Goal: Task Accomplishment & Management: Use online tool/utility

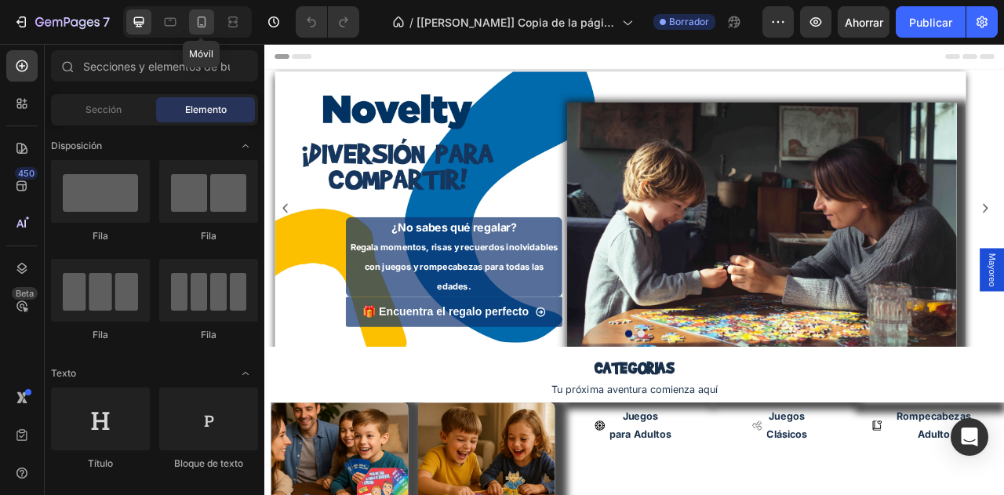
click at [200, 24] on icon at bounding box center [202, 22] width 16 height 16
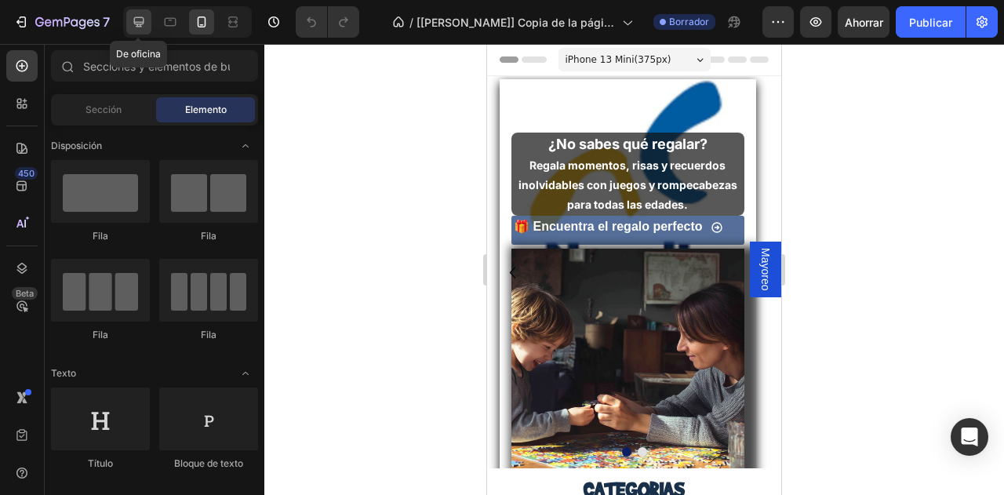
click at [143, 22] on icon at bounding box center [139, 22] width 10 height 10
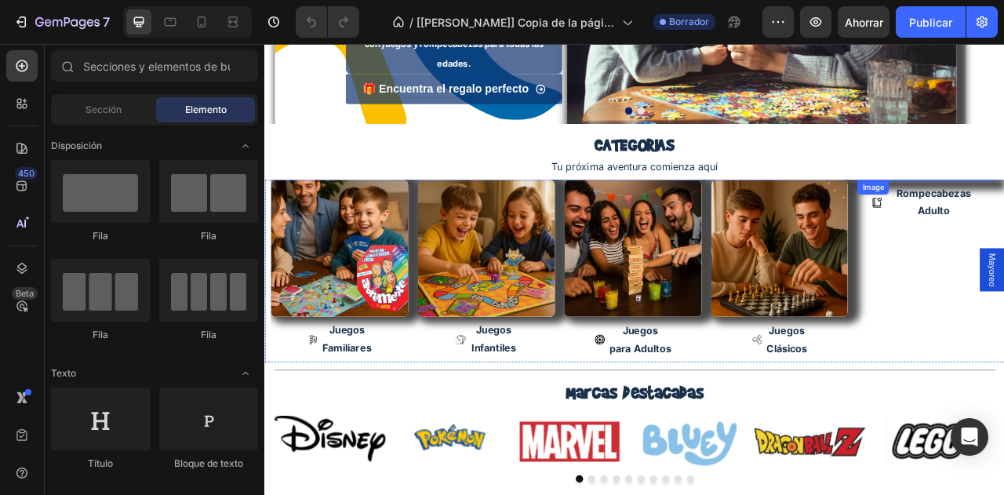
scroll to position [355, 0]
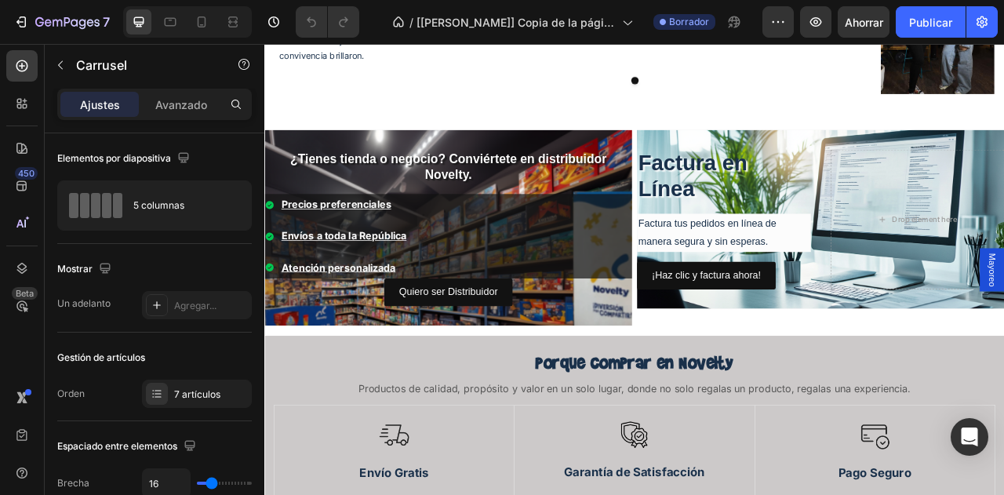
scroll to position [3212, 0]
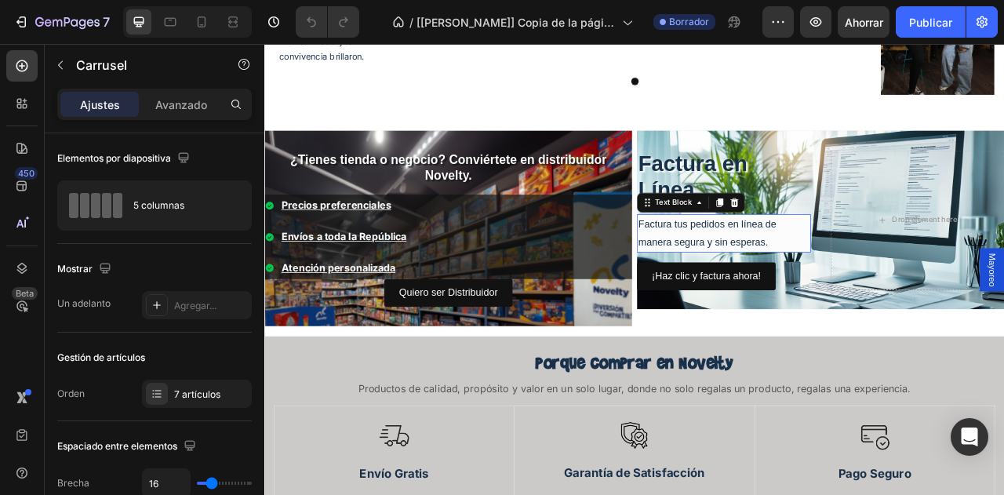
click at [789, 270] on p "Factura tus pedidos en línea de manera segura y sin esperas." at bounding box center [848, 284] width 218 height 45
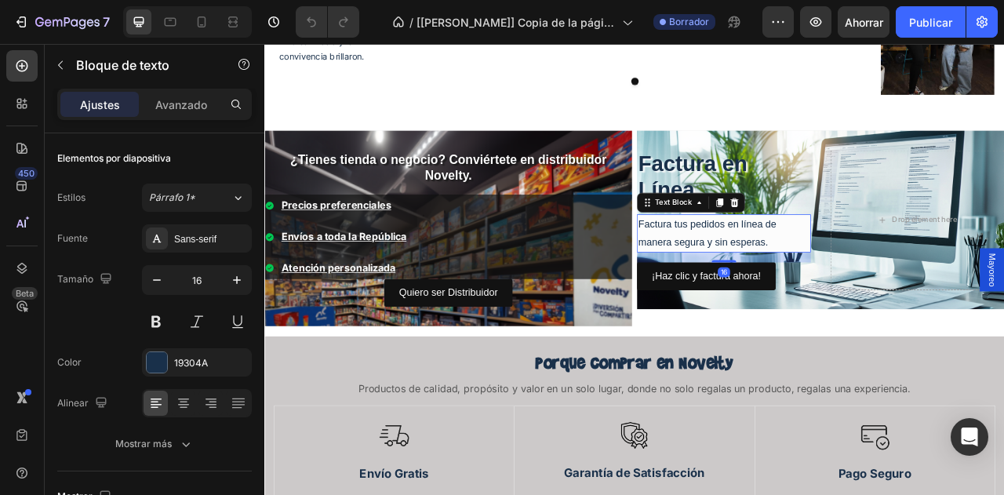
click at [789, 270] on p "Factura tus pedidos en línea de manera segura y sin esperas." at bounding box center [848, 284] width 218 height 45
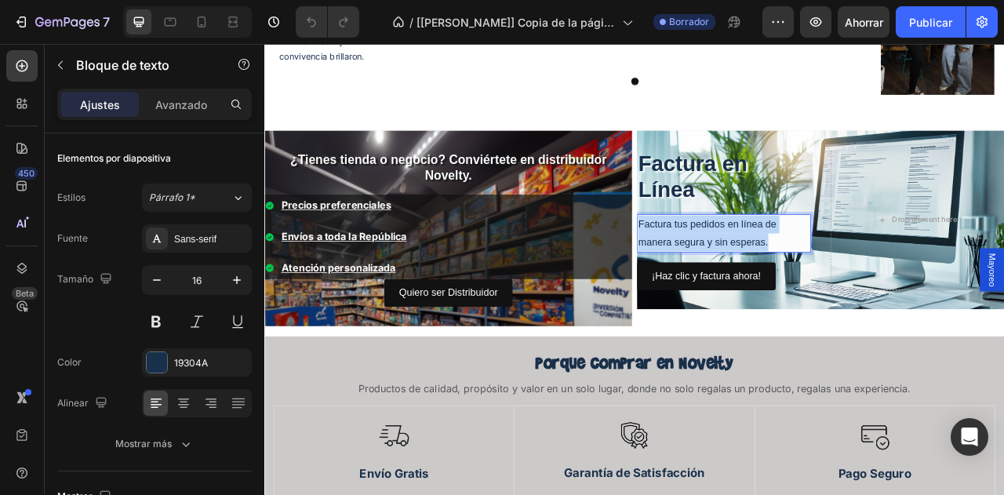
click at [789, 270] on p "Factura tus pedidos en línea de manera segura y sin esperas." at bounding box center [848, 284] width 218 height 45
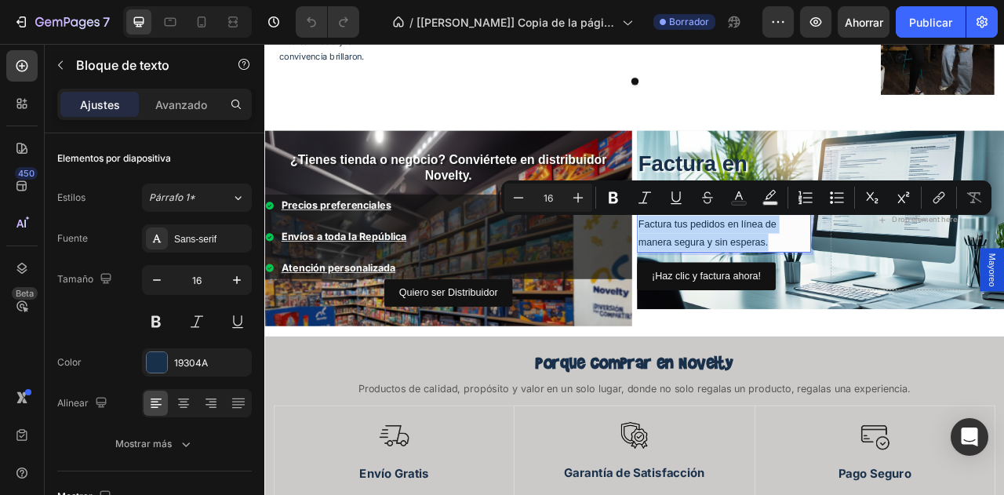
click at [789, 270] on p "Factura tus pedidos en línea de manera segura y sin esperas." at bounding box center [848, 284] width 218 height 45
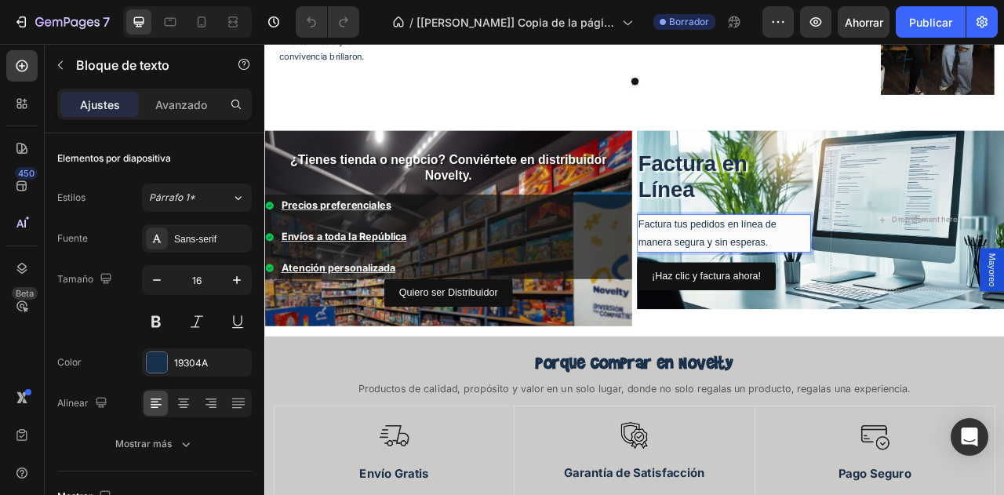
drag, startPoint x: 789, startPoint y: 270, endPoint x: 824, endPoint y: 293, distance: 42.0
click at [824, 293] on p "Factura tus pedidos en línea de manera segura y sin esperas." at bounding box center [848, 284] width 218 height 45
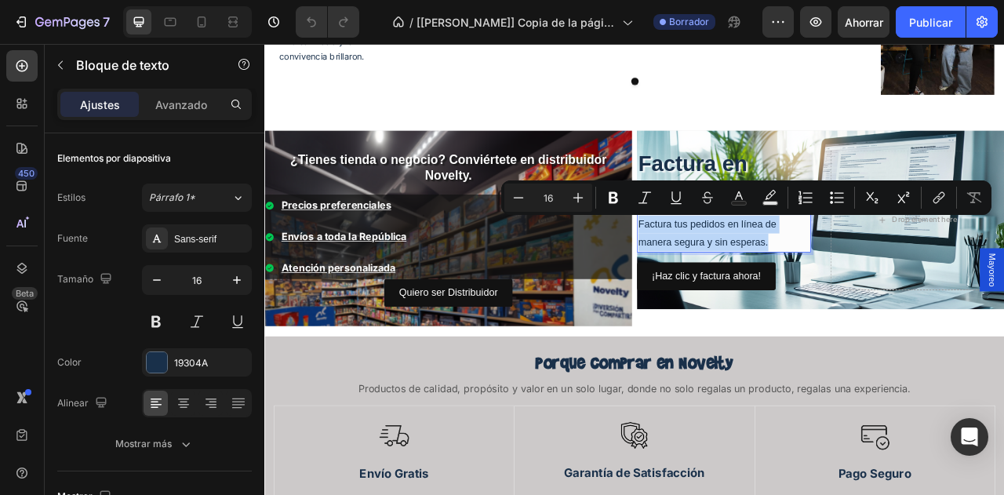
click at [824, 293] on p "Factura tus pedidos en línea de manera segura y sin esperas." at bounding box center [848, 284] width 218 height 45
click at [847, 297] on p "Factura tus pedidos en línea de manera segura y sin esperas." at bounding box center [848, 284] width 218 height 45
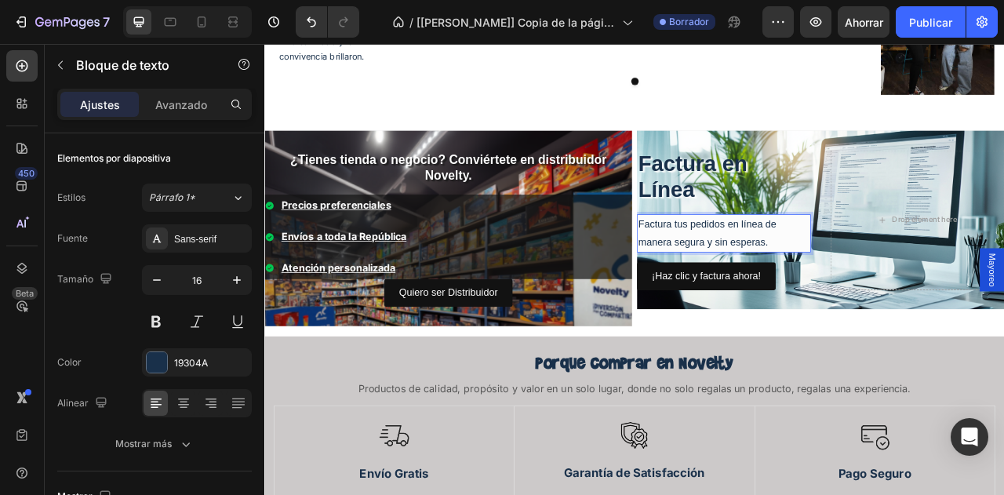
click at [941, 280] on p "Factura tus pedidos en línea de manera segura y sin esperas." at bounding box center [848, 284] width 218 height 45
click at [906, 296] on p "Factura tus pedidos en línea de manera segura y sin esperas." at bounding box center [848, 284] width 218 height 45
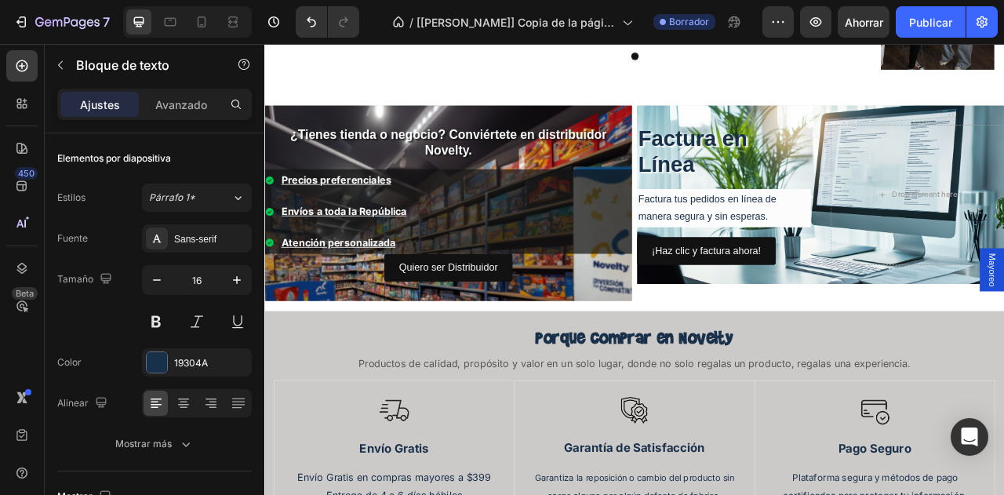
scroll to position [3244, 0]
click at [797, 191] on span "Factura en Línea" at bounding box center [808, 181] width 139 height 64
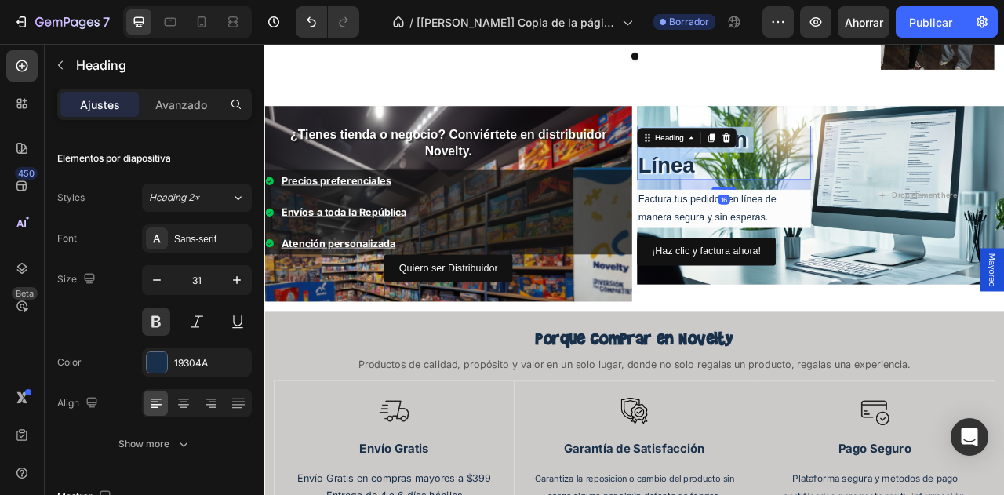
click at [797, 191] on span "Factura en Línea" at bounding box center [808, 181] width 139 height 64
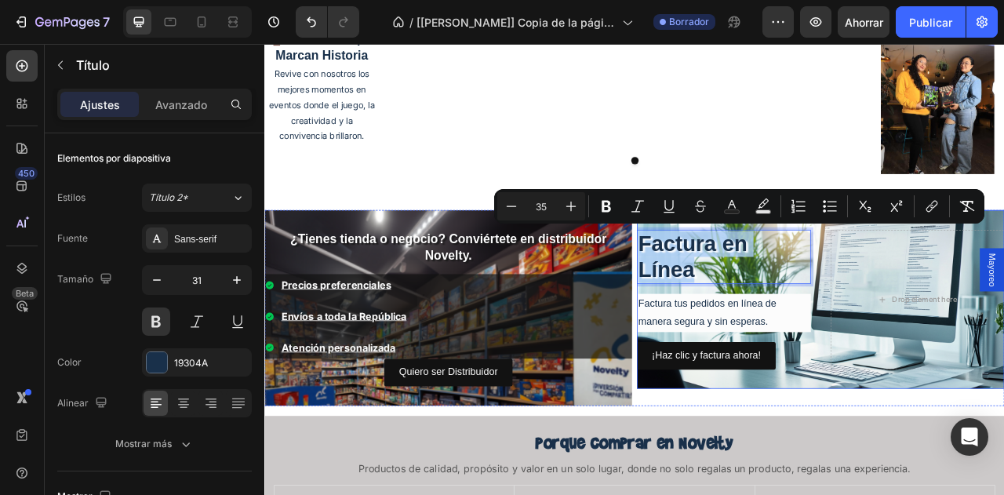
scroll to position [3110, 0]
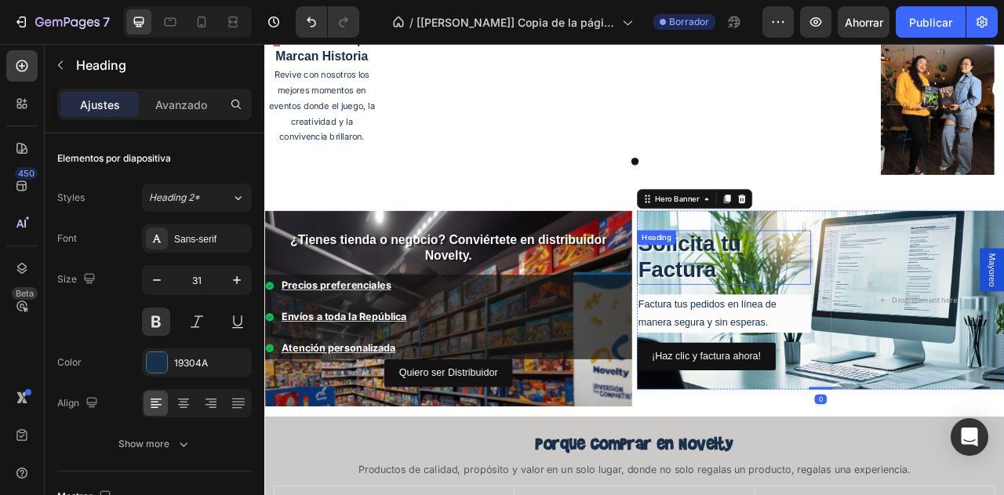
click at [801, 319] on span "Solicita tu Factura" at bounding box center [804, 314] width 131 height 64
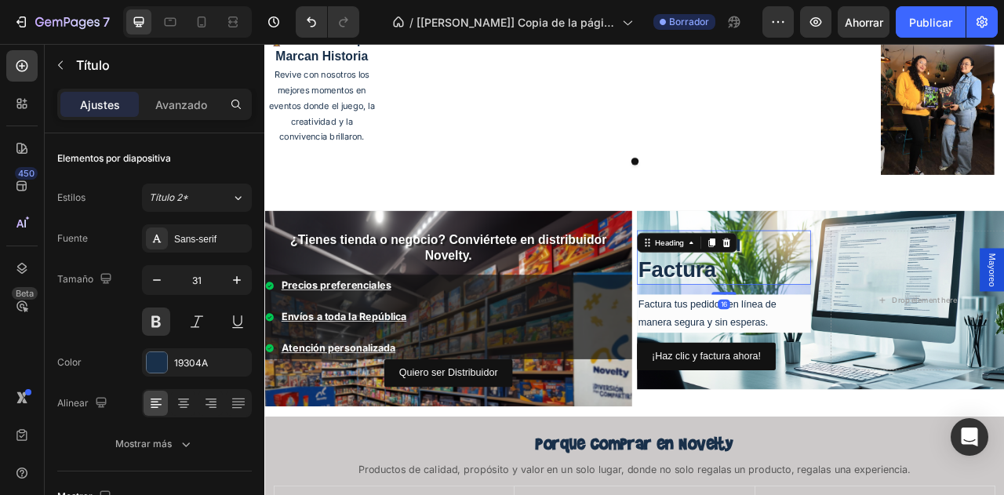
click at [915, 348] on p "Solicita tu Factura" at bounding box center [848, 315] width 218 height 67
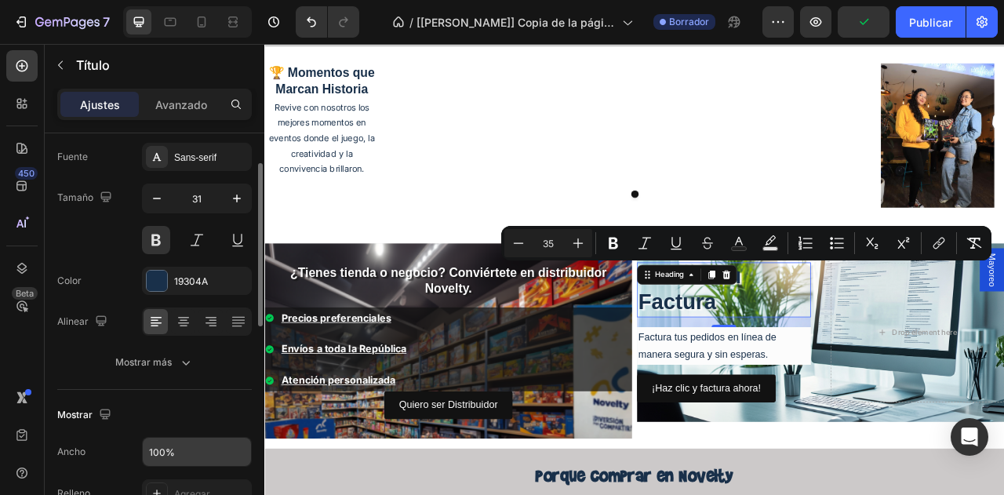
scroll to position [80, 0]
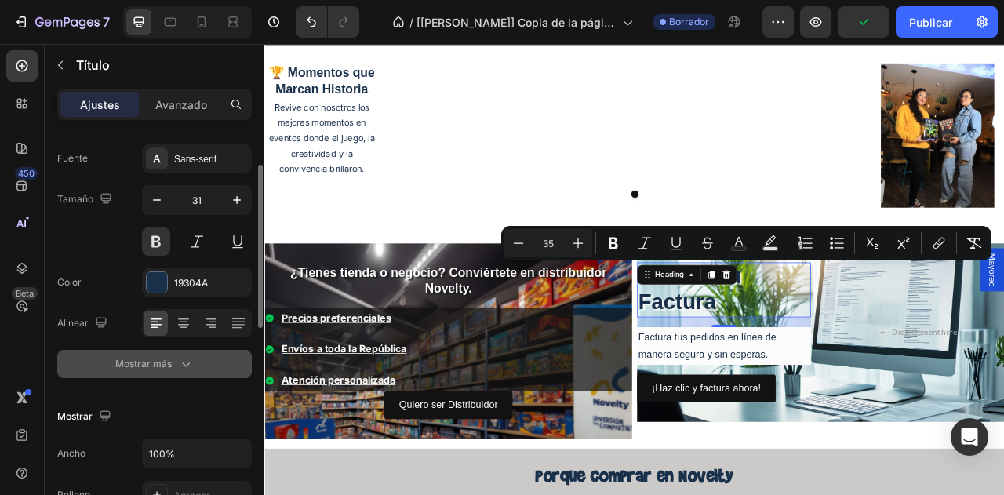
click at [179, 358] on icon "button" at bounding box center [186, 364] width 16 height 16
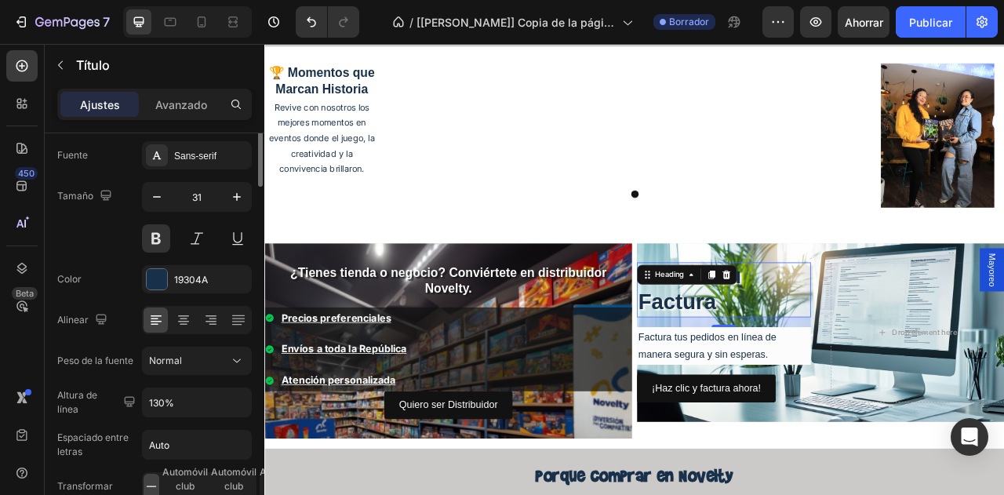
scroll to position [0, 0]
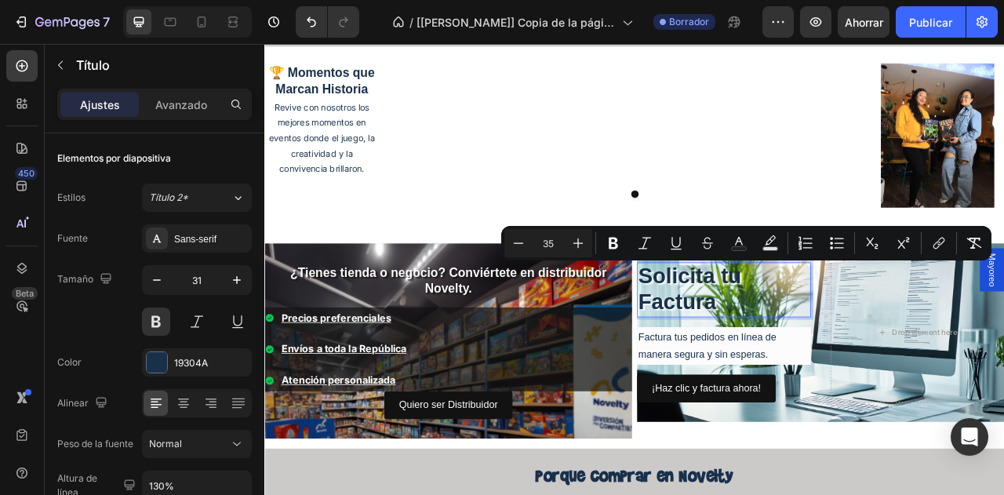
click at [931, 334] on p "Solicita tu Factura" at bounding box center [848, 356] width 218 height 67
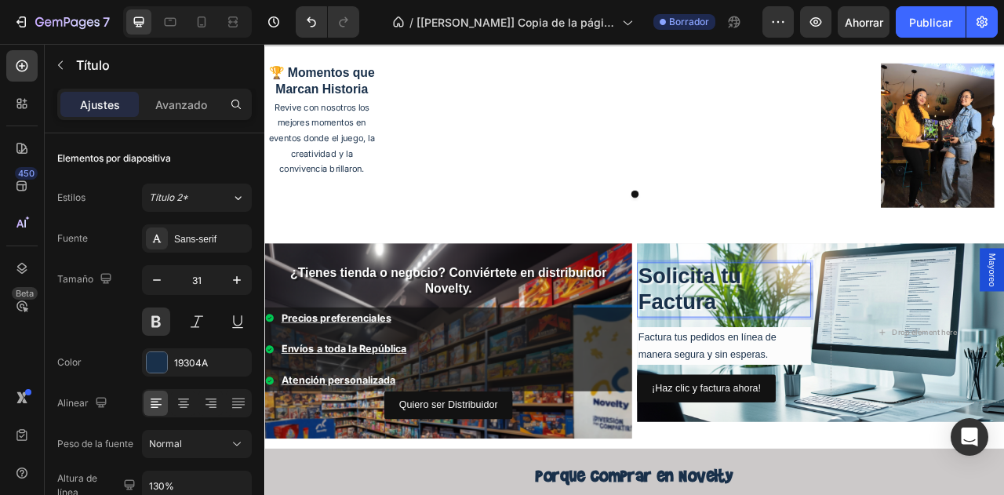
click at [944, 383] on p "Solicita tu Factura" at bounding box center [848, 356] width 218 height 67
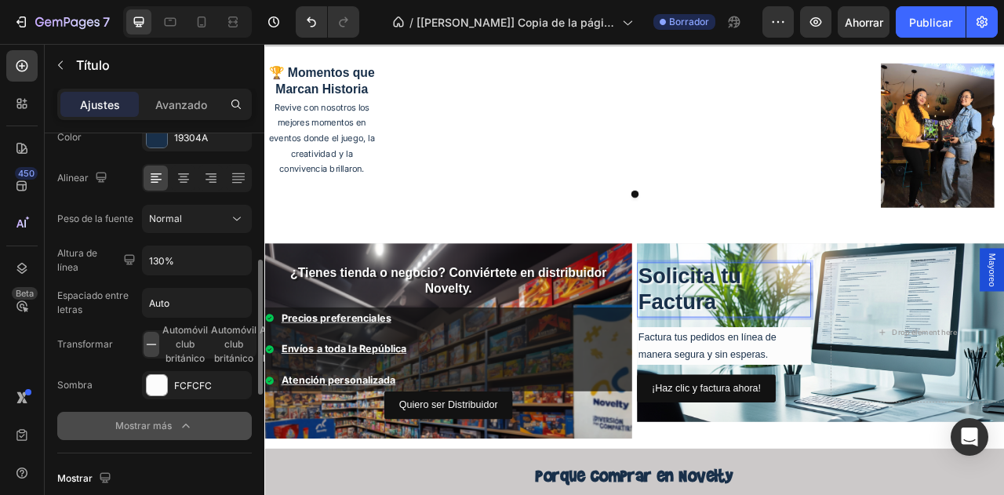
scroll to position [265, 0]
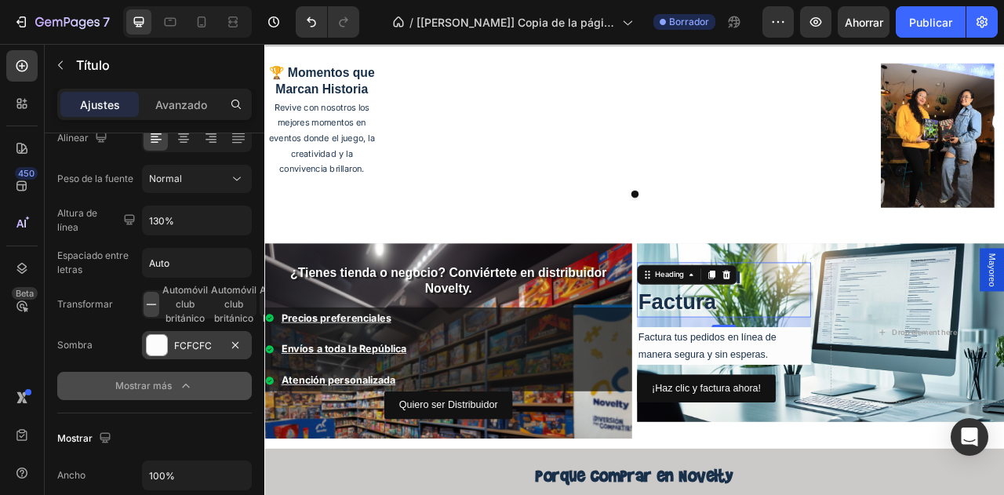
click at [152, 347] on div at bounding box center [157, 345] width 20 height 20
click at [133, 347] on div "Sombra FCFCFC" at bounding box center [154, 345] width 194 height 28
click at [160, 378] on div "Mostrar más" at bounding box center [154, 386] width 78 height 16
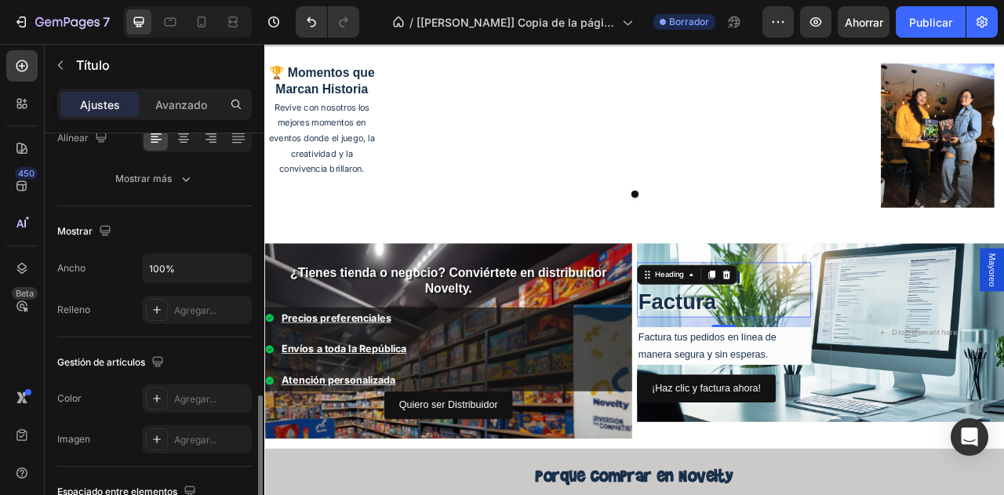
scroll to position [376, 0]
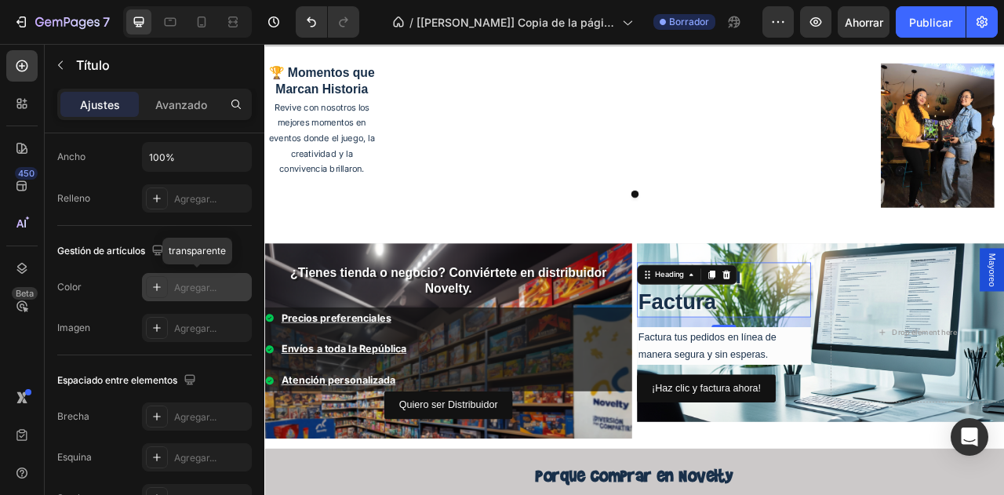
click at [176, 283] on font "Agregar..." at bounding box center [195, 287] width 42 height 12
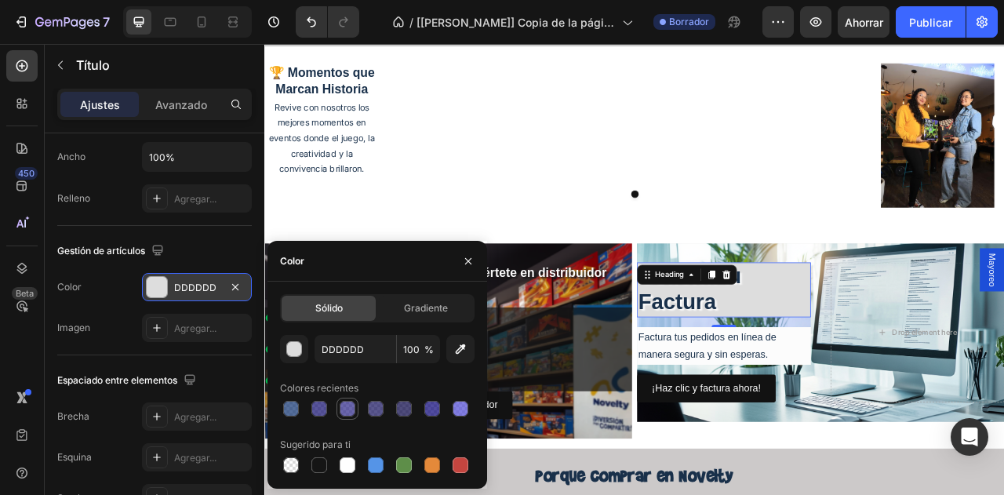
click at [348, 412] on div at bounding box center [347, 409] width 16 height 16
type input "2C2789"
type input "70"
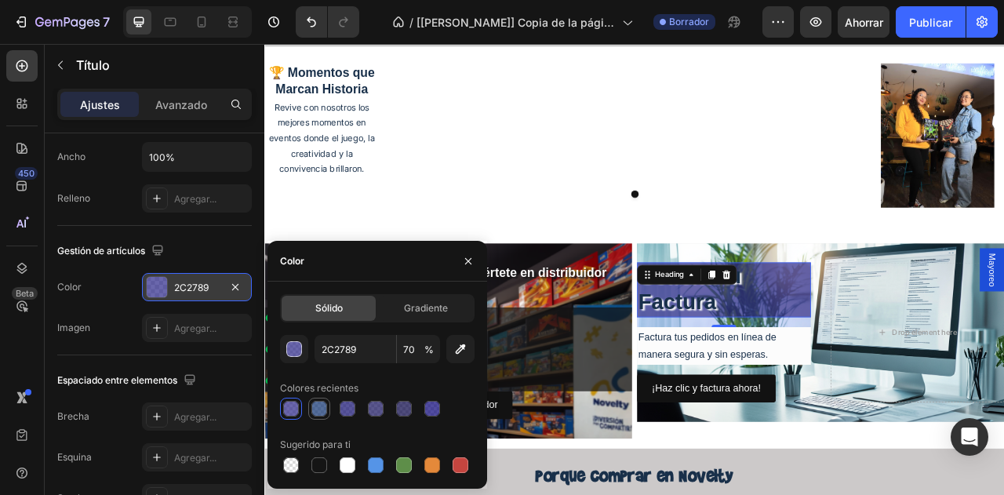
click at [318, 410] on div at bounding box center [319, 409] width 16 height 16
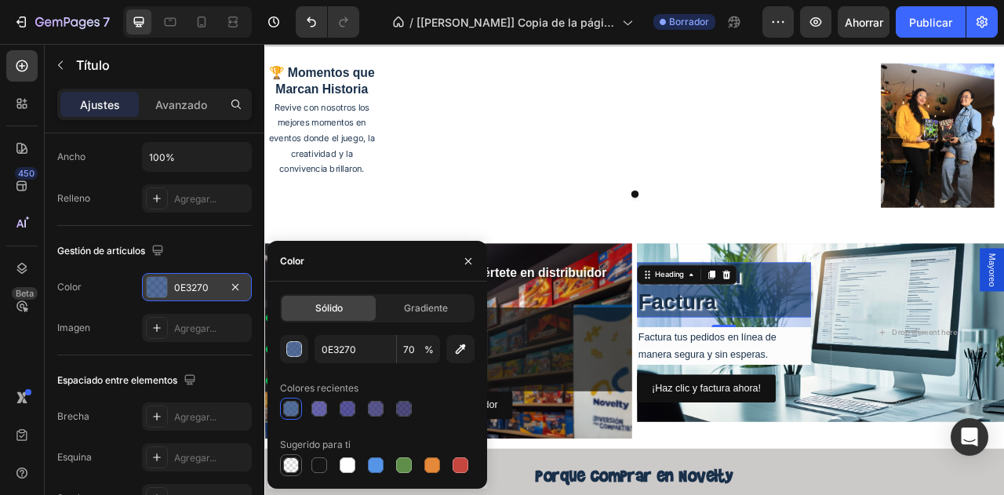
click at [297, 470] on div at bounding box center [291, 465] width 16 height 16
type input "000000"
type input "0"
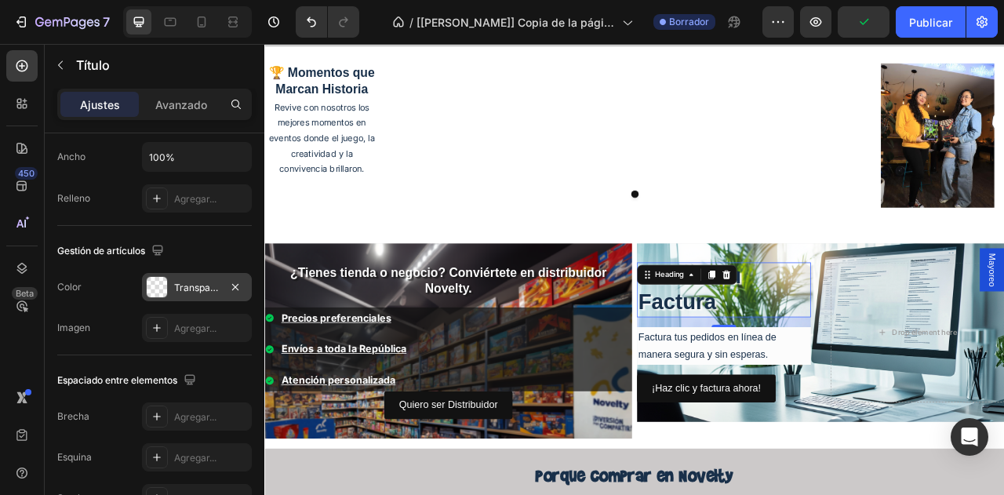
click at [116, 301] on div "Los cambios podrían quedar ocultos por el vídeo. Color Transparente Imagen Agre…" at bounding box center [154, 307] width 194 height 69
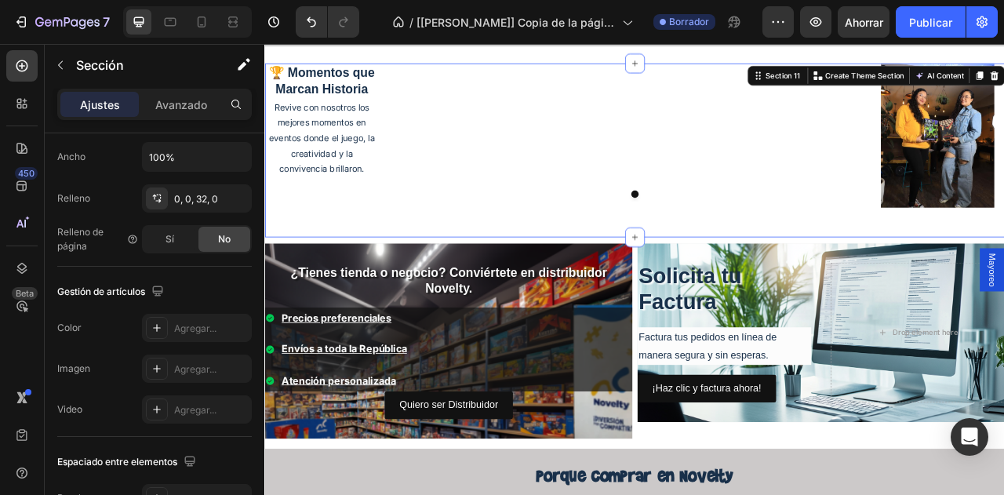
scroll to position [0, 0]
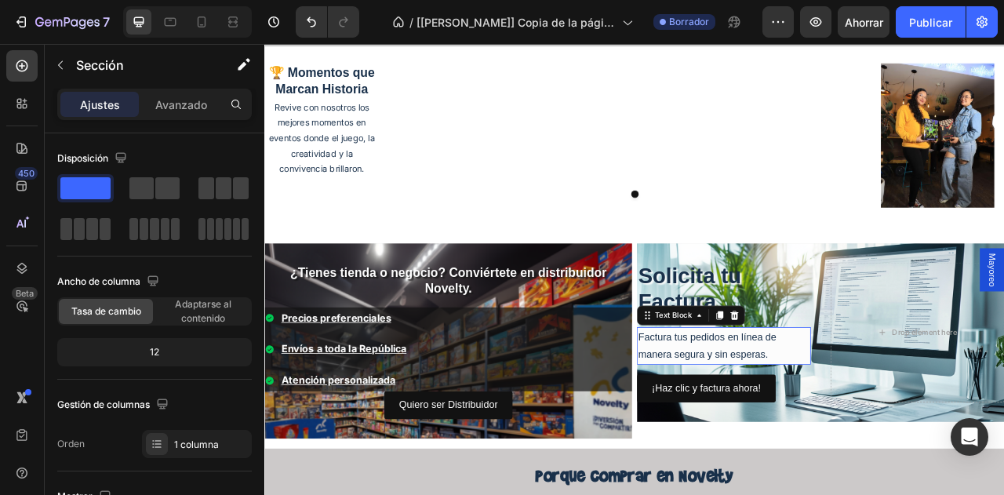
click at [822, 424] on p "Factura tus pedidos en línea de manera segura y sin esperas." at bounding box center [848, 427] width 218 height 45
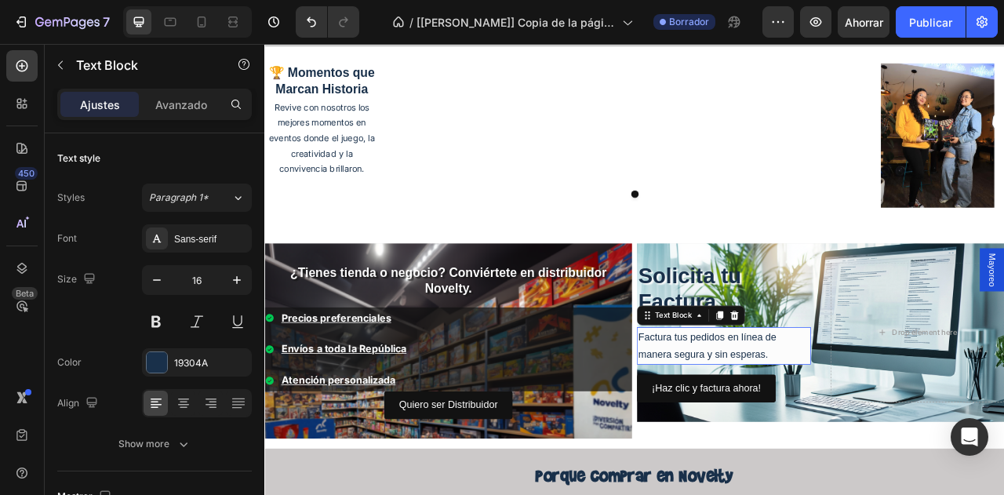
click at [822, 424] on p "Factura tus pedidos en línea de manera segura y sin esperas." at bounding box center [848, 427] width 218 height 45
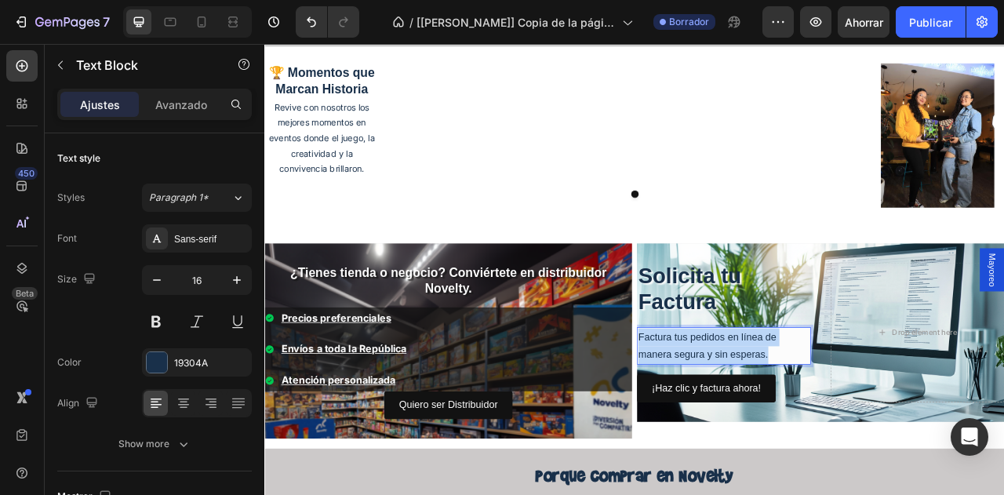
click at [822, 424] on p "Factura tus pedidos en línea de manera segura y sin esperas." at bounding box center [848, 427] width 218 height 45
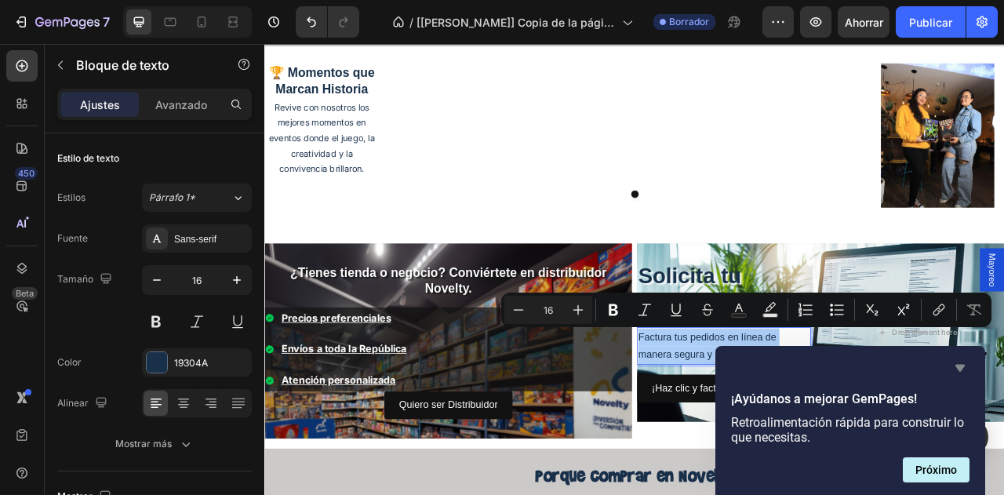
click at [960, 368] on icon "Ocultar encuesta" at bounding box center [959, 368] width 9 height 7
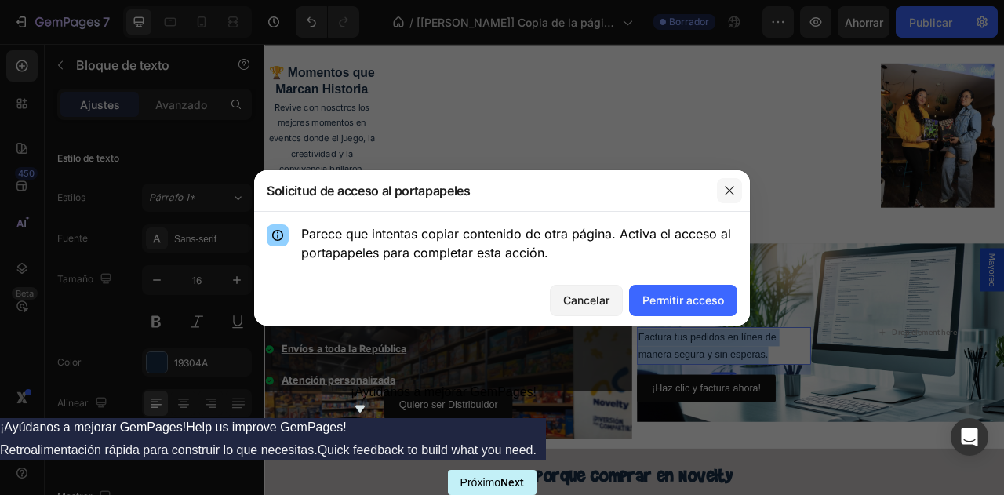
click at [721, 187] on button "button" at bounding box center [729, 190] width 25 height 25
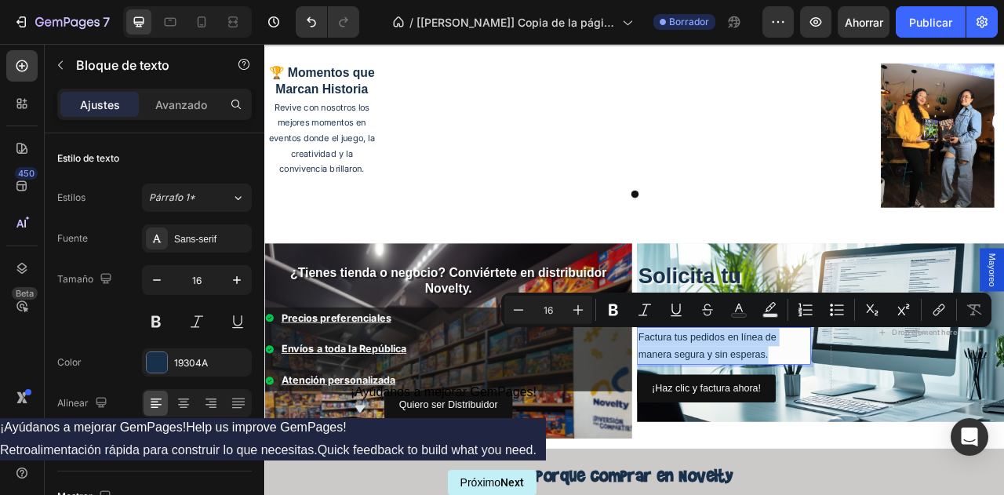
click at [855, 412] on p "Factura tus pedidos en línea de manera segura y sin esperas." at bounding box center [848, 427] width 218 height 45
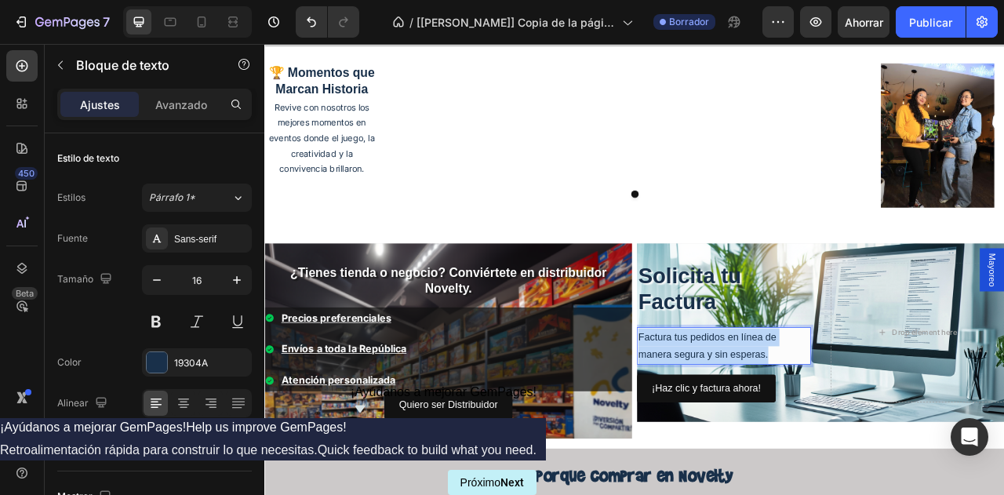
drag, startPoint x: 907, startPoint y: 434, endPoint x: 732, endPoint y: 407, distance: 177.0
click at [739, 407] on p "Factura tus pedidos en línea de manera segura y sin esperas." at bounding box center [848, 427] width 218 height 45
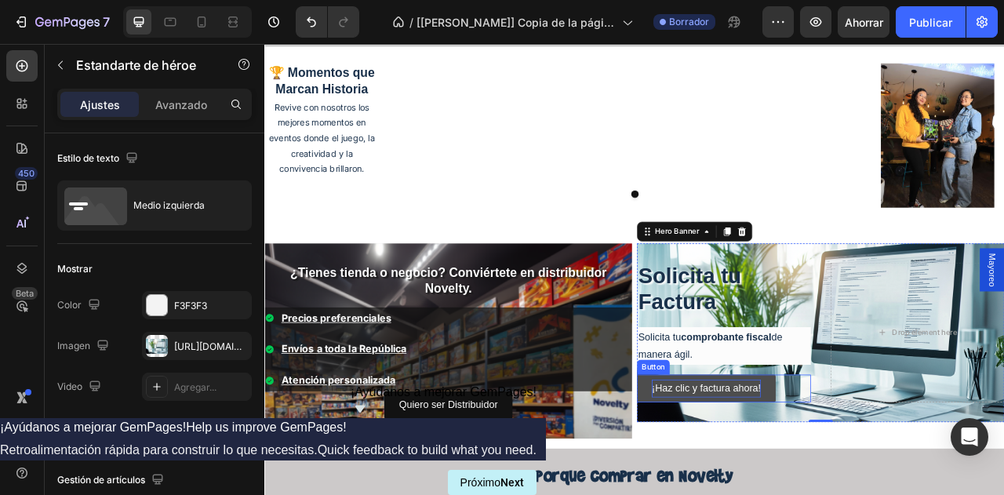
click at [841, 485] on p "¡Haz clic y factura ahora!" at bounding box center [826, 481] width 139 height 23
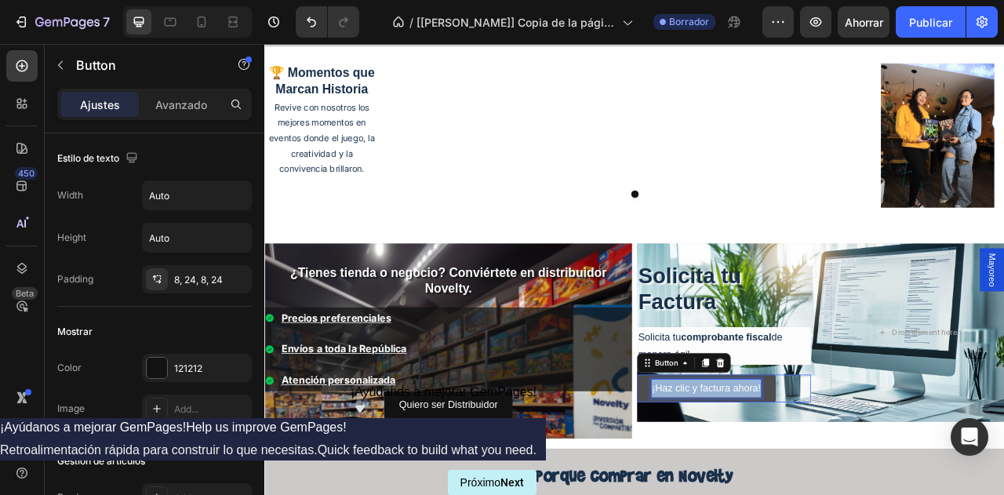
click at [841, 485] on p "¡Haz clic y factura ahora!" at bounding box center [826, 481] width 139 height 23
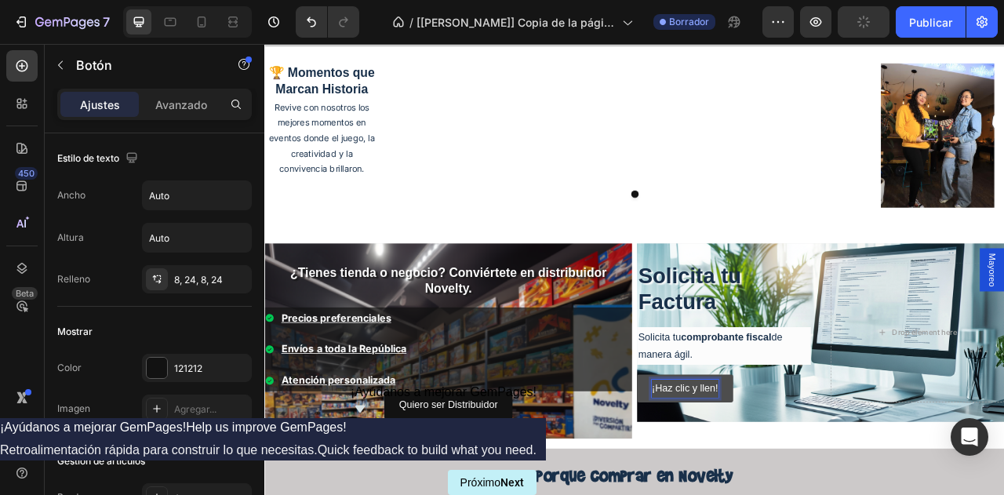
click at [738, 464] on button "¡Haz clic y llen!" at bounding box center [799, 481] width 122 height 35
click at [738, 464] on button "¡Haz clic y llena el!" at bounding box center [809, 481] width 142 height 35
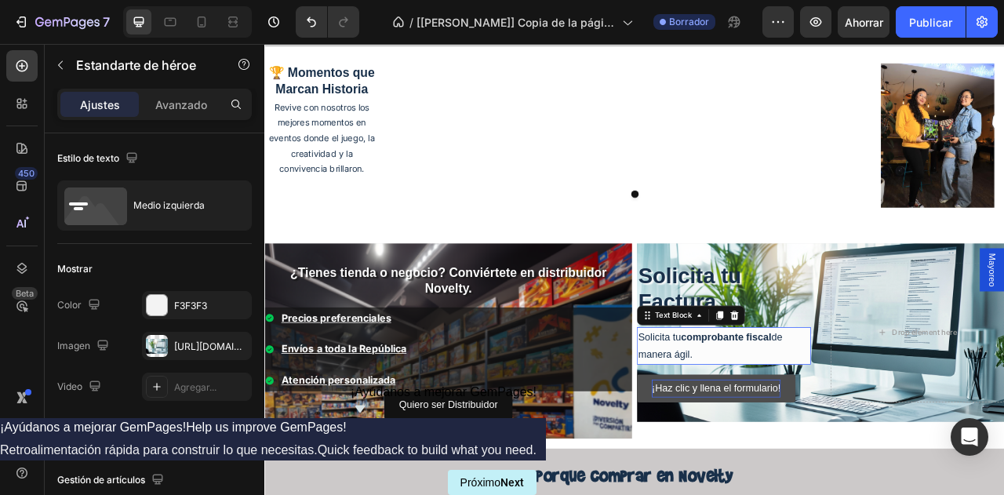
click at [832, 434] on p "Solicita tu comprobante fiscal de manera ágil." at bounding box center [848, 427] width 218 height 45
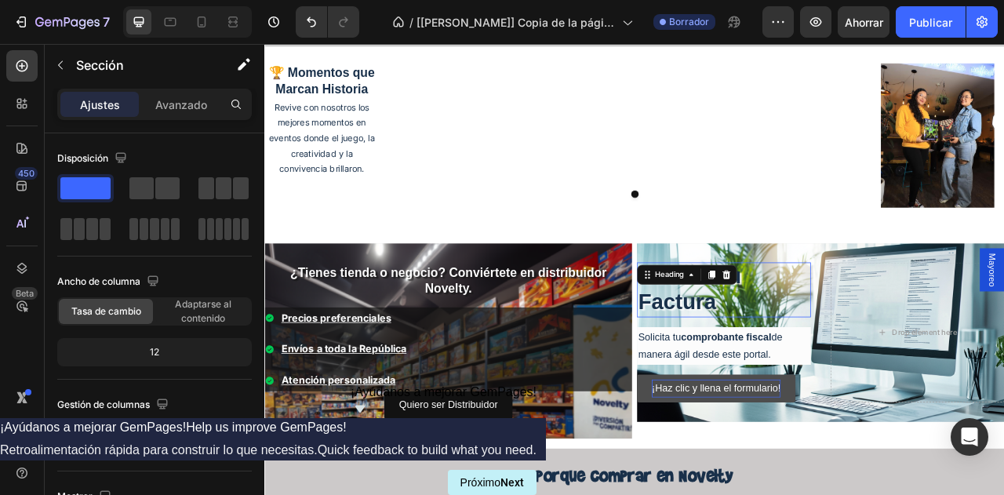
click at [803, 340] on div "⁠⁠⁠⁠⁠⁠⁠ Solicita tu Factura Heading 0" at bounding box center [848, 356] width 221 height 70
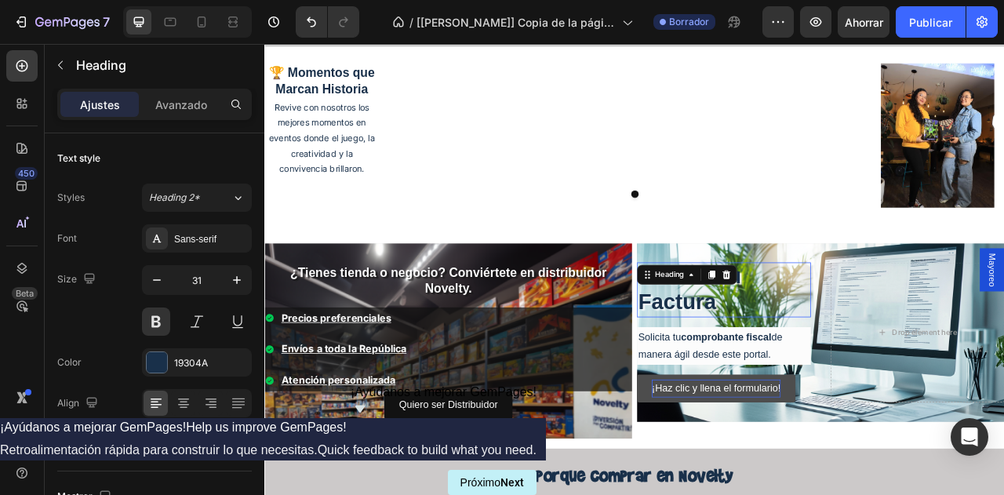
click at [803, 340] on icon at bounding box center [807, 337] width 13 height 13
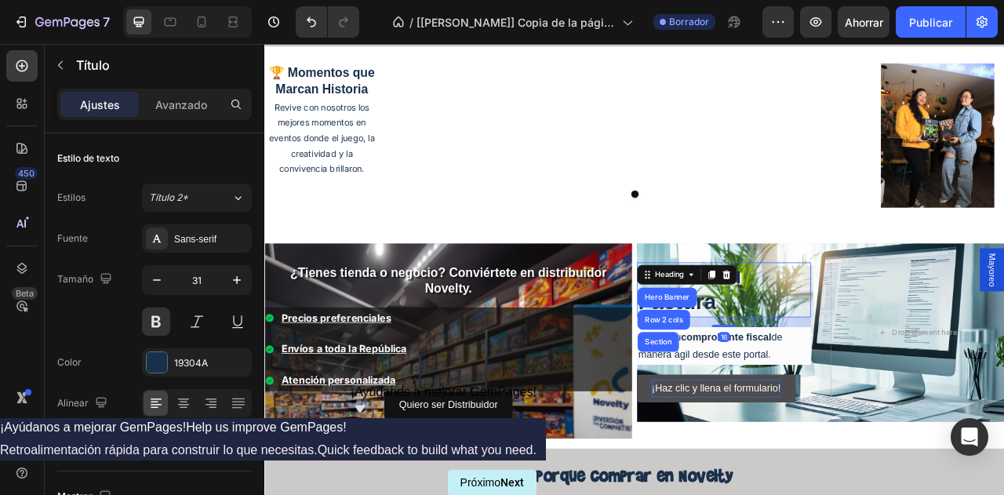
click at [803, 340] on icon at bounding box center [807, 337] width 13 height 13
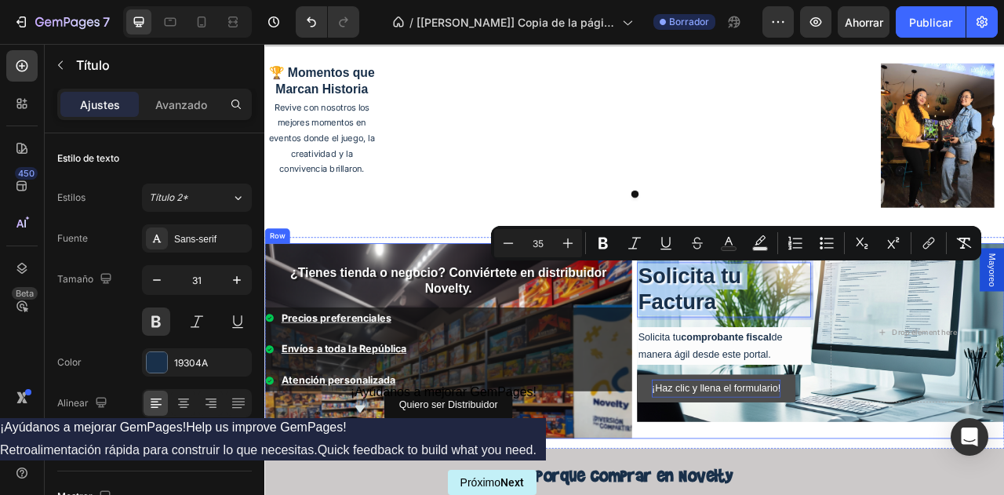
drag, startPoint x: 832, startPoint y: 366, endPoint x: 727, endPoint y: 326, distance: 112.4
click at [727, 326] on div "¿Tienes tienda o negocio? Conviértete en distribuidor Novelty. Heading Precios …" at bounding box center [734, 421] width 941 height 249
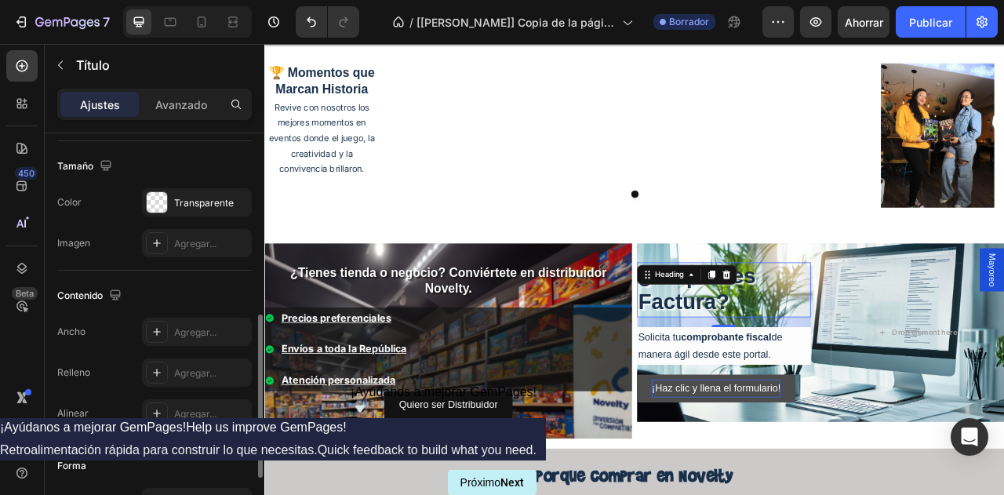
scroll to position [459, 0]
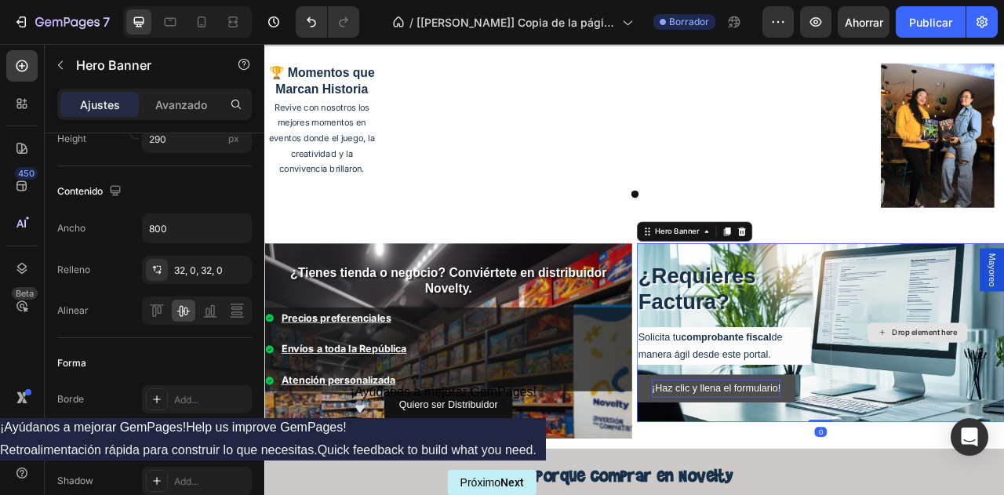
scroll to position [0, 0]
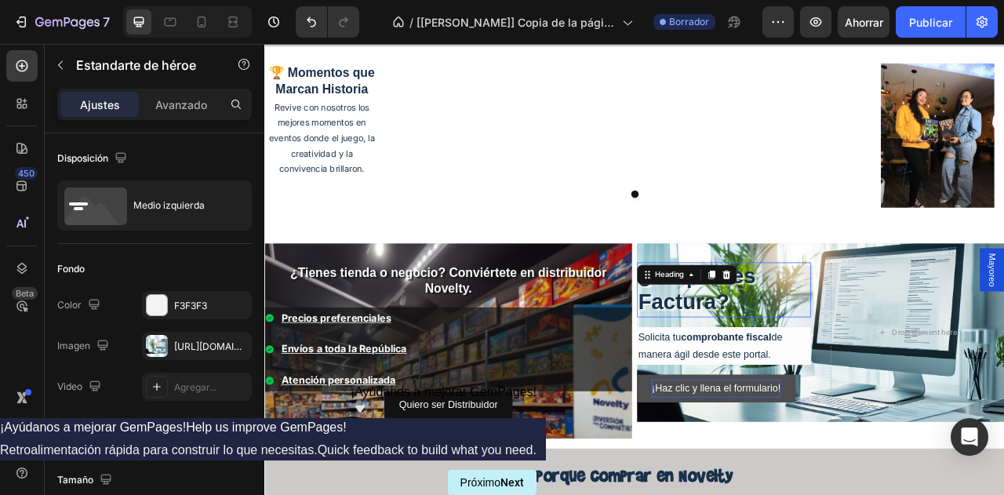
click at [837, 362] on span "¿Requieres Factura?" at bounding box center [814, 355] width 150 height 64
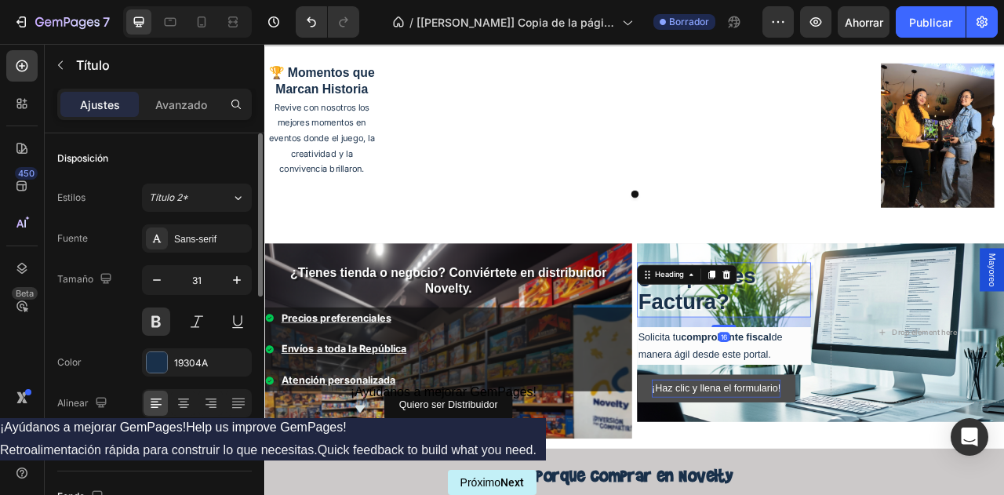
click at [182, 415] on div at bounding box center [197, 403] width 110 height 28
click at [188, 410] on div at bounding box center [183, 402] width 24 height 25
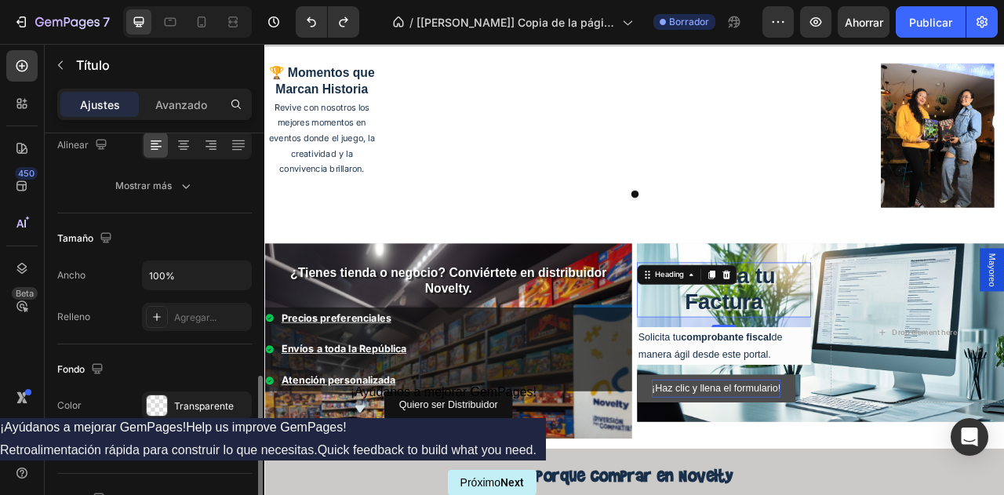
scroll to position [362, 0]
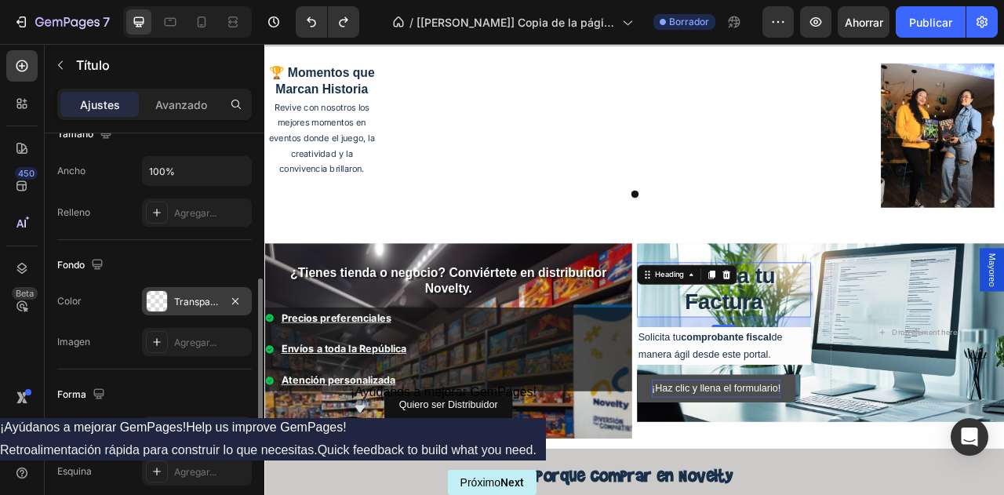
click at [198, 300] on font "Transparente" at bounding box center [204, 302] width 60 height 12
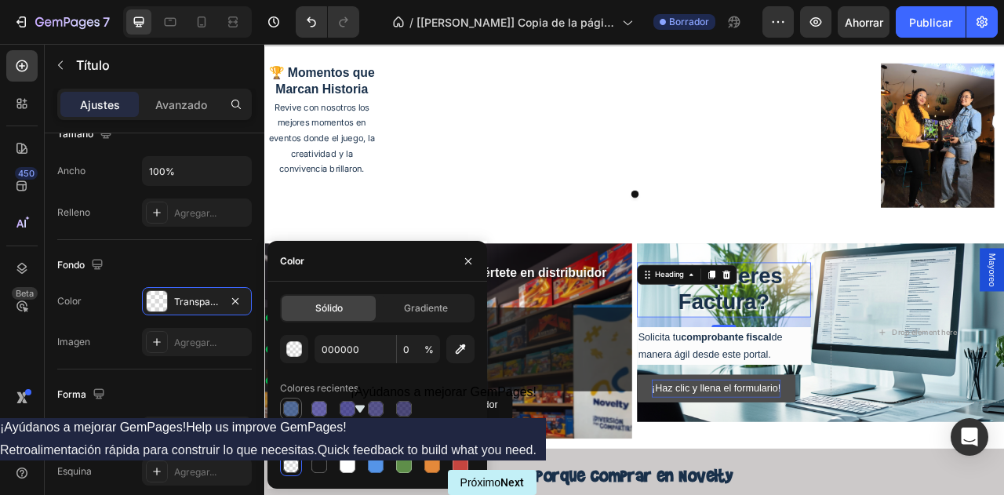
click at [292, 413] on div at bounding box center [291, 409] width 16 height 16
type input "0E3270"
type input "70"
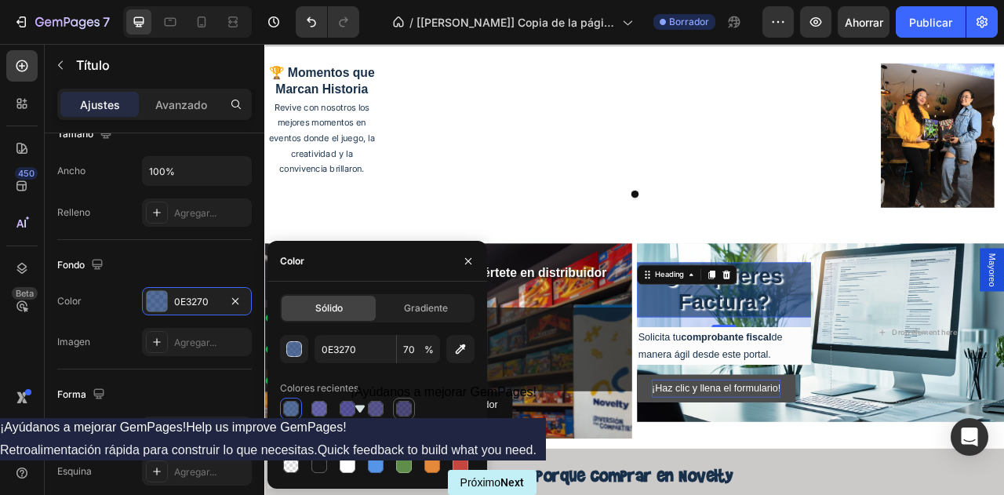
click at [394, 413] on div at bounding box center [403, 408] width 19 height 19
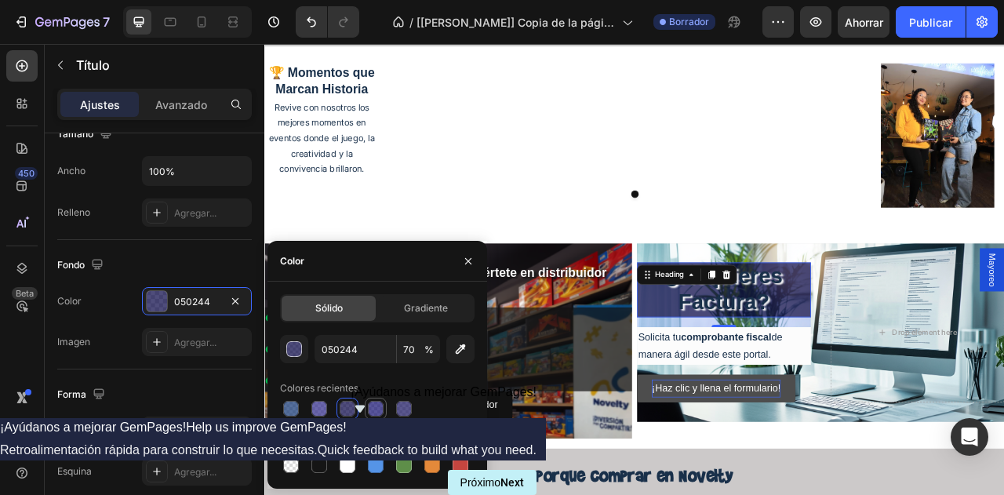
click at [383, 412] on div at bounding box center [375, 408] width 19 height 19
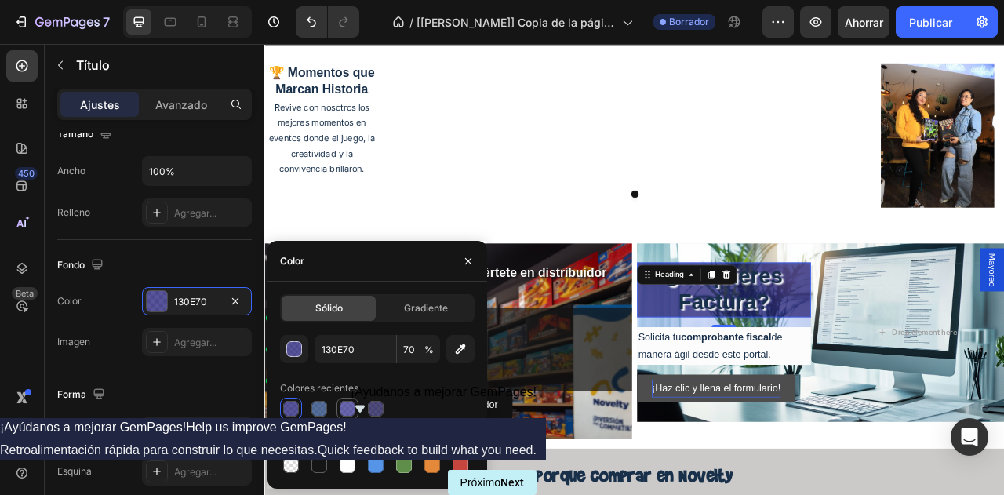
click at [347, 411] on div at bounding box center [347, 409] width 16 height 16
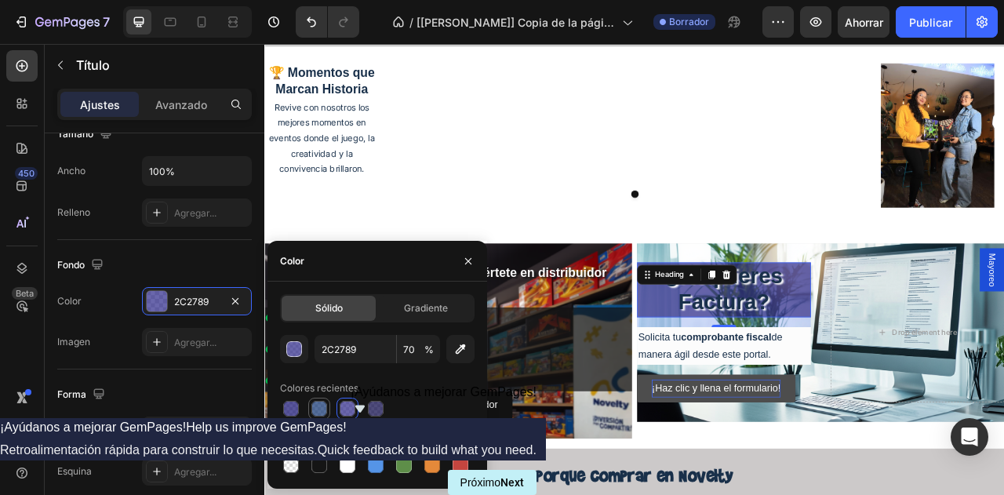
click at [317, 415] on div at bounding box center [319, 409] width 16 height 16
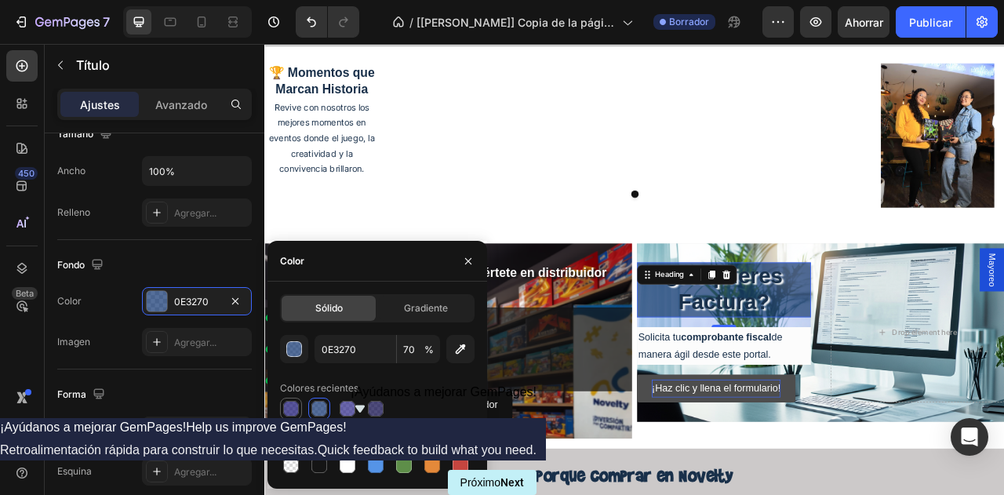
click at [300, 415] on div at bounding box center [290, 408] width 19 height 19
type input "130E70"
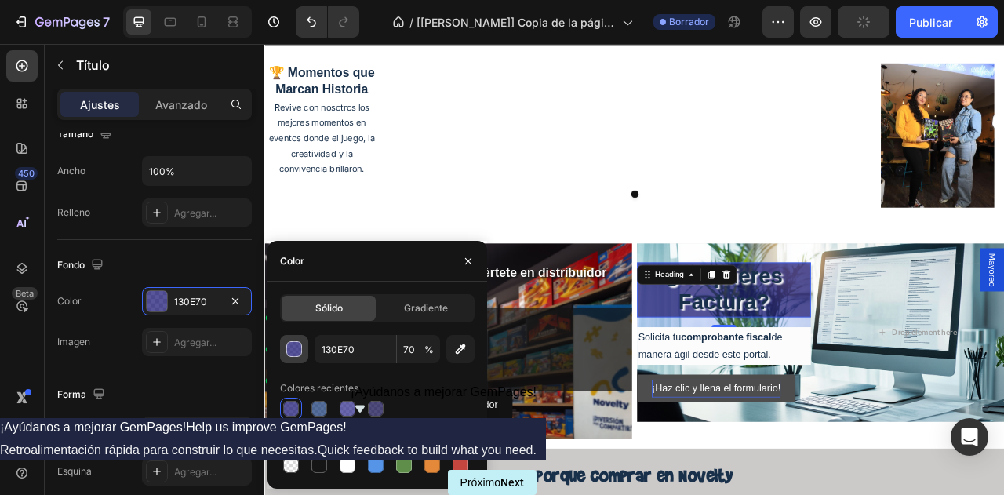
click at [303, 358] on button "button" at bounding box center [294, 349] width 28 height 28
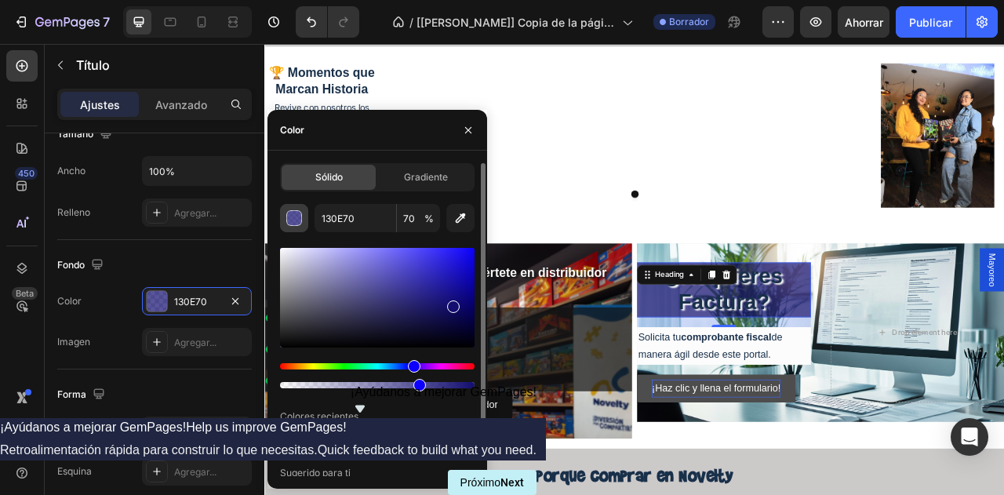
click at [294, 216] on div "button" at bounding box center [295, 219] width 16 height 16
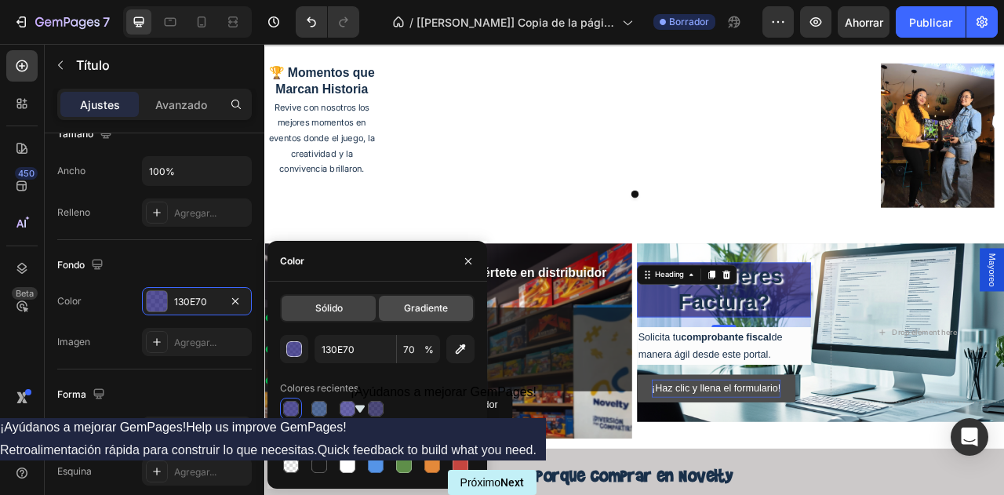
click at [395, 318] on div "Gradiente" at bounding box center [426, 308] width 94 height 25
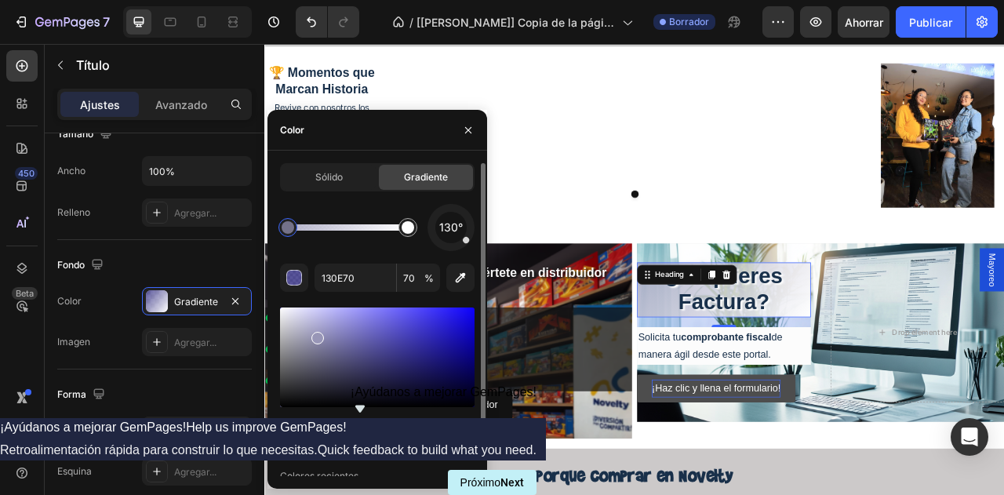
click at [315, 335] on div at bounding box center [377, 357] width 194 height 100
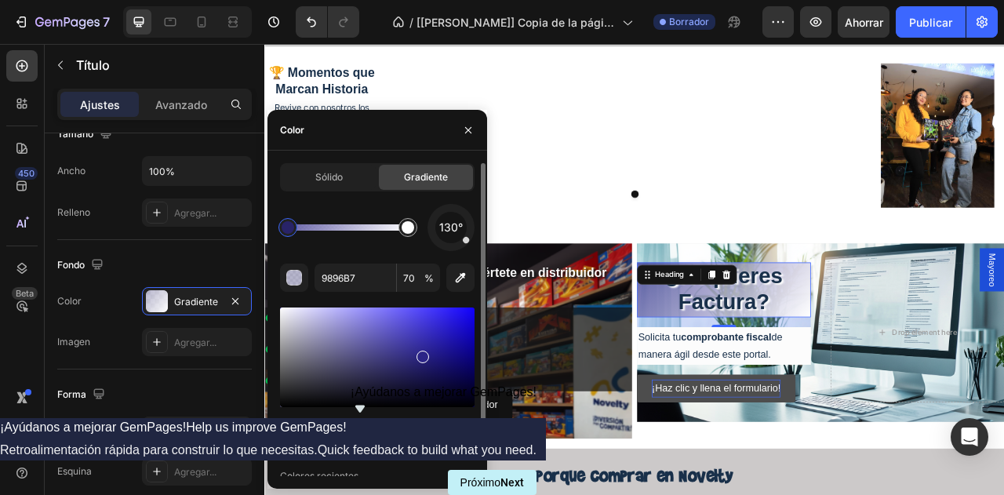
click at [422, 354] on div at bounding box center [377, 357] width 194 height 100
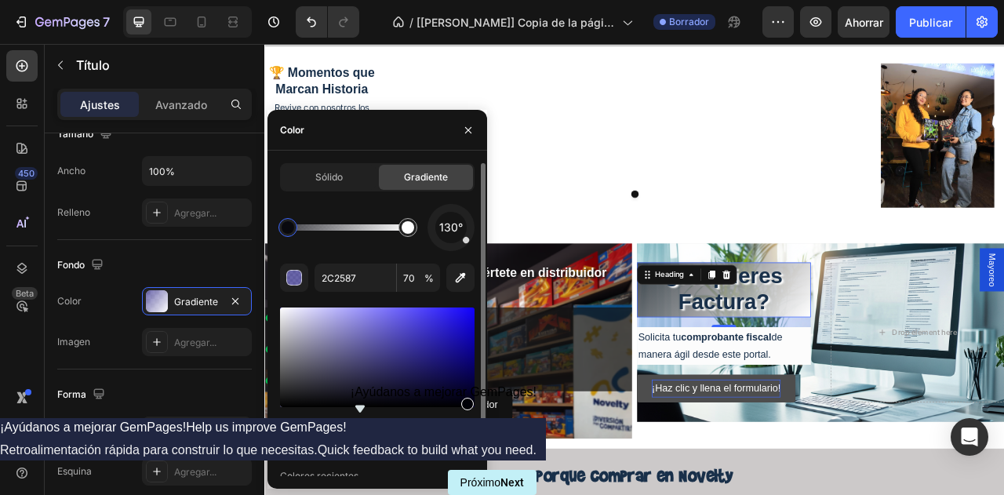
click at [466, 404] on div at bounding box center [377, 357] width 194 height 100
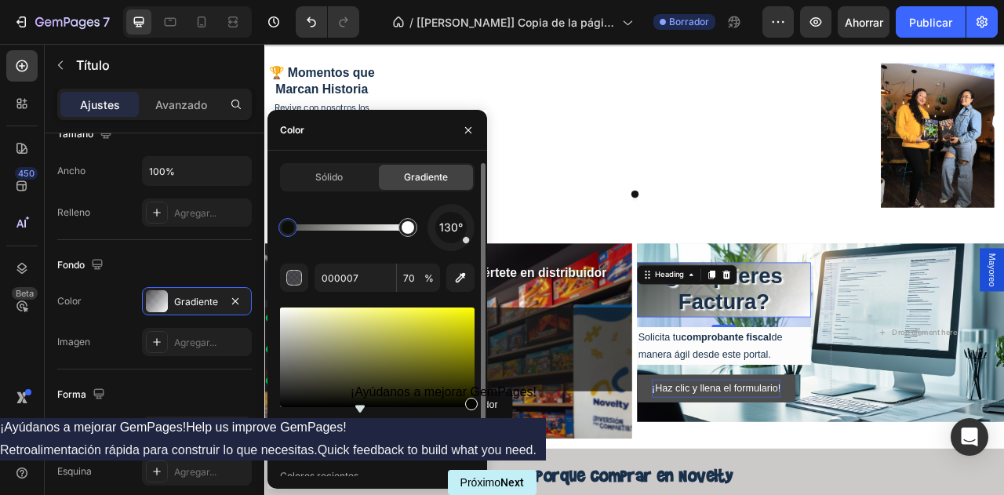
click at [313, 427] on div "Hue" at bounding box center [377, 426] width 194 height 6
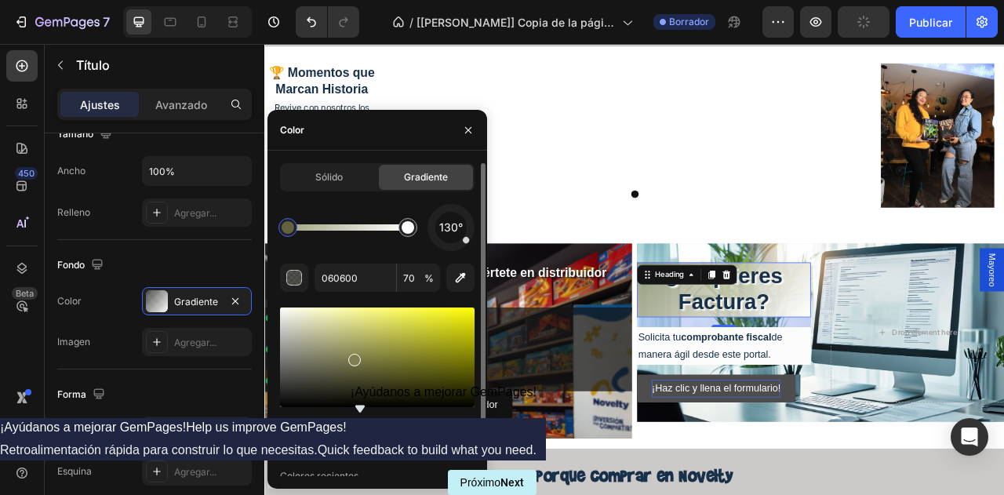
click at [352, 357] on div at bounding box center [377, 357] width 194 height 100
type input "BFBF3B"
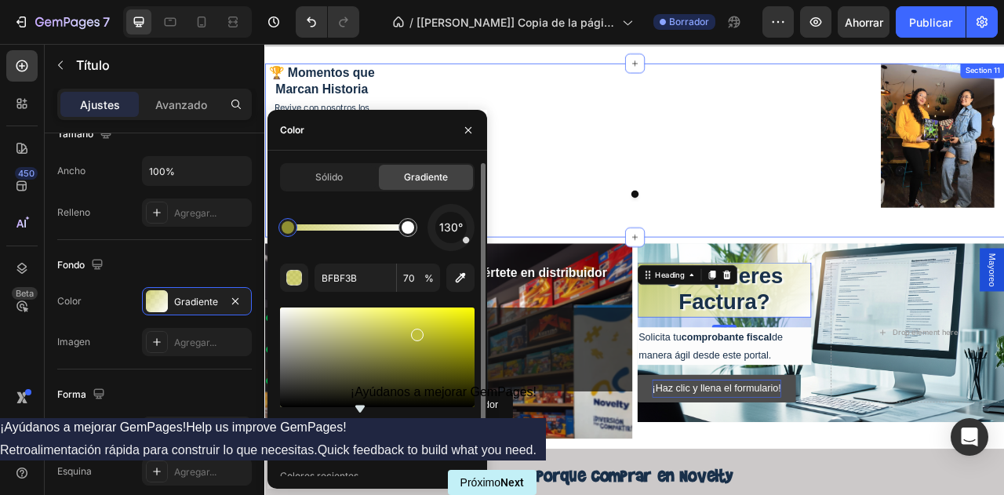
click at [749, 274] on div "🏆 Momentos que Marcan Historia Heading Revive con nosotros los mejores momentos…" at bounding box center [734, 178] width 941 height 221
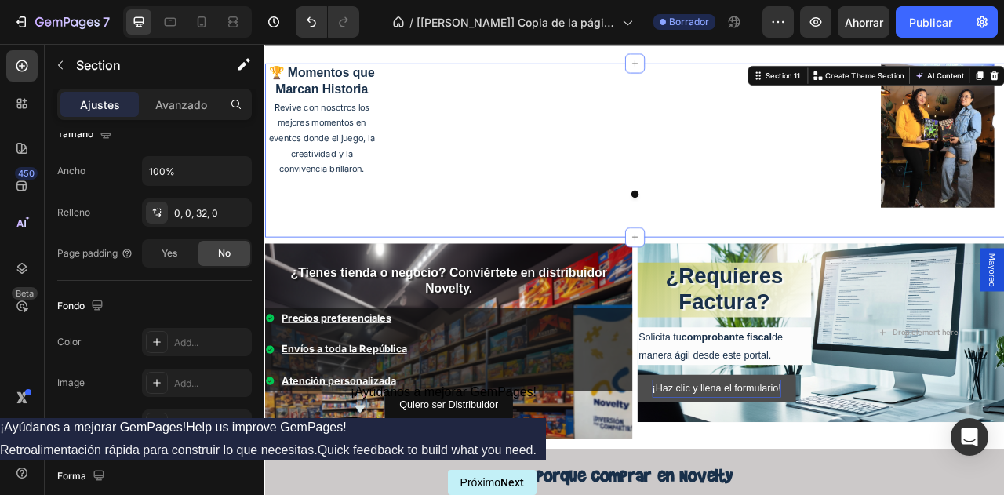
scroll to position [0, 0]
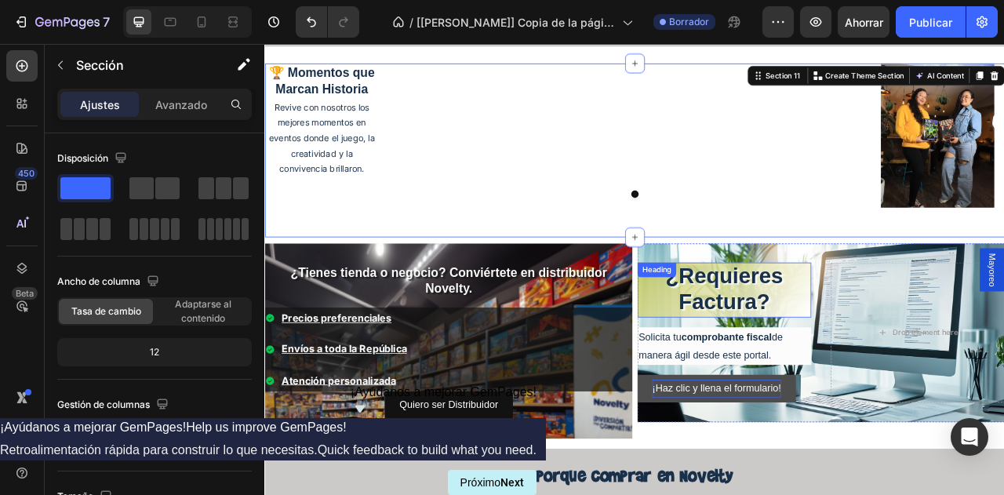
click at [851, 367] on span "¿Requieres Factura?" at bounding box center [849, 355] width 150 height 64
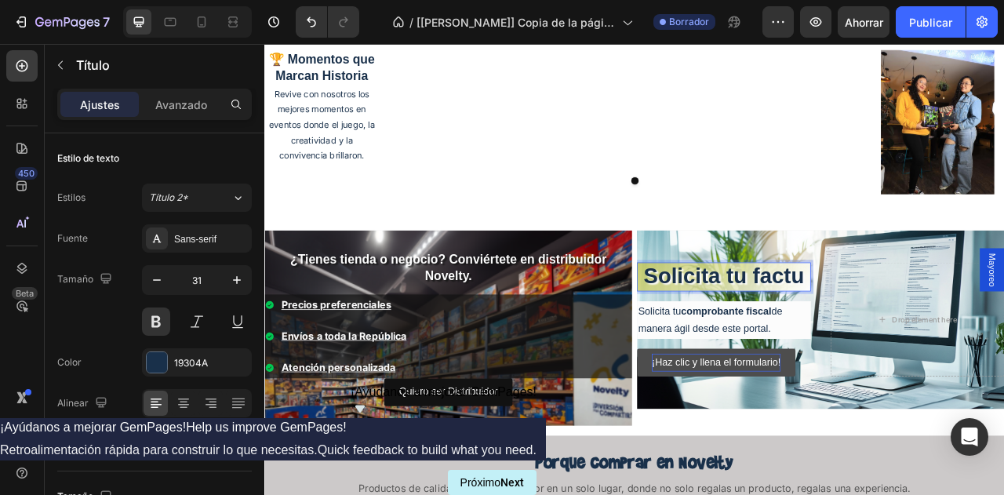
scroll to position [3070, 0]
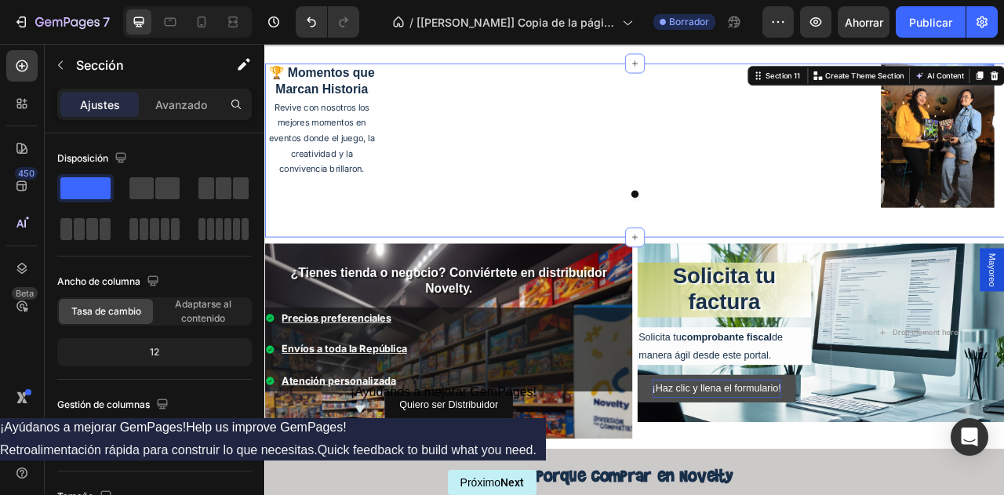
click at [920, 272] on div "🏆 Momentos que Marcan Historia Heading Revive con nosotros los mejores momentos…" at bounding box center [734, 178] width 941 height 221
click at [512, 260] on div "🏆 Momentos que Marcan Historia Heading Revive con nosotros los mejores momentos…" at bounding box center [734, 166] width 941 height 196
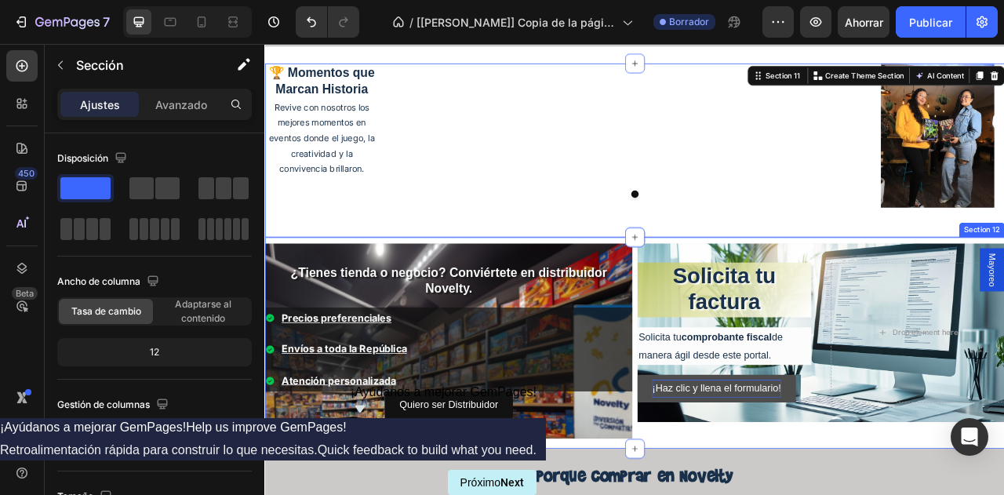
click at [754, 494] on div "¿Tienes tienda o negocio? Conviértete en distribuidor Novelty. Heading Precios …" at bounding box center [734, 427] width 941 height 261
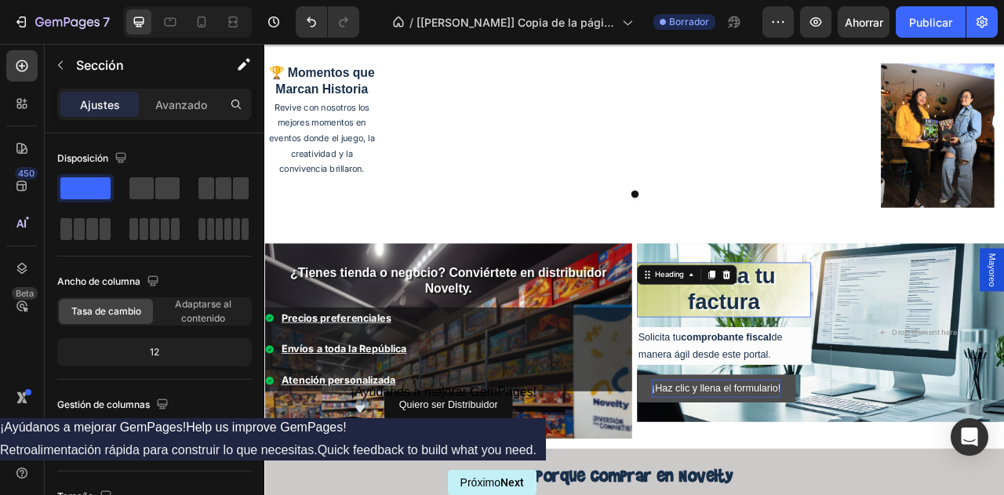
click at [854, 365] on span "Solicita tu factura" at bounding box center [847, 355] width 131 height 64
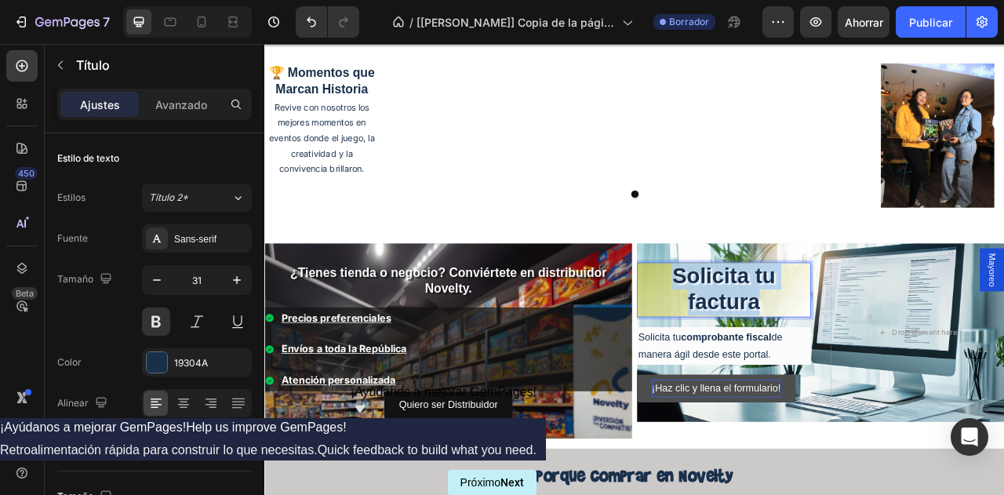
drag, startPoint x: 779, startPoint y: 332, endPoint x: 889, endPoint y: 371, distance: 117.3
click at [889, 371] on p "Solicita tu factura" at bounding box center [848, 356] width 218 height 67
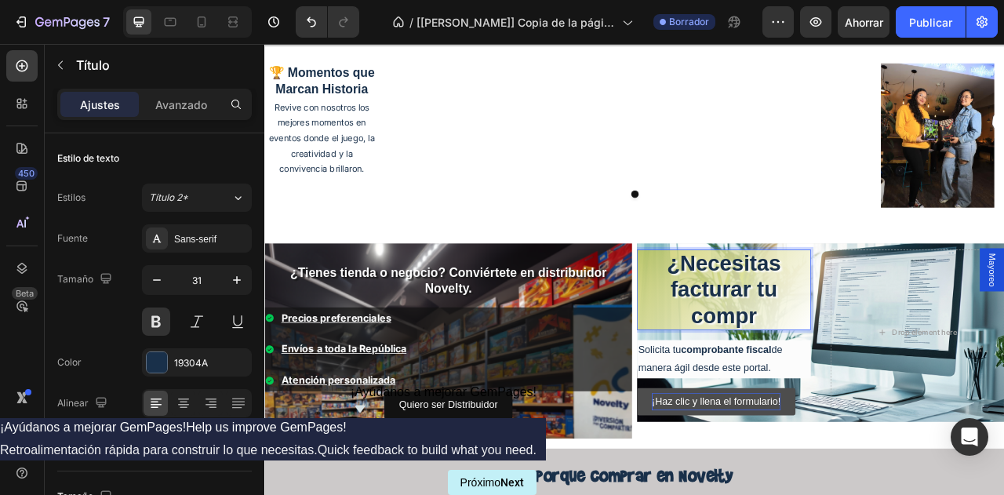
scroll to position [3053, 0]
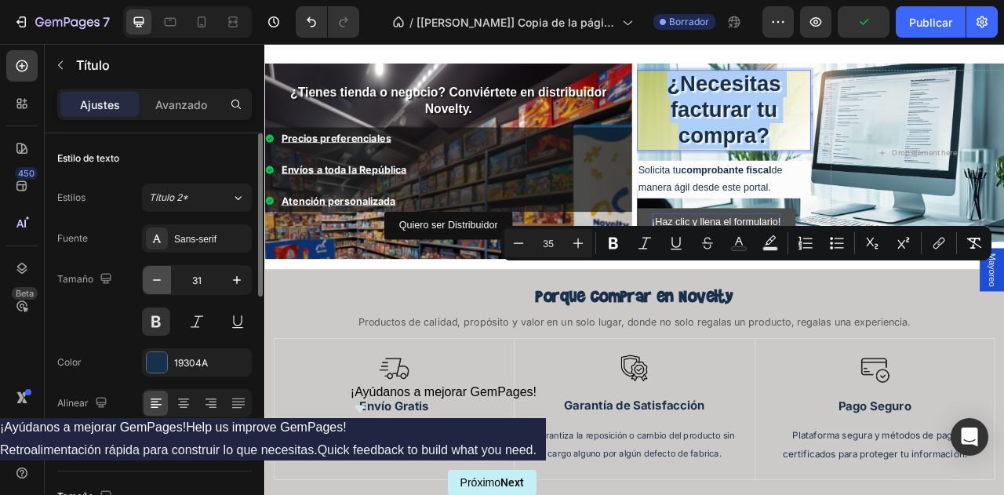
click at [147, 274] on button "button" at bounding box center [157, 280] width 28 height 28
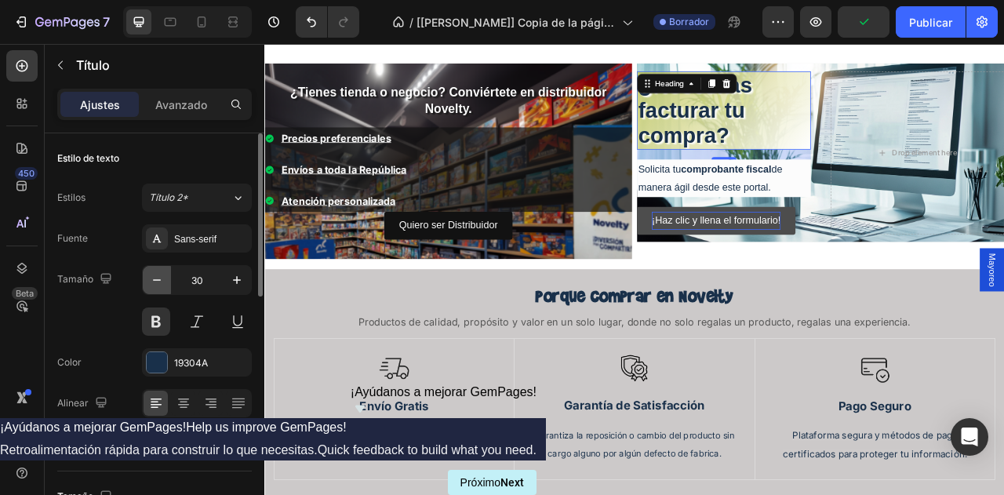
click at [147, 274] on button "button" at bounding box center [157, 280] width 28 height 28
click at [165, 276] on button "button" at bounding box center [157, 280] width 28 height 28
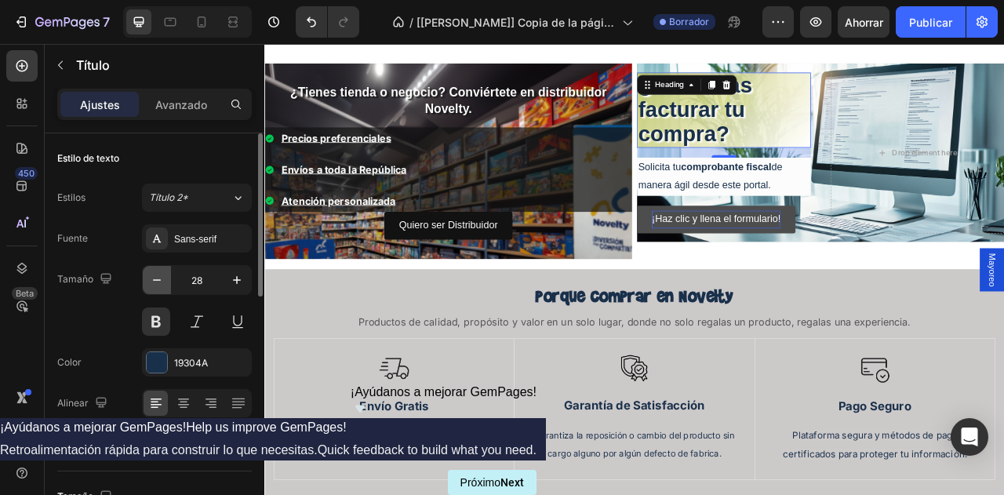
click at [165, 276] on button "button" at bounding box center [157, 280] width 28 height 28
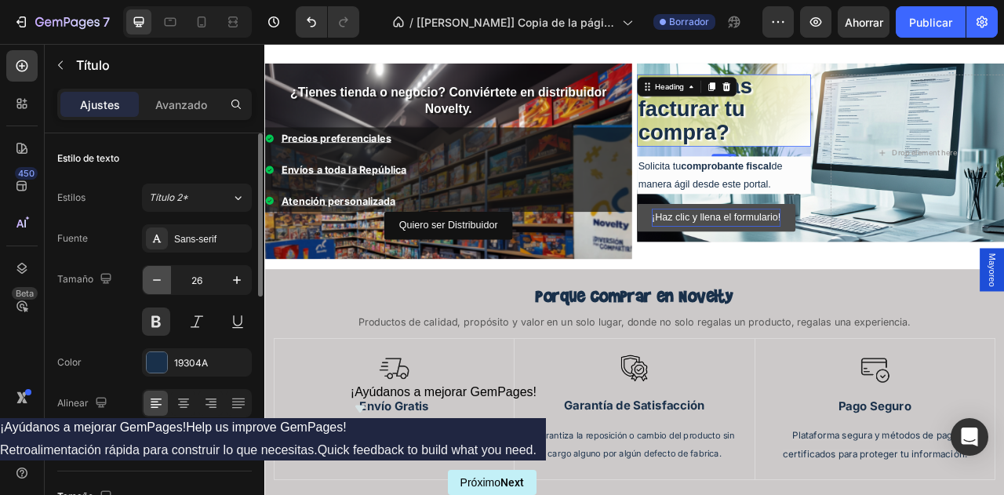
click at [165, 276] on button "button" at bounding box center [157, 280] width 28 height 28
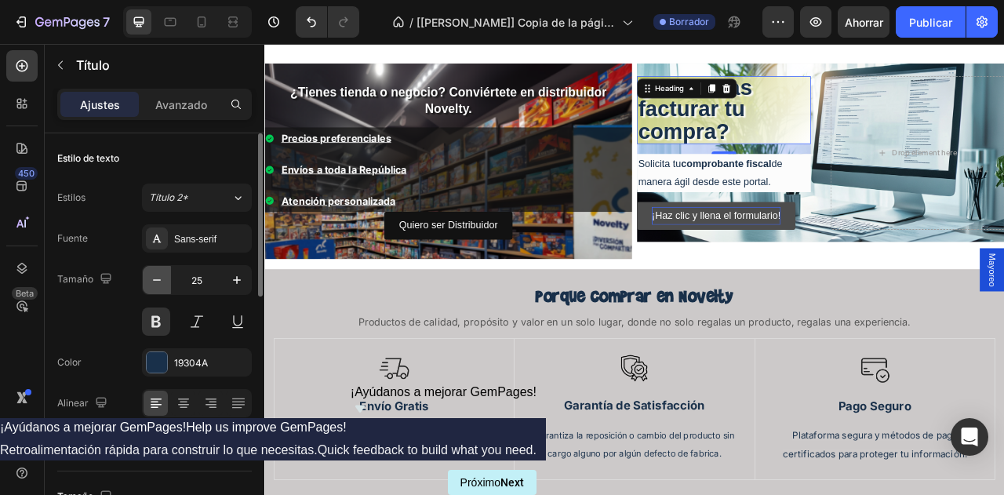
click at [165, 276] on button "button" at bounding box center [157, 280] width 28 height 28
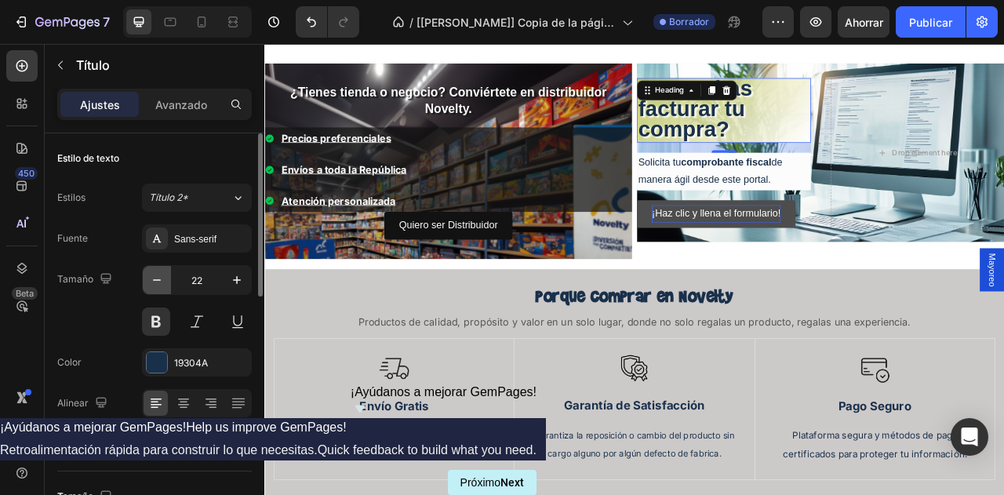
click at [165, 276] on button "button" at bounding box center [157, 280] width 28 height 28
type input "20"
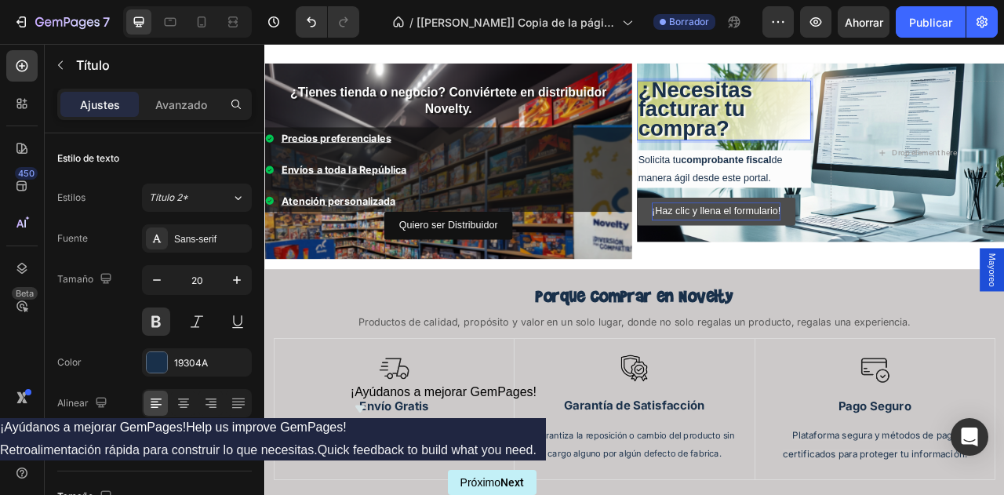
click at [797, 165] on span "¿Necesitas facturar tu compra?" at bounding box center [811, 125] width 145 height 79
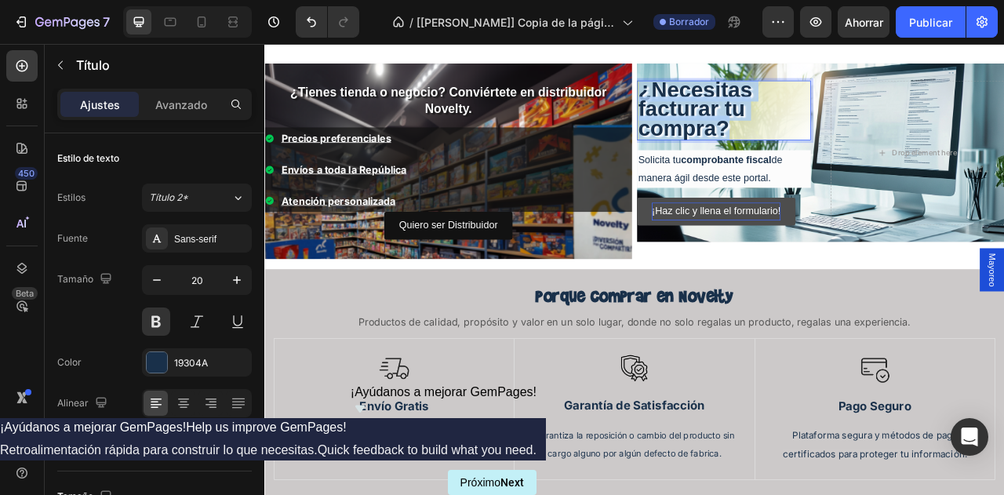
click at [797, 165] on span "¿Necesitas facturar tu compra?" at bounding box center [811, 125] width 145 height 79
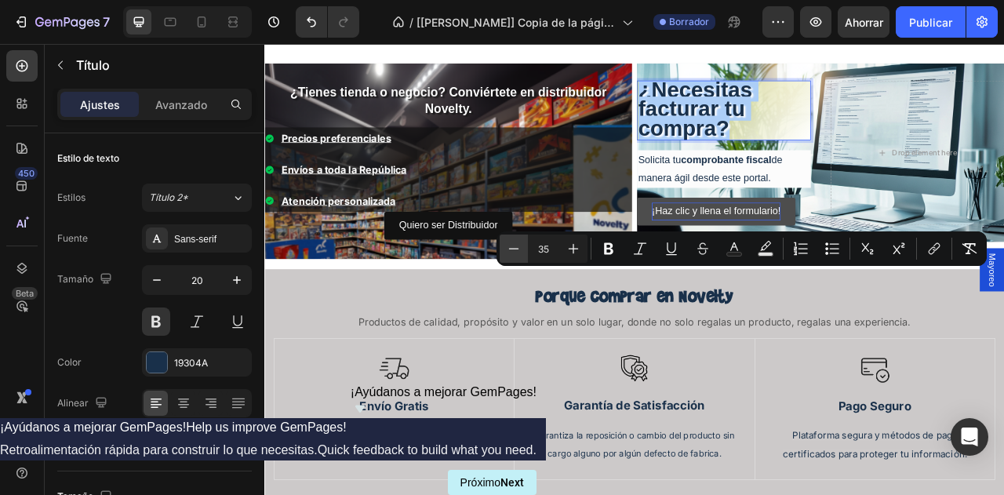
click at [510, 250] on icon "Editor contextual toolbar" at bounding box center [514, 249] width 16 height 16
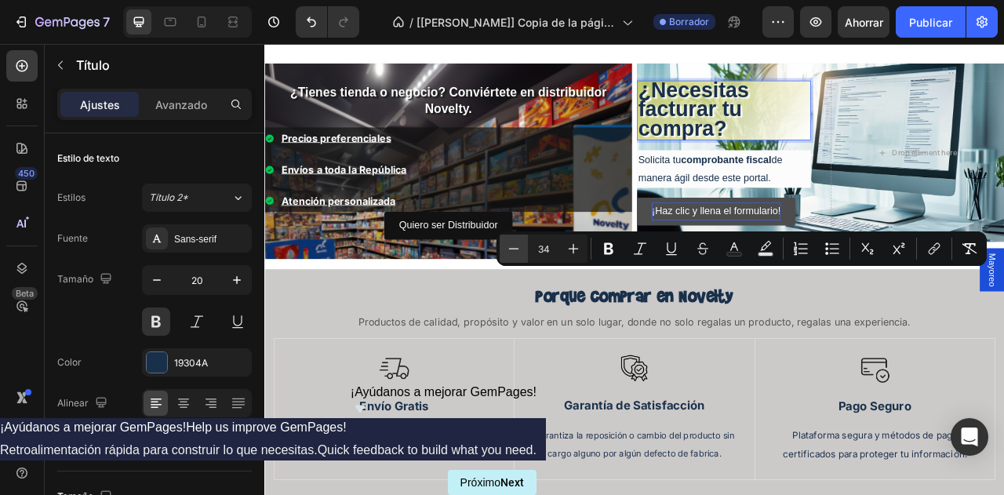
click at [510, 250] on icon "Editor contextual toolbar" at bounding box center [514, 249] width 16 height 16
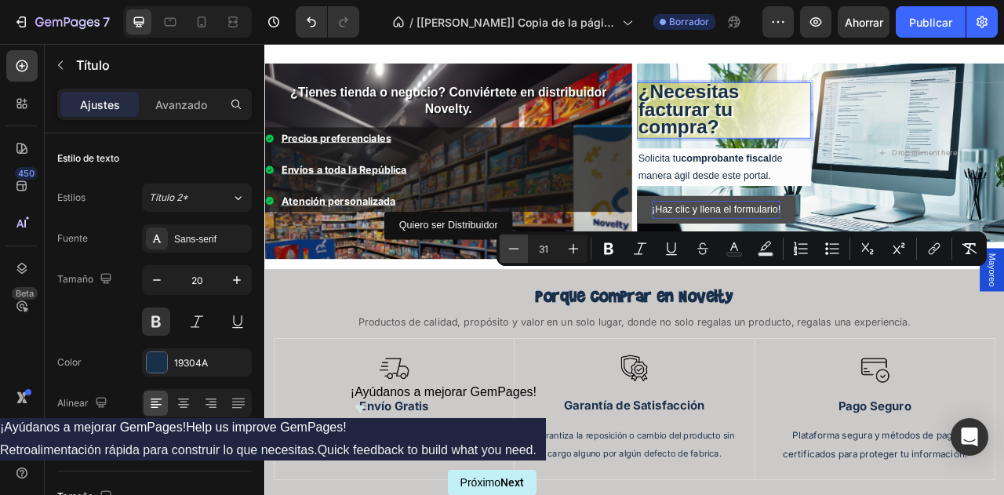
click at [510, 250] on icon "Barra de herramientas contextual del editor" at bounding box center [514, 249] width 16 height 16
type input "29"
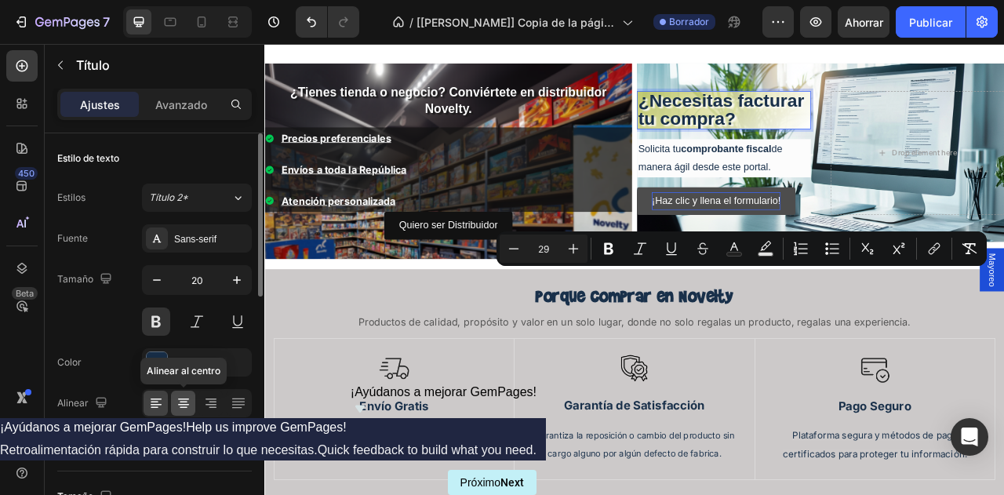
click at [187, 401] on icon at bounding box center [184, 403] width 16 height 16
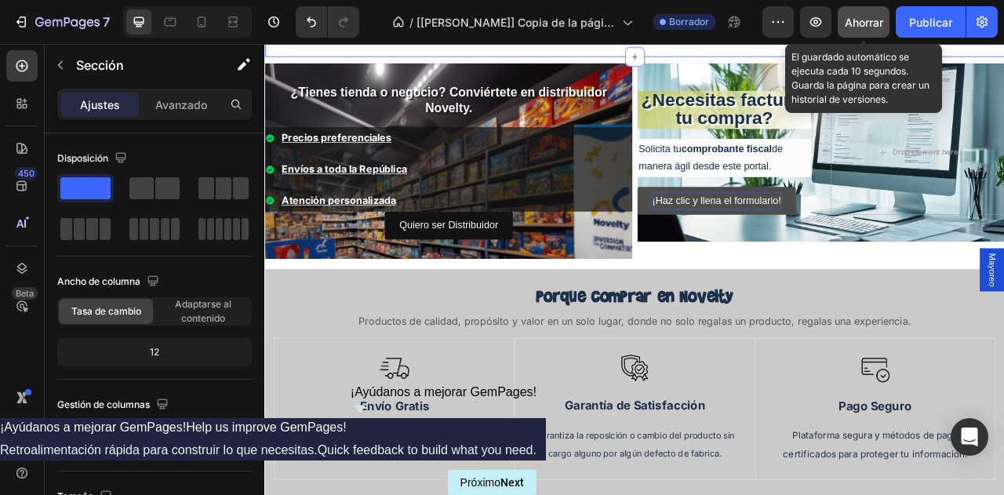
click at [868, 23] on font "Ahorrar" at bounding box center [863, 22] width 38 height 13
click at [868, 29] on div "Ahorrar" at bounding box center [863, 22] width 38 height 16
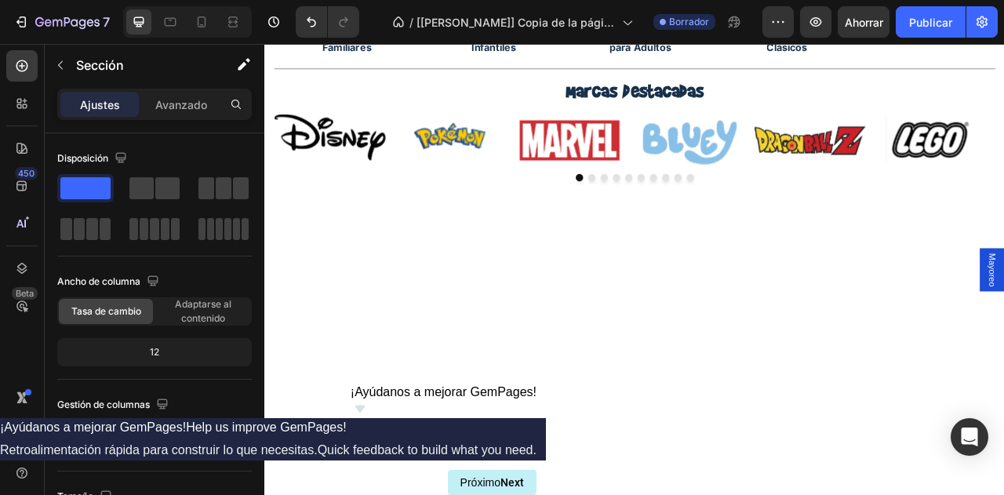
scroll to position [0, 0]
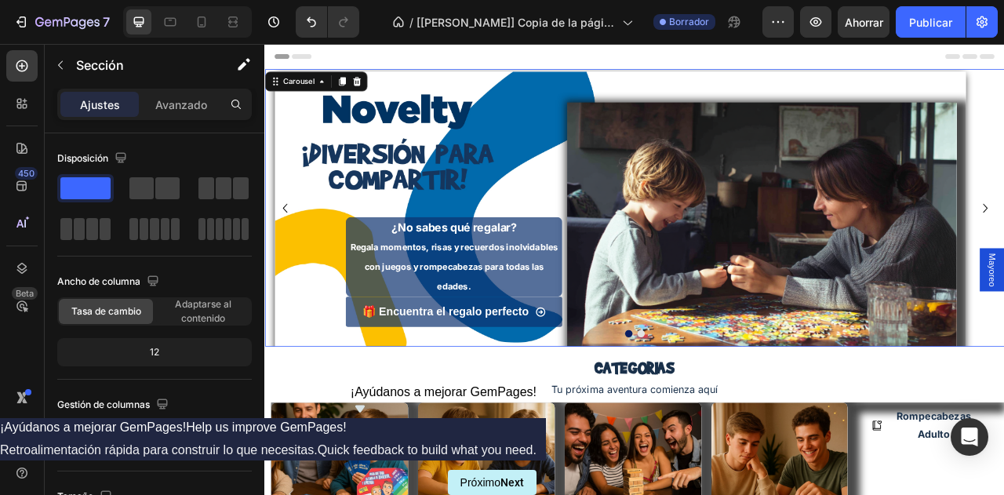
click at [738, 411] on button "Dot" at bounding box center [742, 412] width 9 height 9
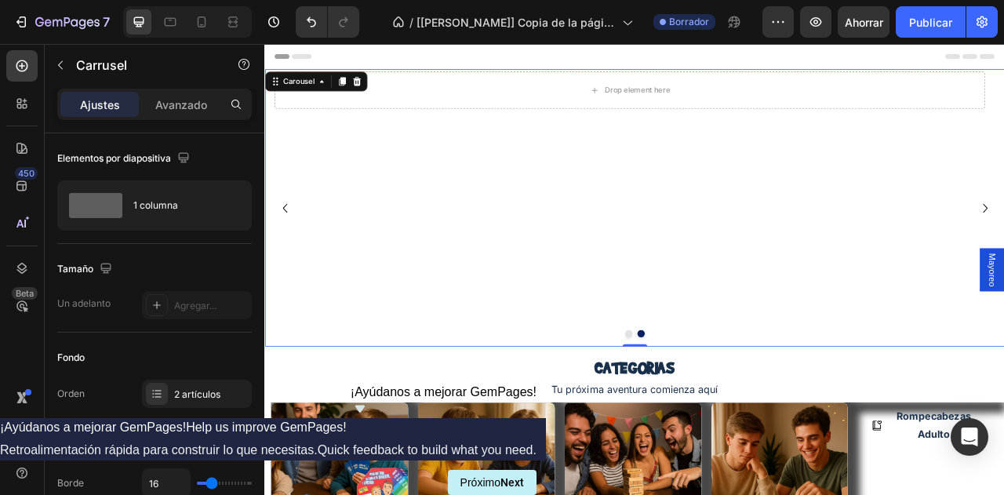
click at [722, 412] on button "Dot" at bounding box center [726, 412] width 9 height 9
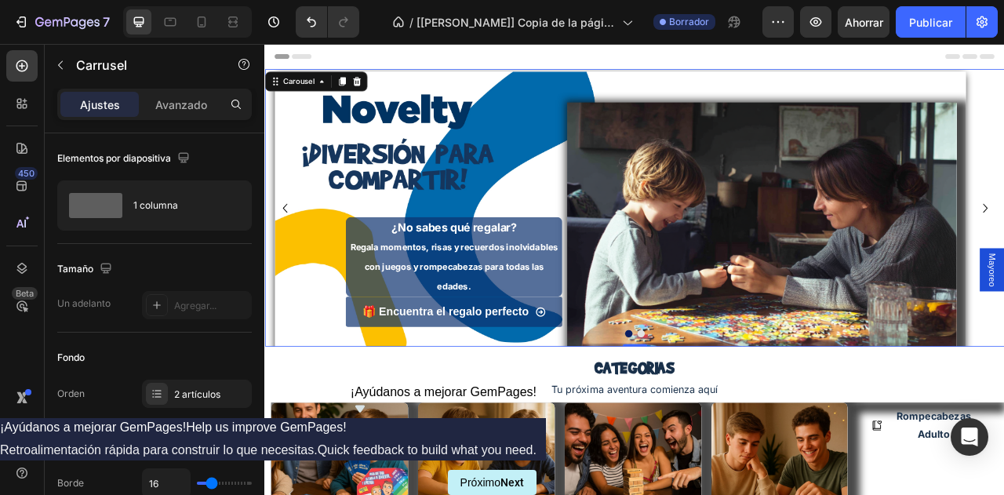
click at [740, 411] on div at bounding box center [734, 412] width 941 height 9
click at [738, 412] on button "Dot" at bounding box center [742, 412] width 9 height 9
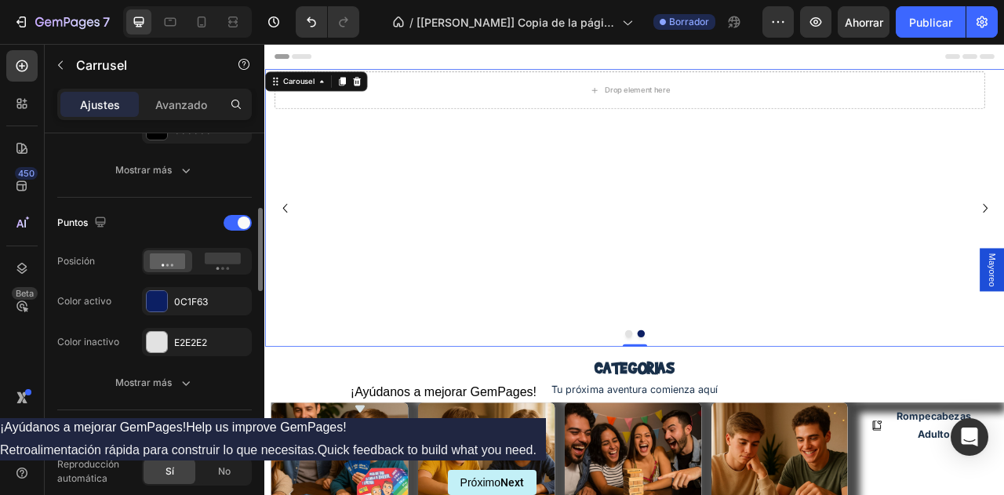
scroll to position [674, 0]
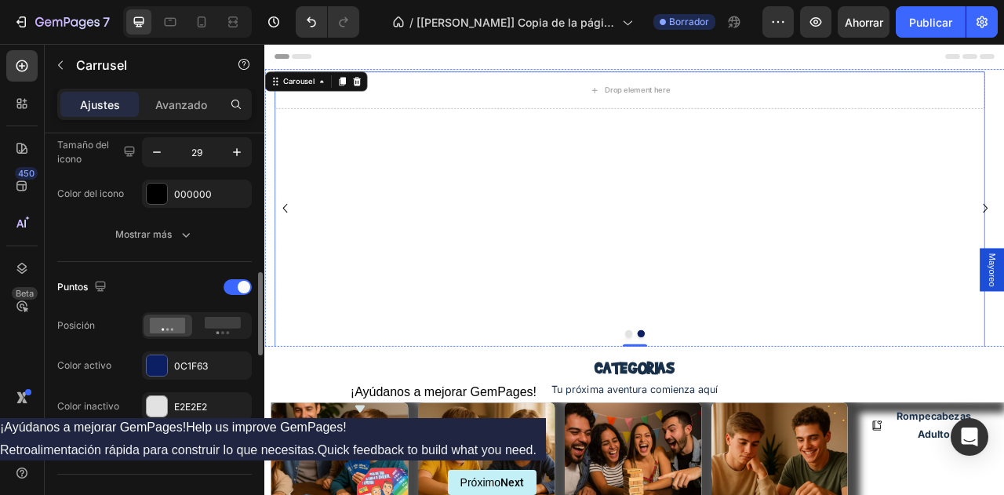
click at [603, 208] on div "Drop element here Row" at bounding box center [728, 298] width 902 height 439
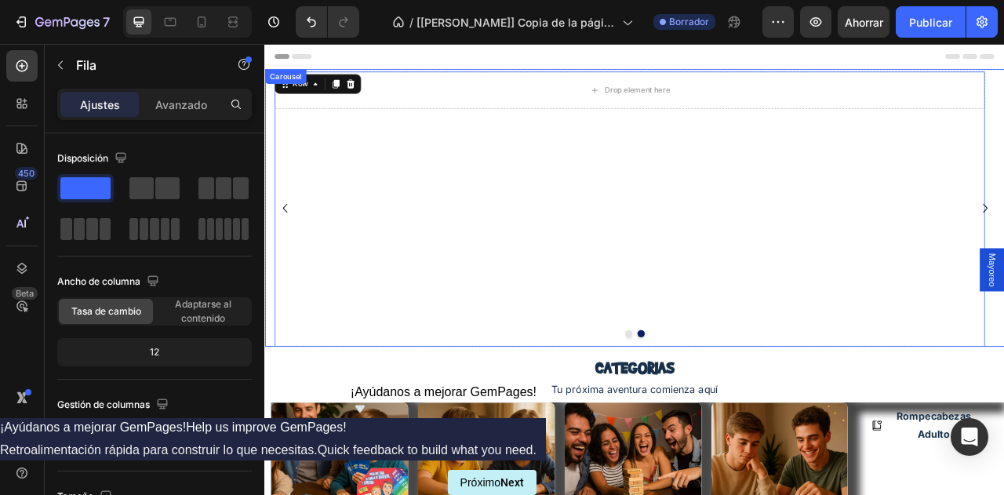
click at [722, 414] on button "Dot" at bounding box center [726, 412] width 9 height 9
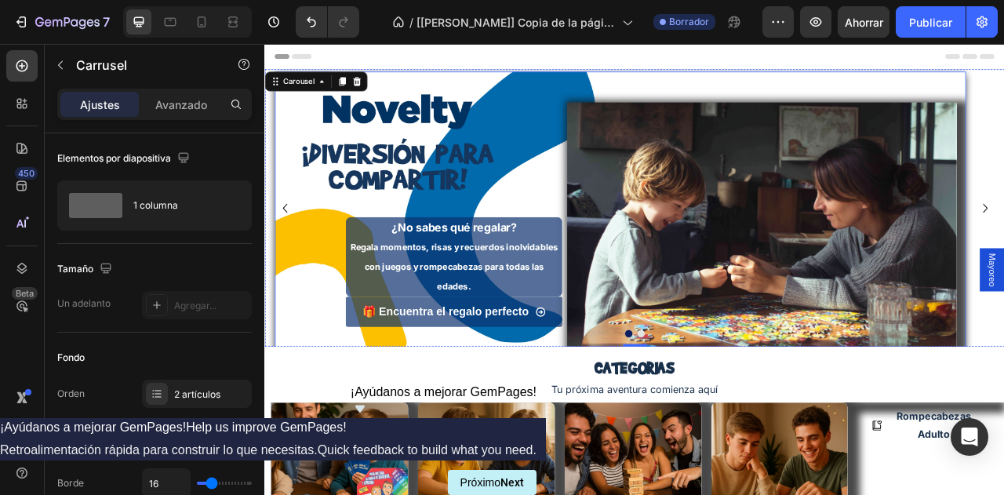
click at [284, 179] on div "¿No sabes qué regalar? Regala momentos, risas y recuerdos inolvidables con jueg…" at bounding box center [716, 275] width 879 height 411
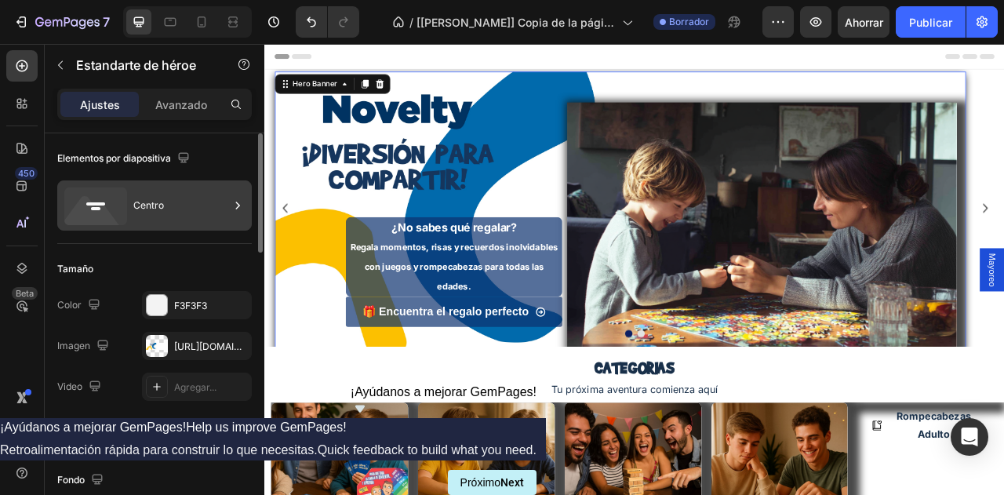
click at [234, 210] on icon at bounding box center [238, 206] width 16 height 16
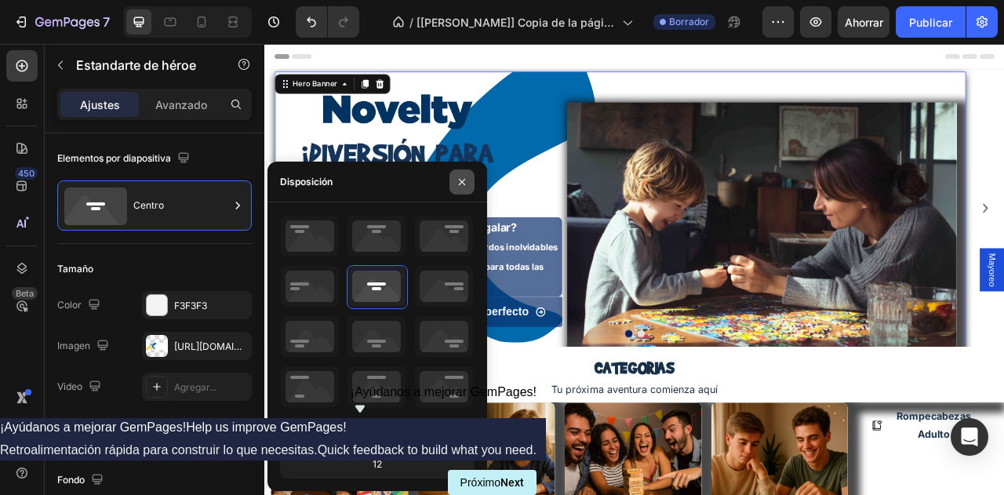
click at [463, 184] on icon "button" at bounding box center [462, 182] width 13 height 13
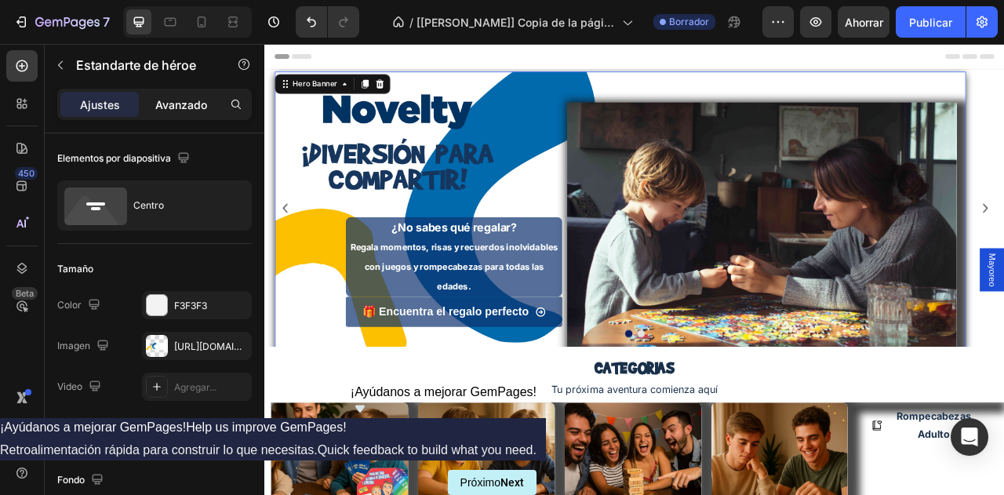
click at [190, 104] on font "Avanzado" at bounding box center [181, 104] width 52 height 13
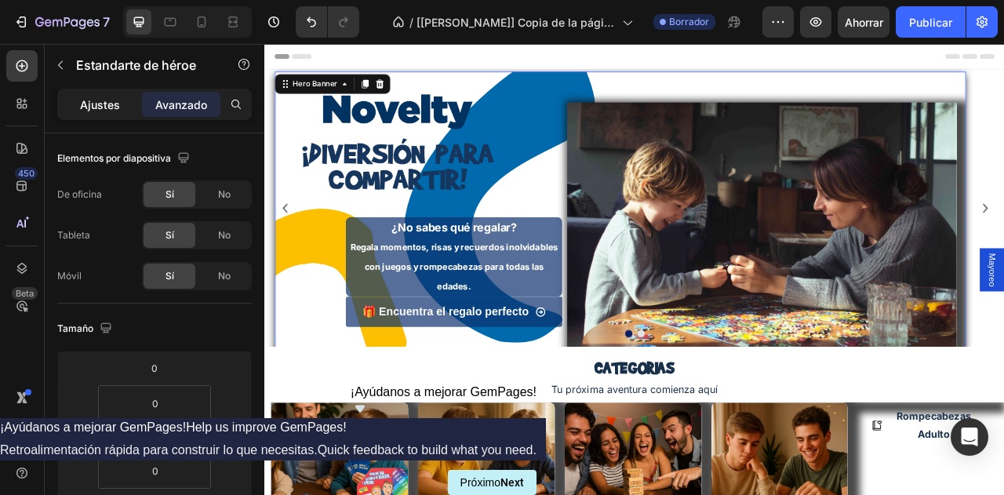
click at [97, 111] on p "Ajustes" at bounding box center [100, 104] width 40 height 16
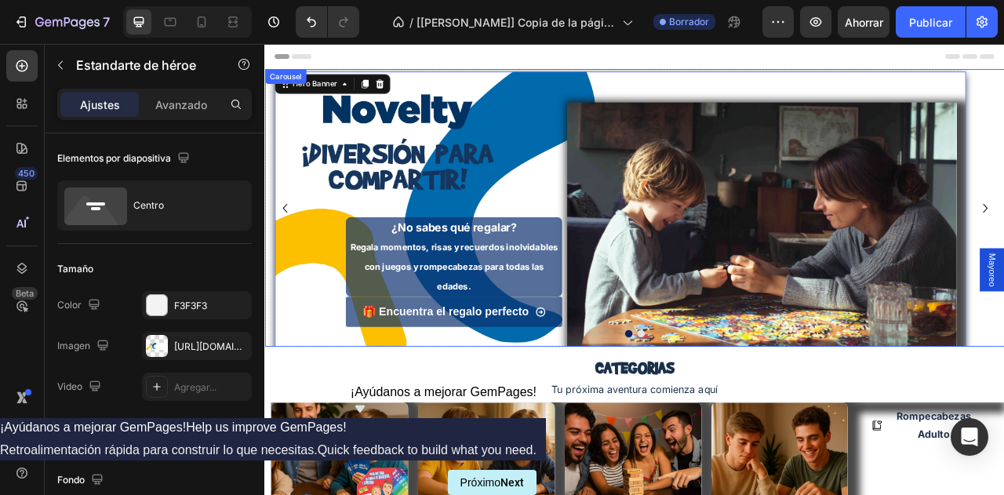
click at [270, 180] on div "¿No sabes qué regalar? Regala momentos, risas y recuerdos inolvidables con jueg…" at bounding box center [728, 252] width 928 height 353
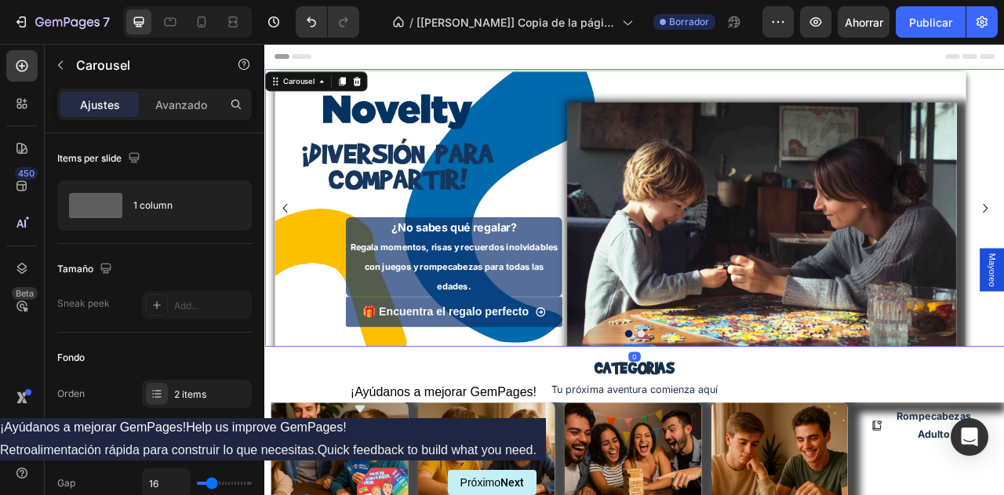
click at [738, 412] on button "Dot" at bounding box center [742, 412] width 9 height 9
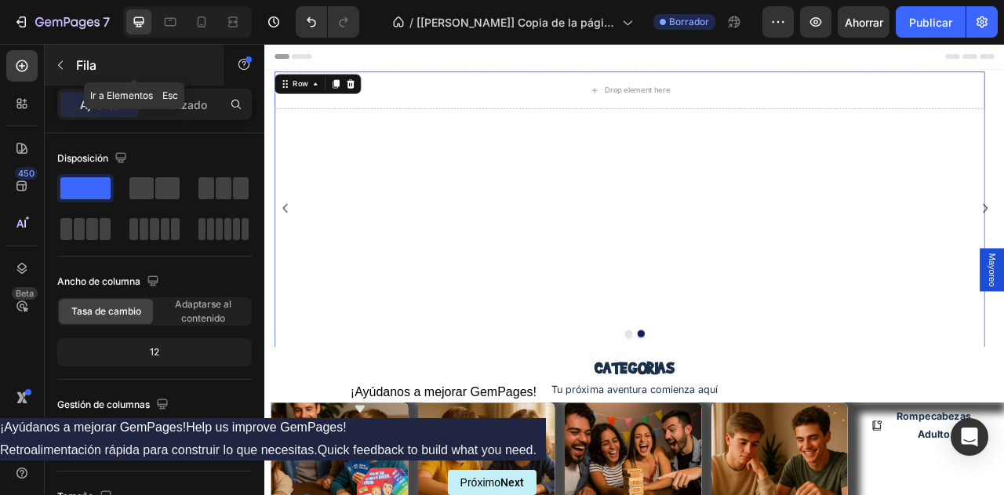
click at [76, 59] on font "Fila" at bounding box center [86, 65] width 20 height 16
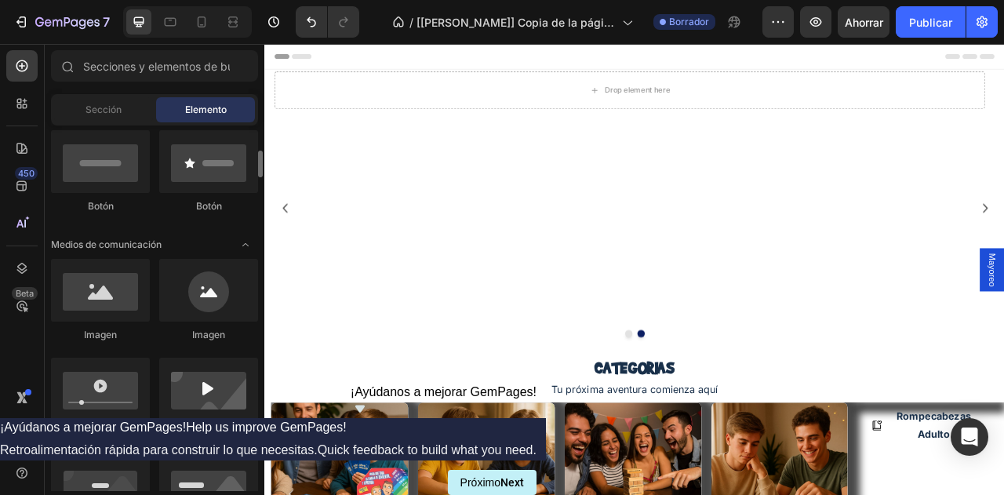
scroll to position [389, 0]
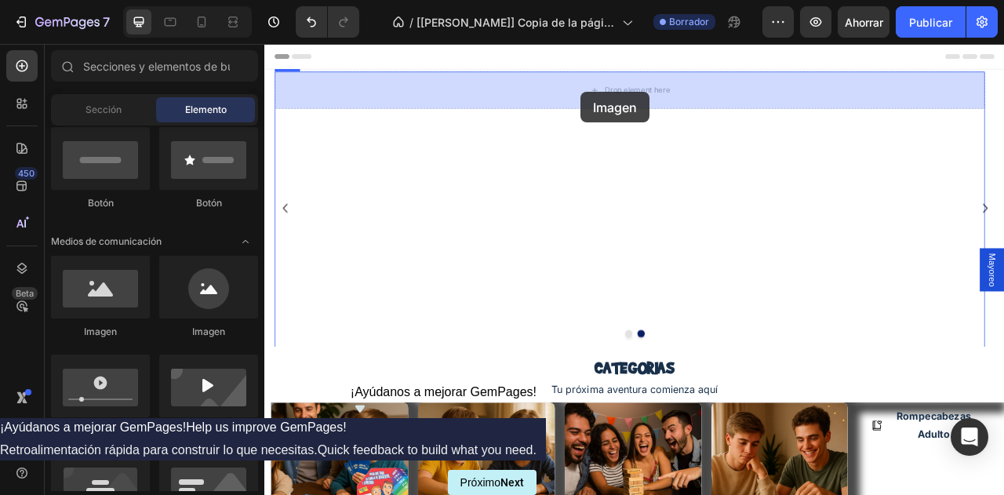
drag, startPoint x: 365, startPoint y: 338, endPoint x: 666, endPoint y: 105, distance: 381.2
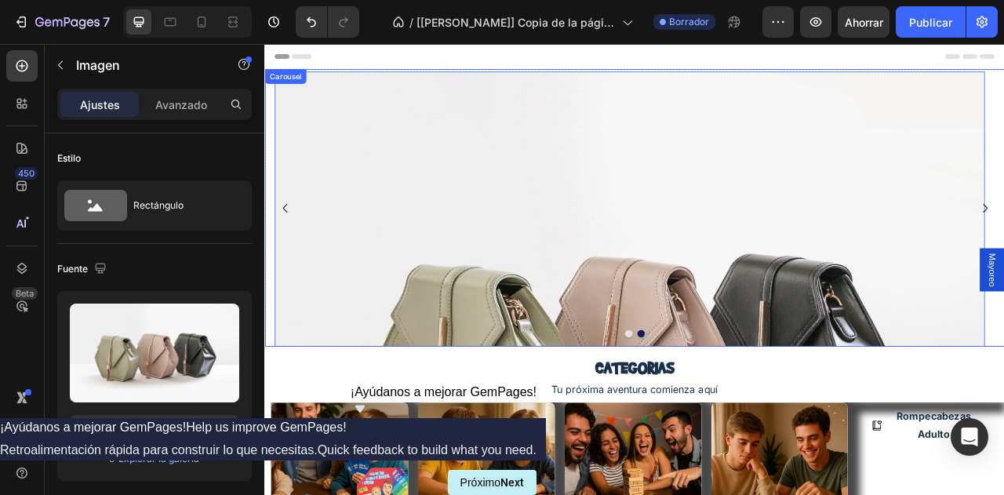
click at [287, 251] on icon "Carousel Back Arrow" at bounding box center [289, 252] width 23 height 23
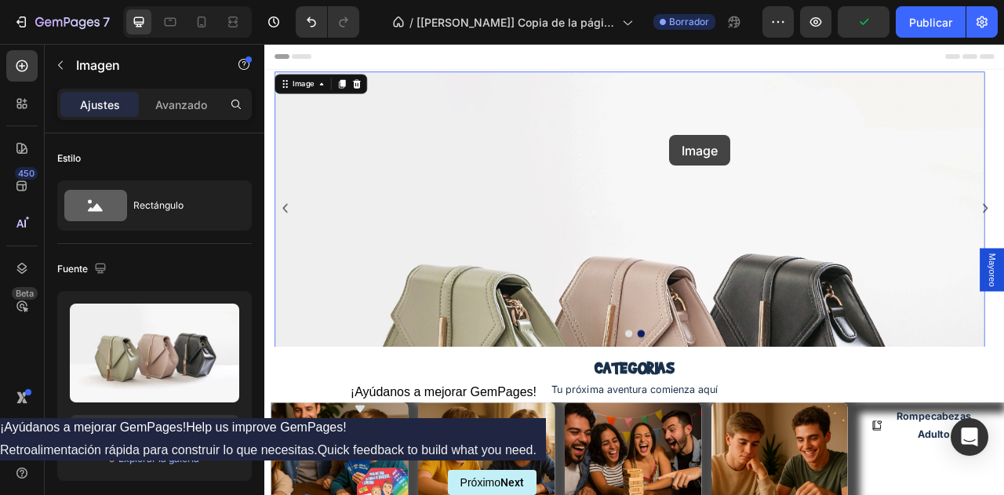
drag, startPoint x: 779, startPoint y: 263, endPoint x: 784, endPoint y: 220, distance: 44.2
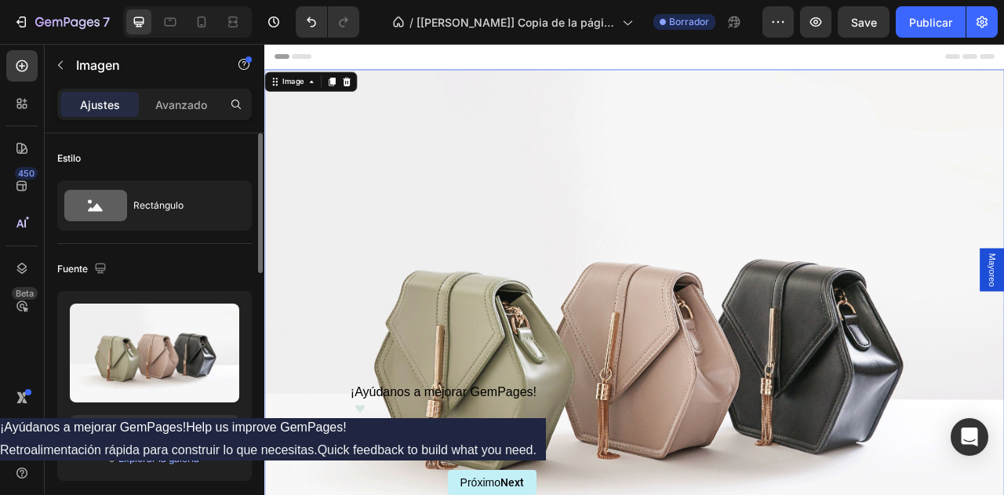
drag, startPoint x: 159, startPoint y: 320, endPoint x: 162, endPoint y: 301, distance: 19.0
click at [162, 301] on div "Subir imagen [URL][DOMAIN_NAME] o Explorar la galería" at bounding box center [154, 386] width 194 height 190
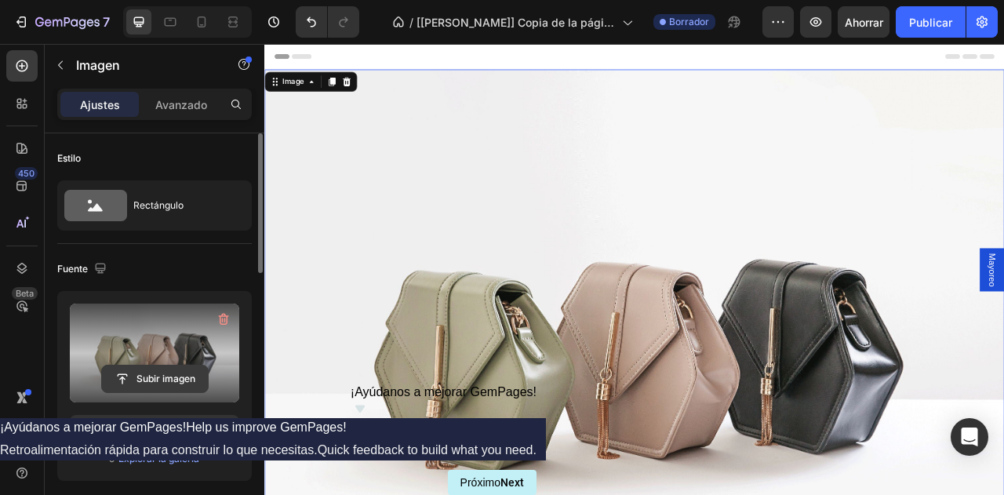
click at [170, 376] on input "file" at bounding box center [155, 378] width 106 height 27
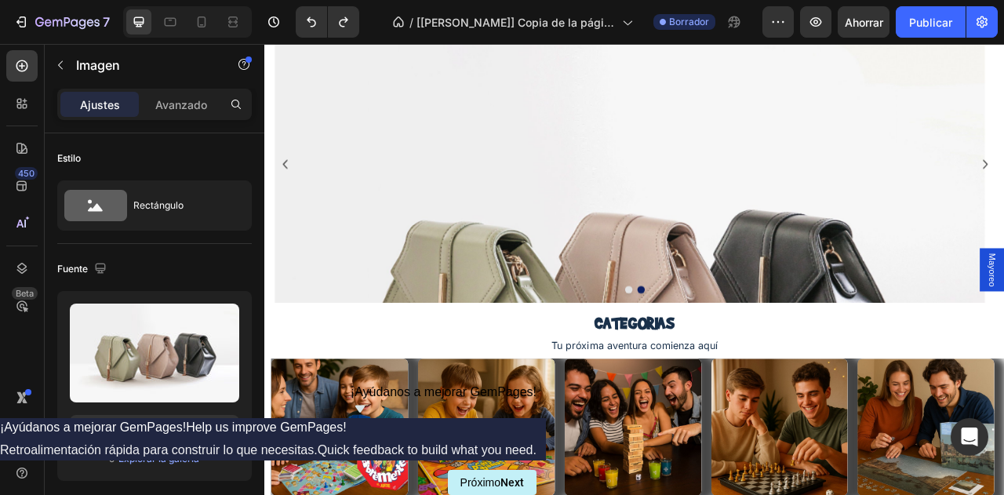
scroll to position [0, 0]
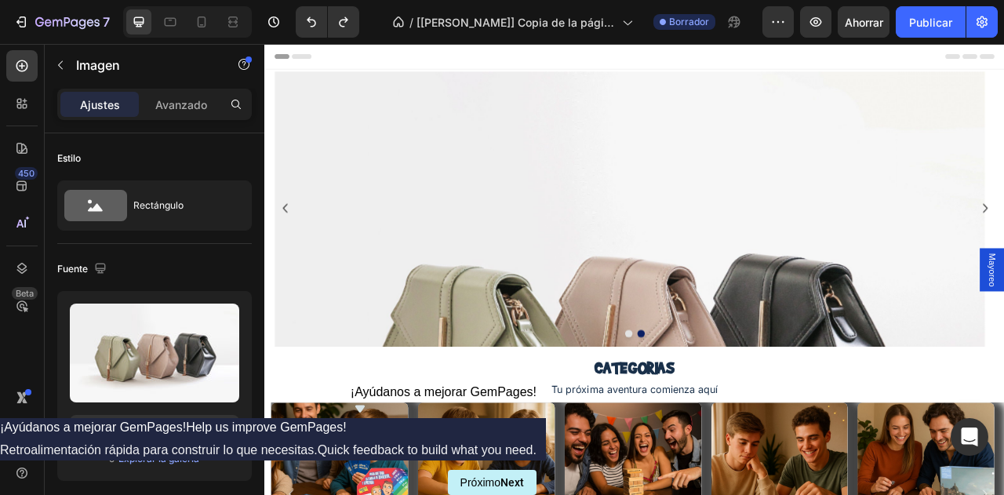
click at [615, 254] on img at bounding box center [728, 417] width 902 height 677
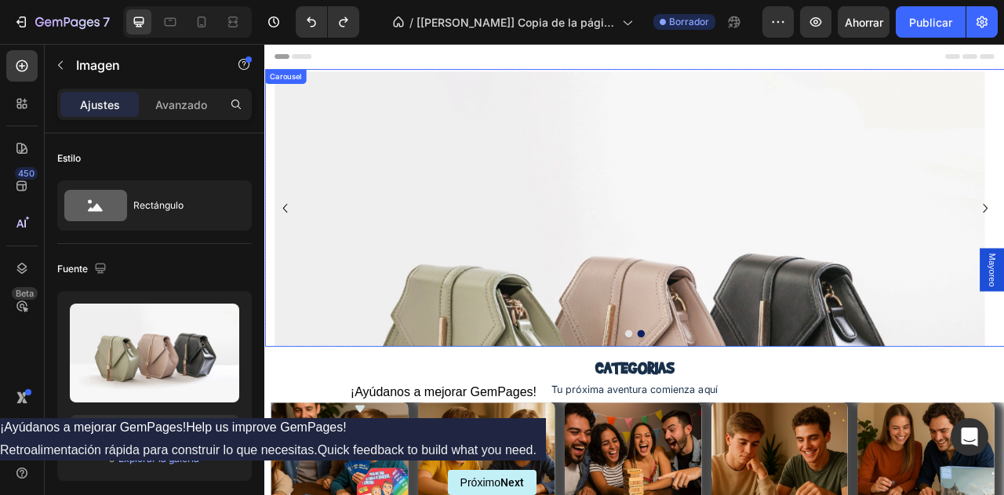
click at [722, 412] on button "Dot" at bounding box center [726, 412] width 9 height 9
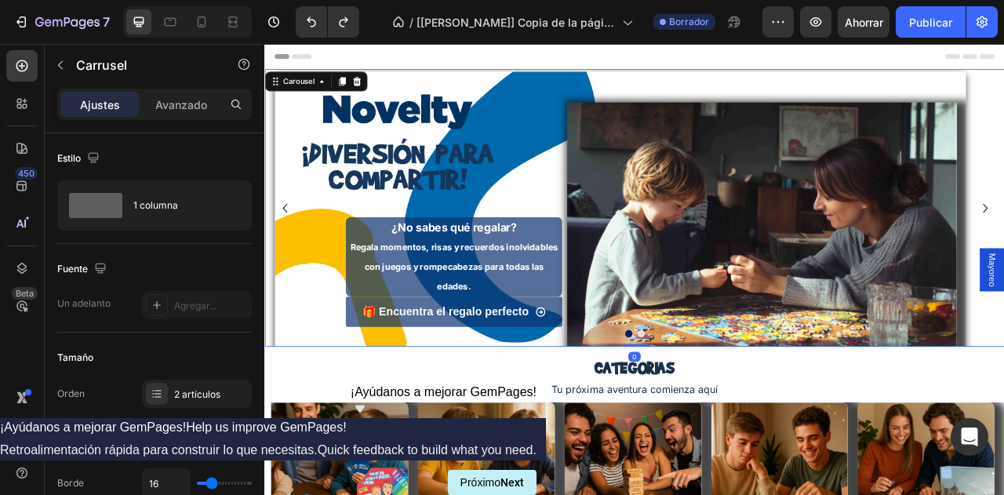
click at [738, 413] on button "Dot" at bounding box center [742, 412] width 9 height 9
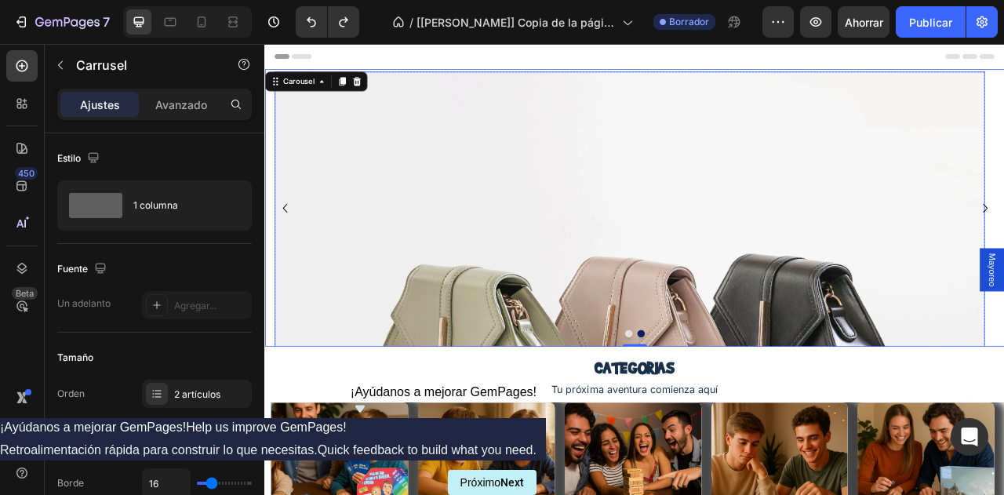
click at [483, 217] on img at bounding box center [728, 417] width 902 height 677
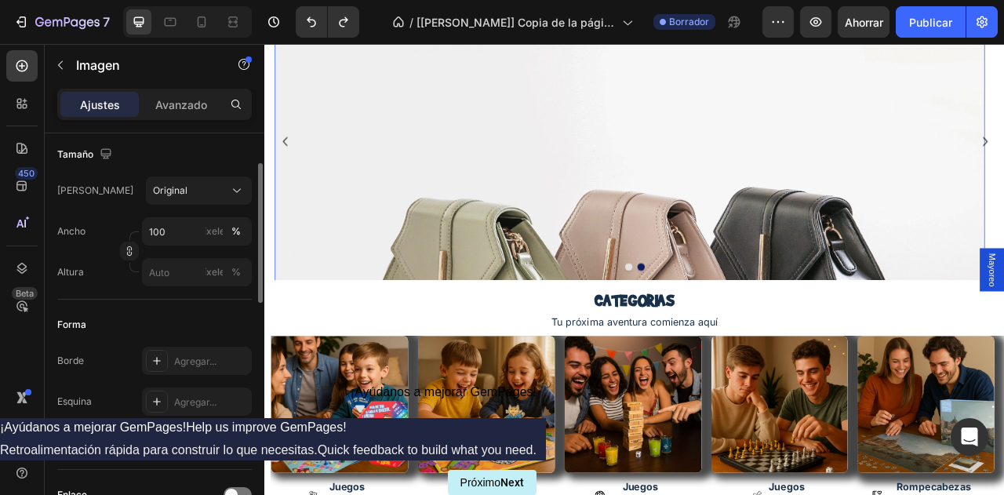
scroll to position [303, 0]
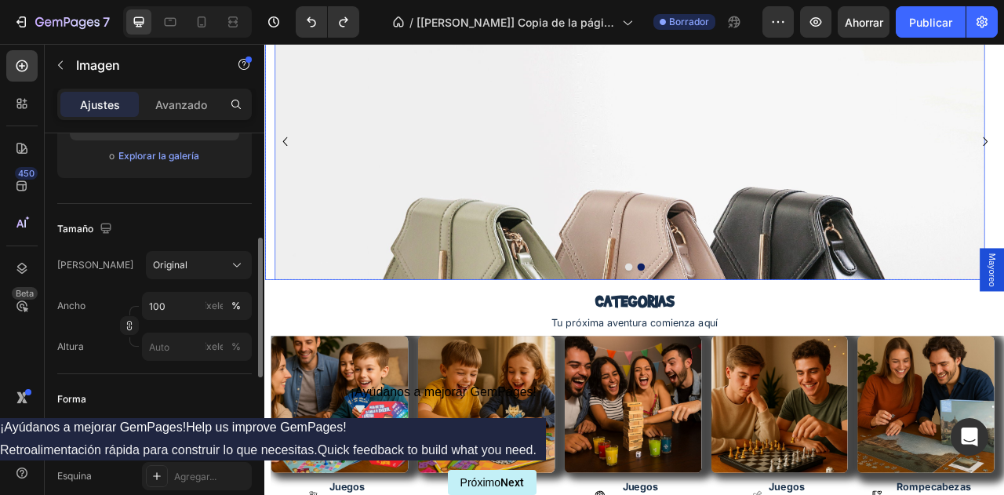
click at [722, 325] on button "Dot" at bounding box center [726, 326] width 9 height 9
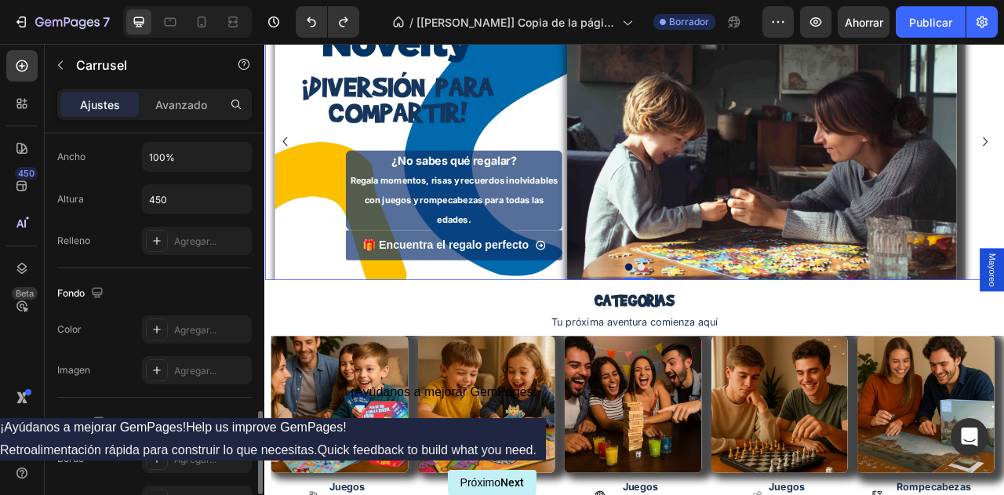
scroll to position [1382, 0]
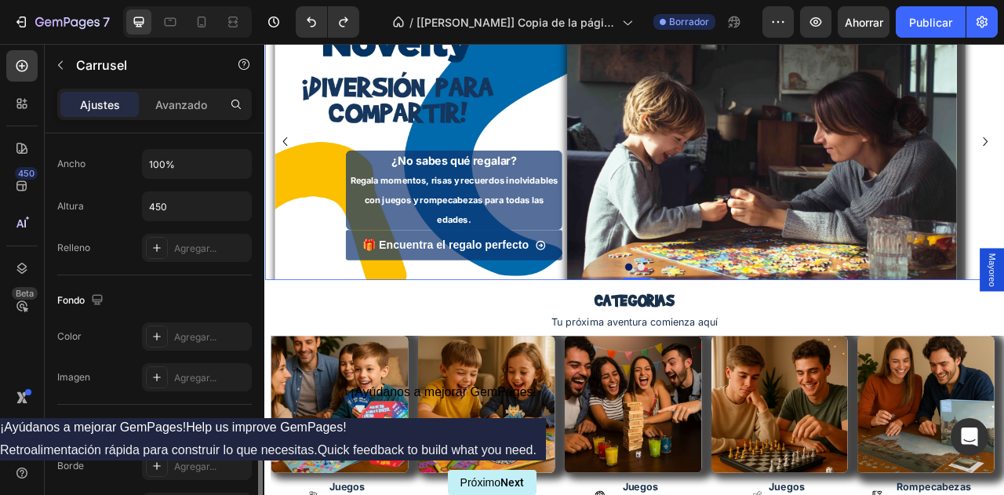
click at [306, 322] on div at bounding box center [734, 326] width 941 height 9
click at [284, 322] on div at bounding box center [734, 326] width 941 height 9
click at [738, 323] on button "Dot" at bounding box center [742, 326] width 9 height 9
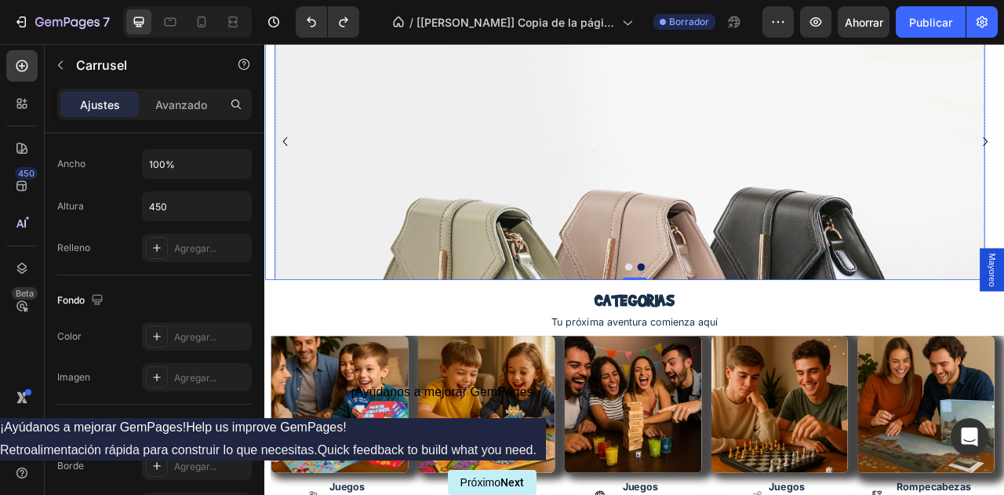
click at [348, 276] on img at bounding box center [728, 332] width 902 height 677
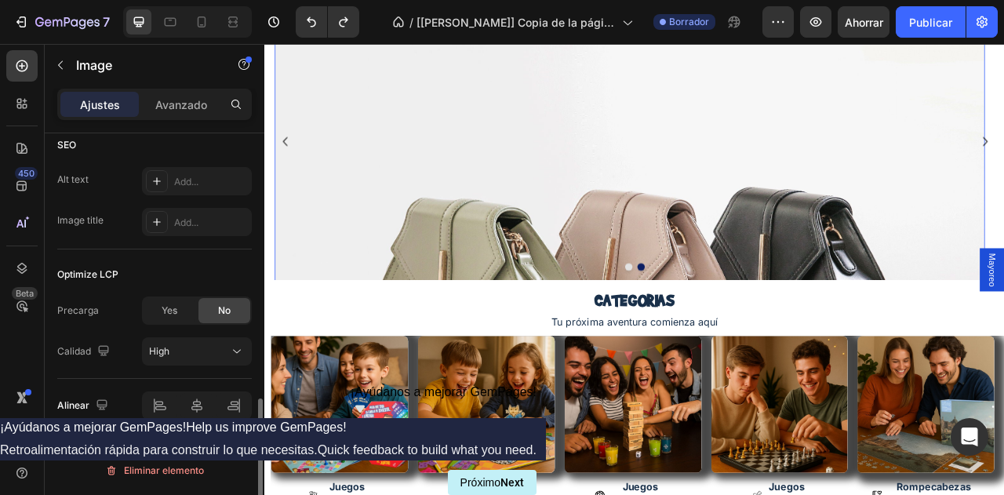
scroll to position [0, 0]
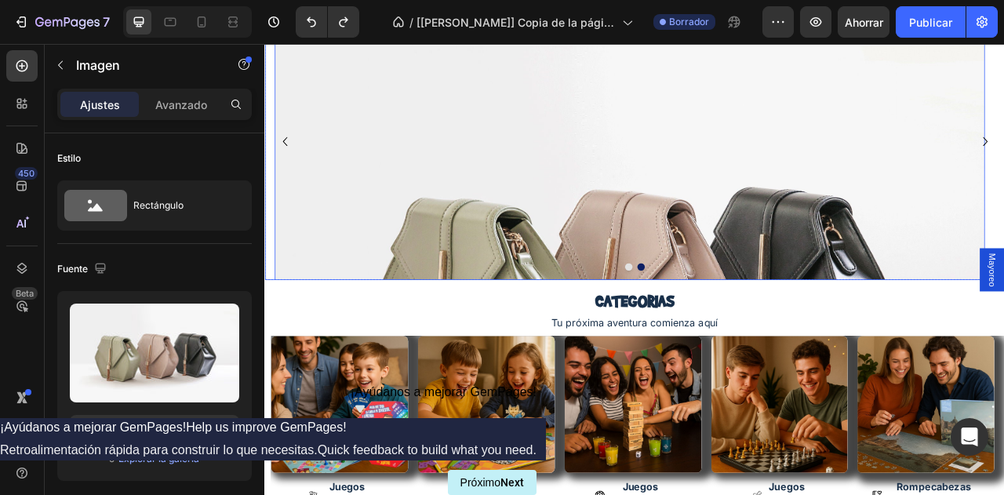
click at [722, 328] on button "Dot" at bounding box center [726, 326] width 9 height 9
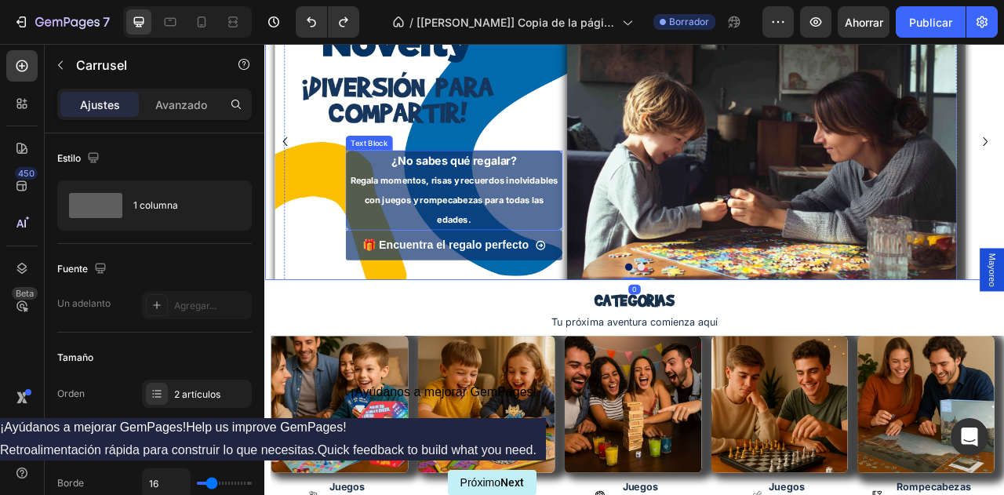
click at [316, 296] on div "🎁 Encuentra el regalo perfecto Button" at bounding box center [466, 299] width 354 height 38
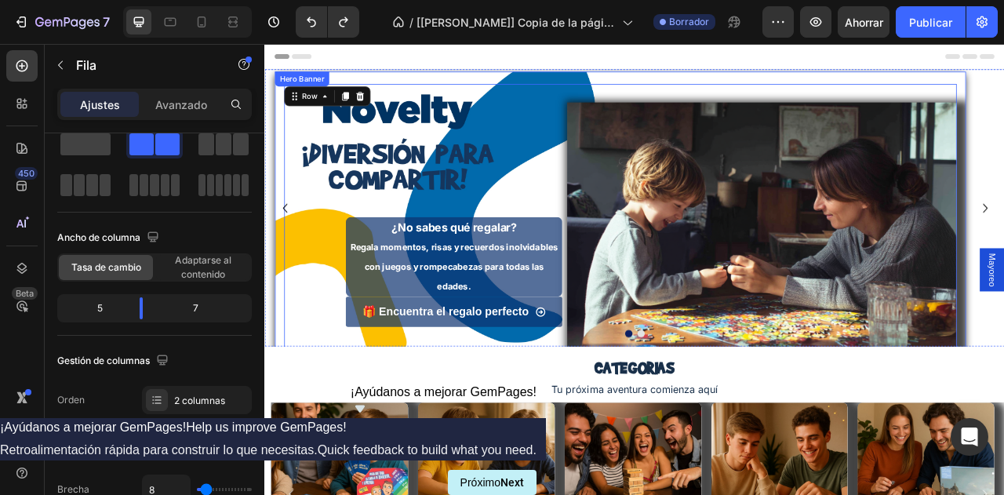
click at [281, 158] on div "¿No sabes qué regalar? Regala momentos, risas y recuerdos inolvidables con jueg…" at bounding box center [716, 275] width 879 height 411
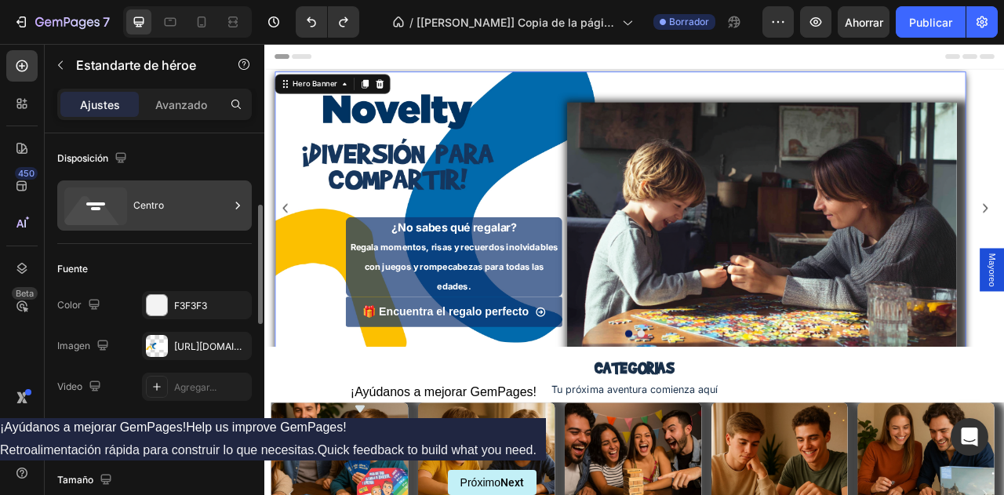
scroll to position [58, 0]
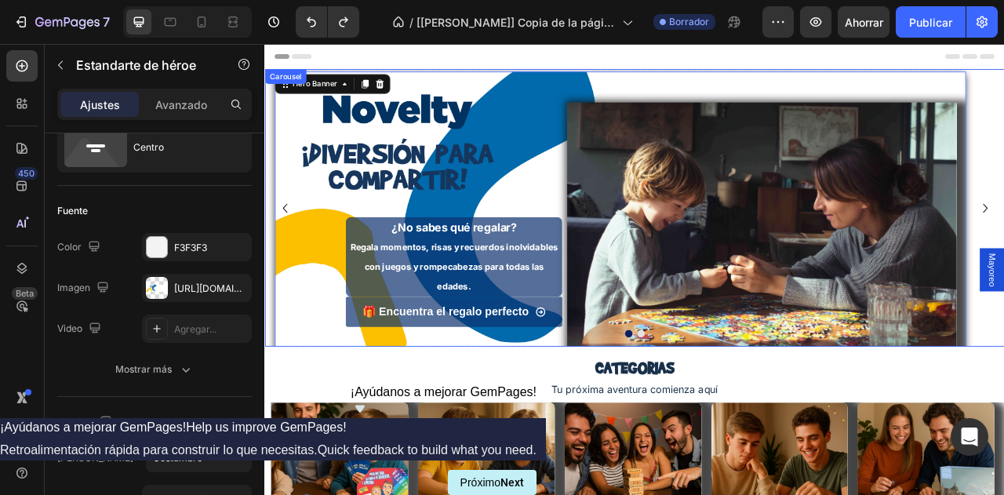
click at [738, 410] on button "Dot" at bounding box center [742, 412] width 9 height 9
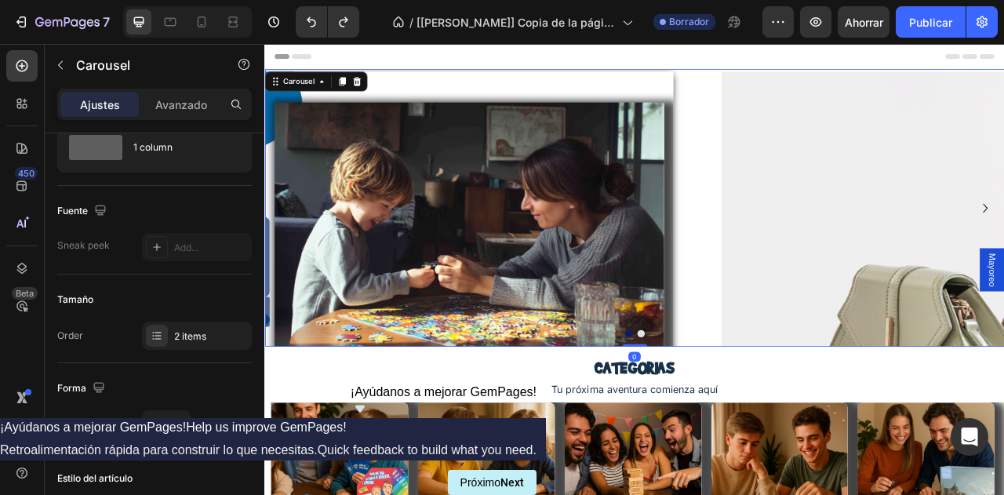
scroll to position [0, 0]
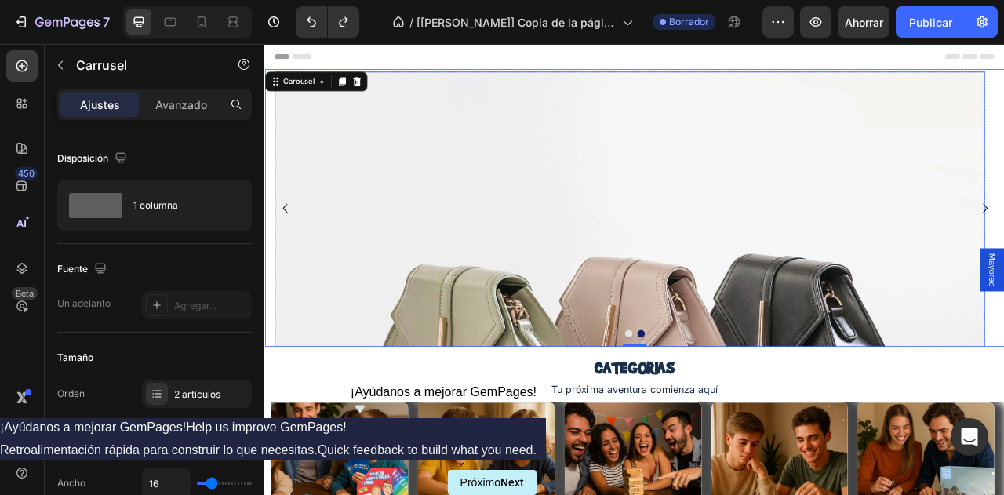
click at [471, 278] on img at bounding box center [728, 417] width 902 height 677
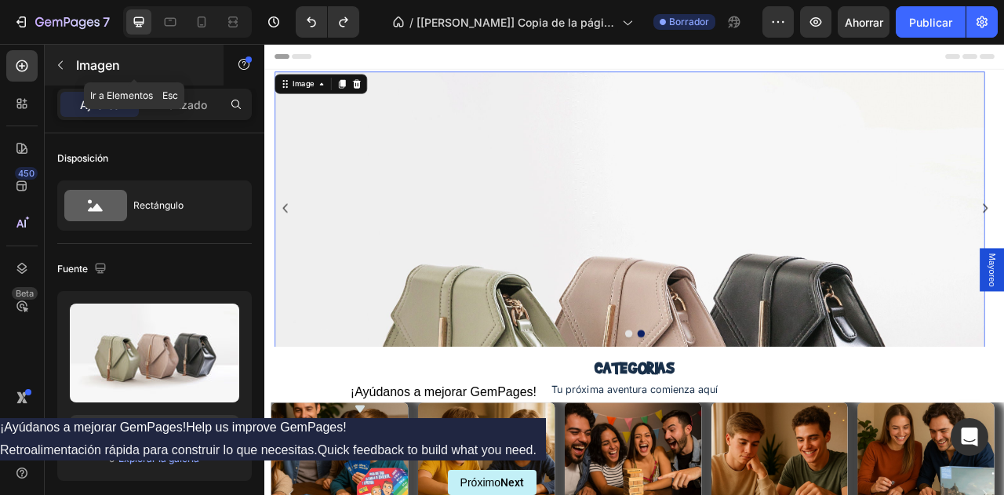
click at [86, 71] on font "Imagen" at bounding box center [98, 65] width 44 height 16
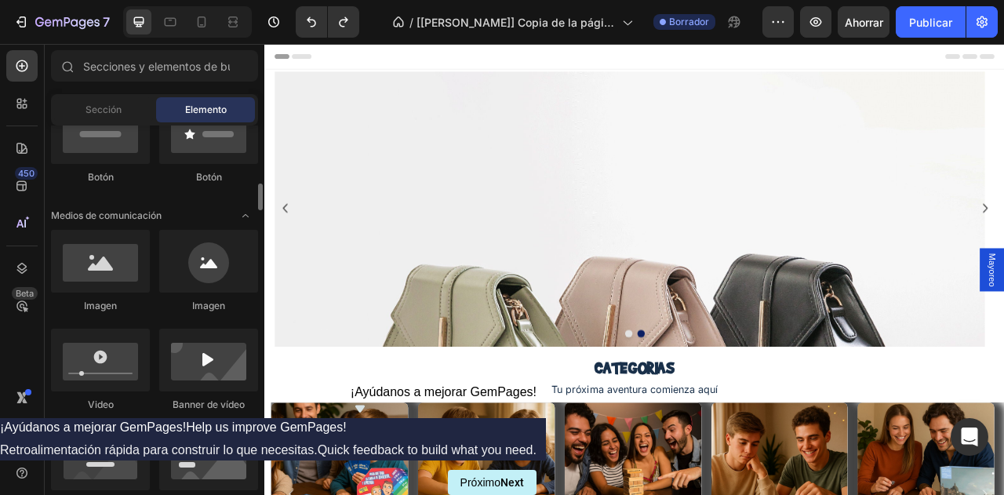
scroll to position [440, 0]
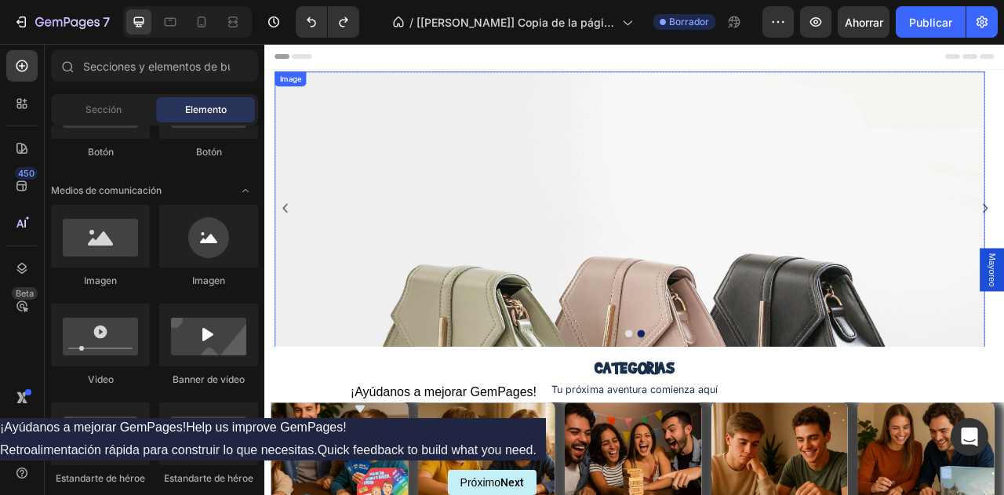
click at [569, 270] on img at bounding box center [728, 417] width 902 height 677
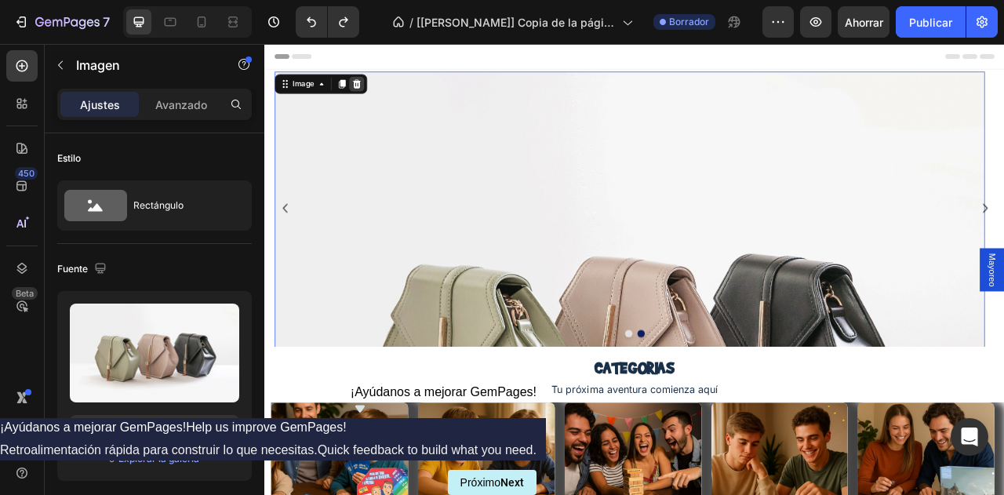
click at [377, 92] on icon at bounding box center [381, 94] width 10 height 11
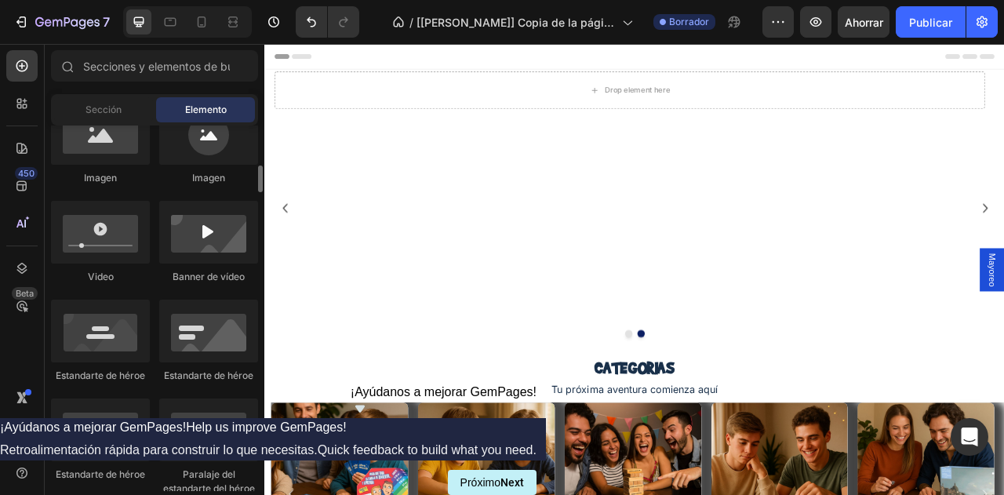
scroll to position [543, 0]
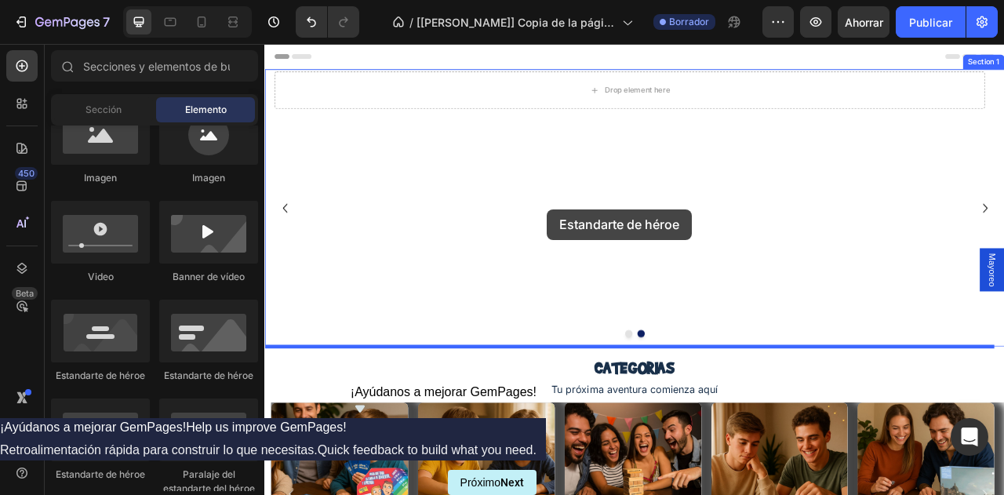
drag, startPoint x: 360, startPoint y: 369, endPoint x: 623, endPoint y: 254, distance: 287.6
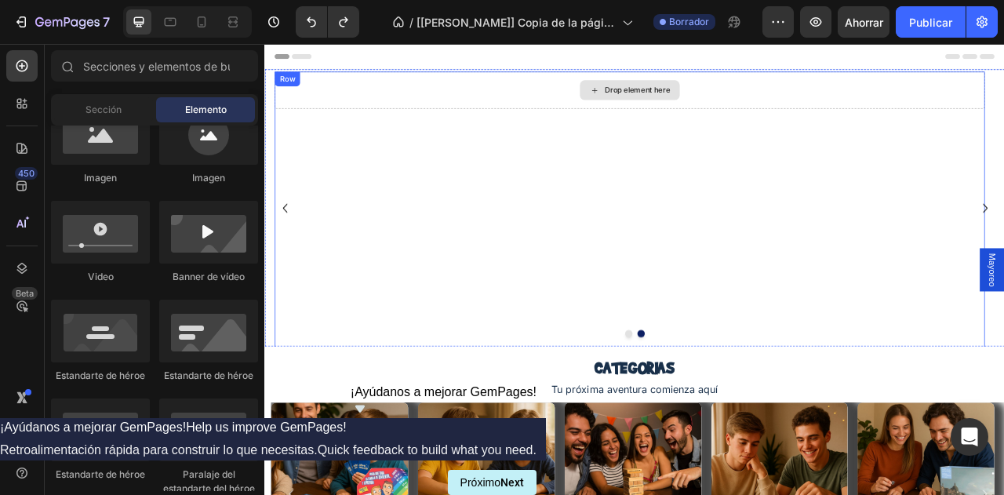
click at [716, 108] on div "Drop element here" at bounding box center [728, 102] width 127 height 25
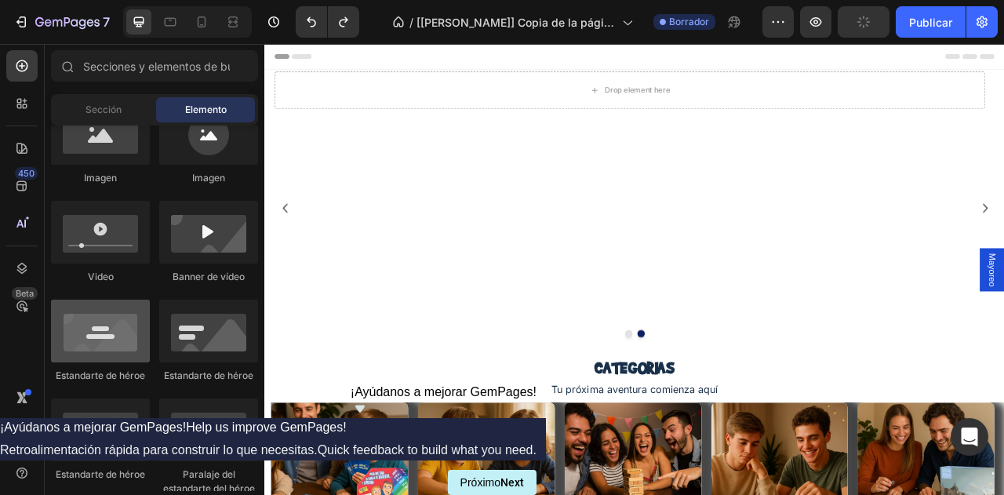
click at [85, 338] on div at bounding box center [100, 331] width 99 height 63
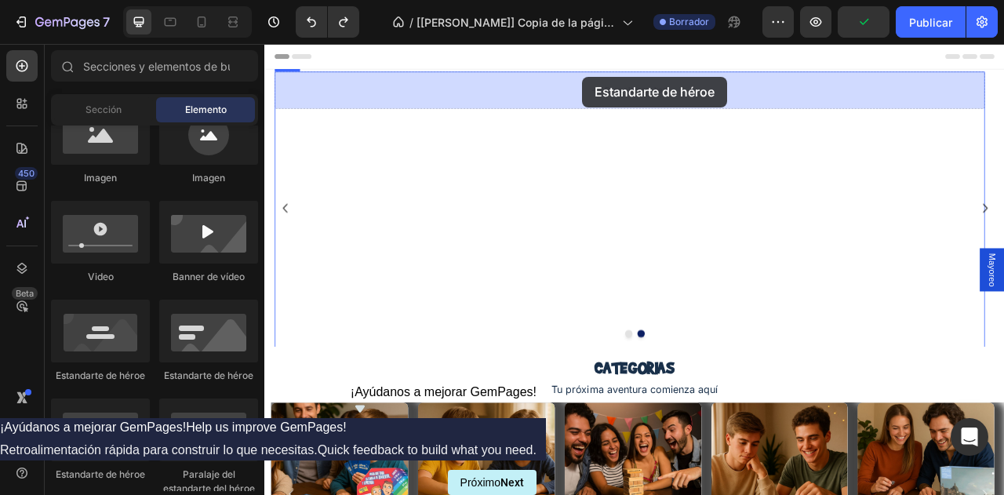
drag, startPoint x: 354, startPoint y: 387, endPoint x: 670, endPoint y: 84, distance: 437.5
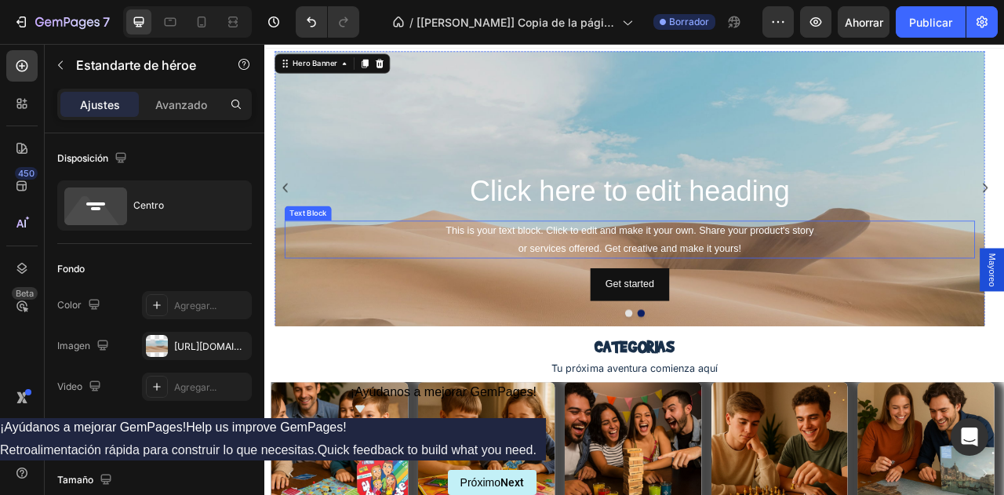
scroll to position [26, 0]
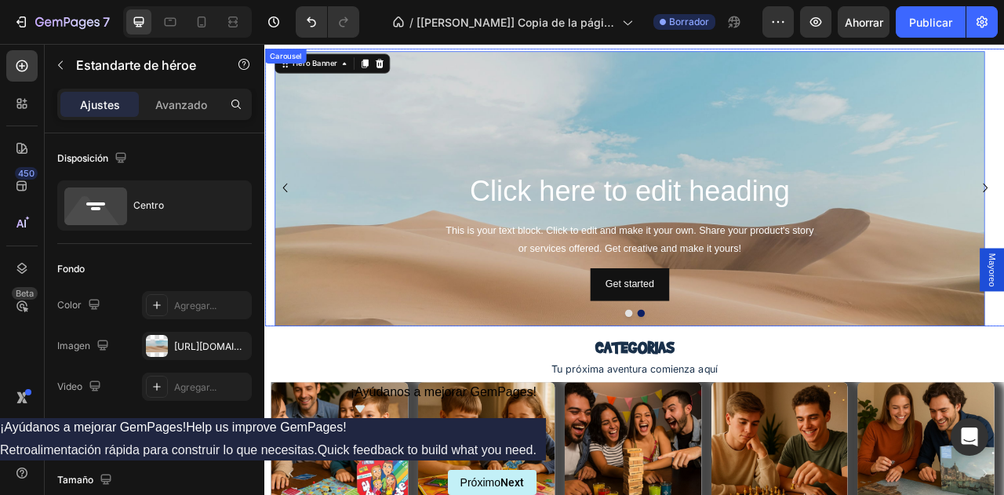
click at [283, 216] on icon "Carousel Back Arrow" at bounding box center [289, 227] width 23 height 23
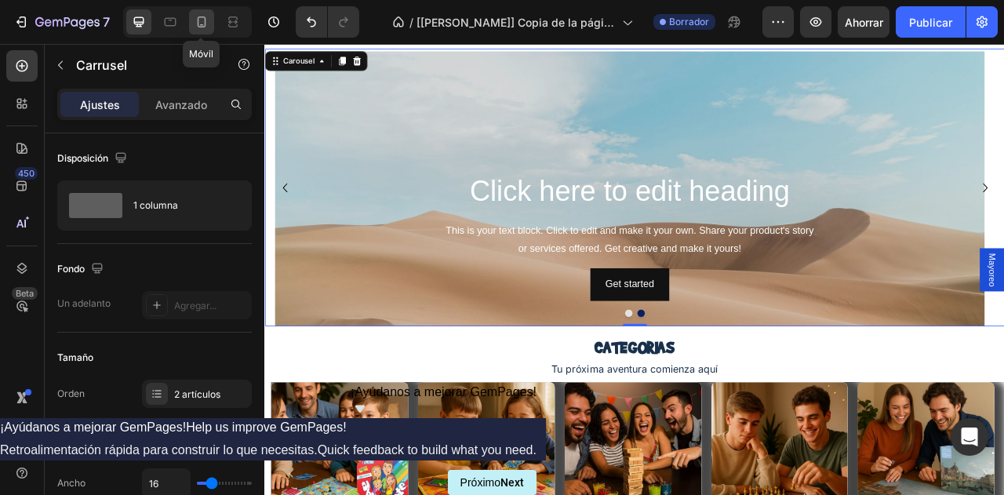
click at [199, 27] on icon at bounding box center [202, 21] width 9 height 11
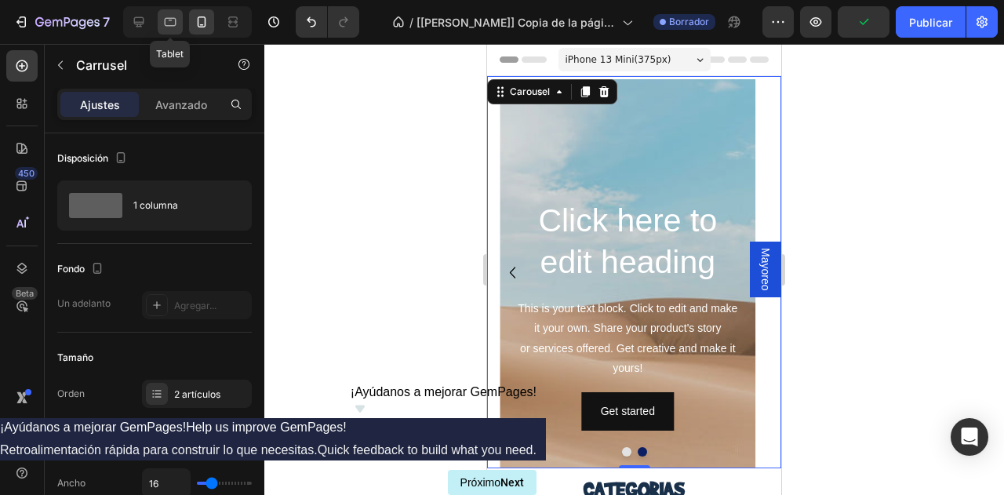
click at [176, 28] on icon at bounding box center [170, 22] width 16 height 16
type input "450"
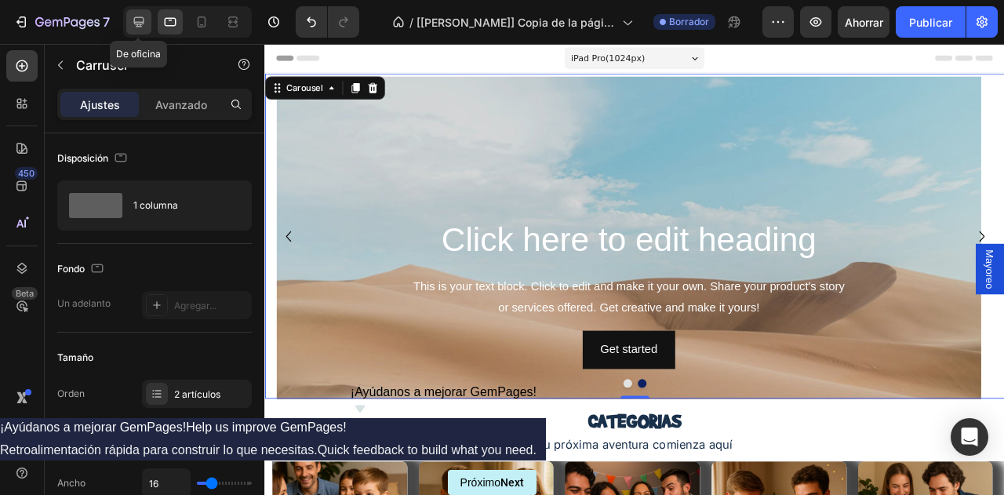
click at [135, 24] on icon at bounding box center [139, 22] width 10 height 10
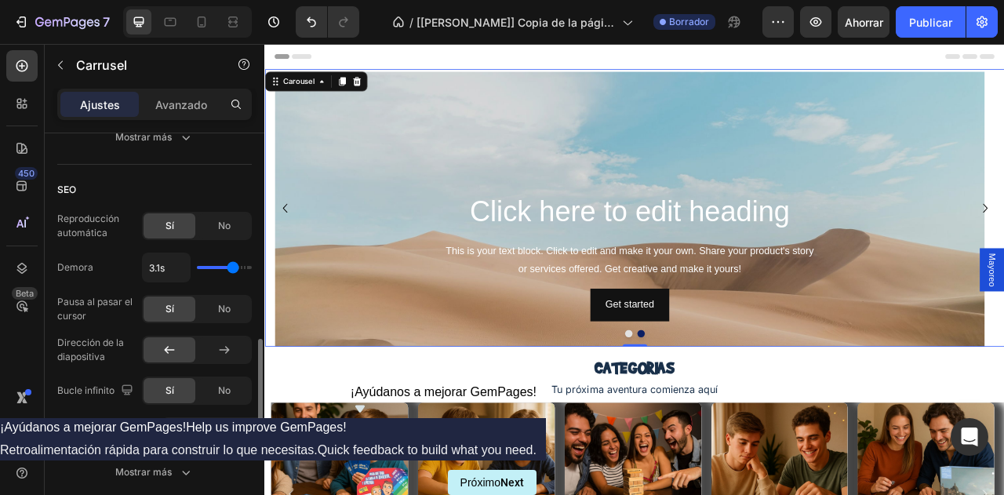
scroll to position [986, 0]
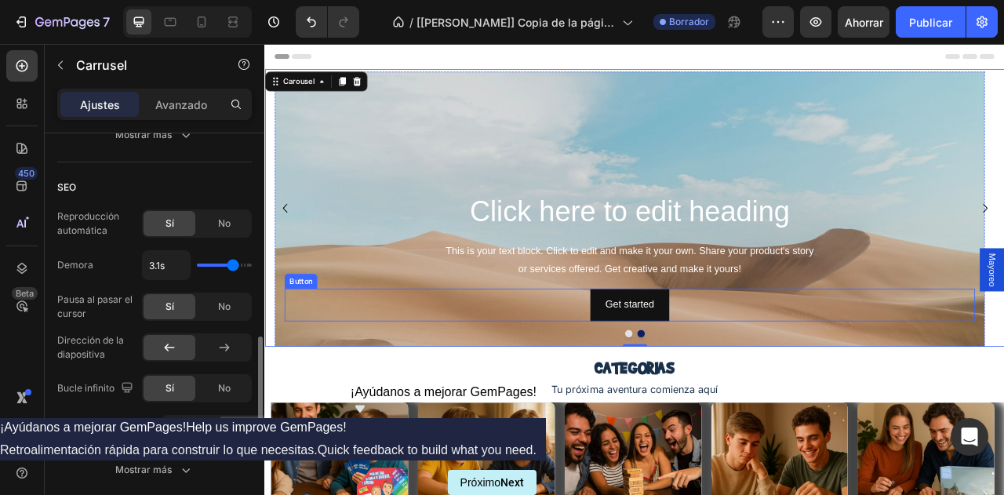
click at [490, 360] on div "Get started Button" at bounding box center [727, 376] width 877 height 42
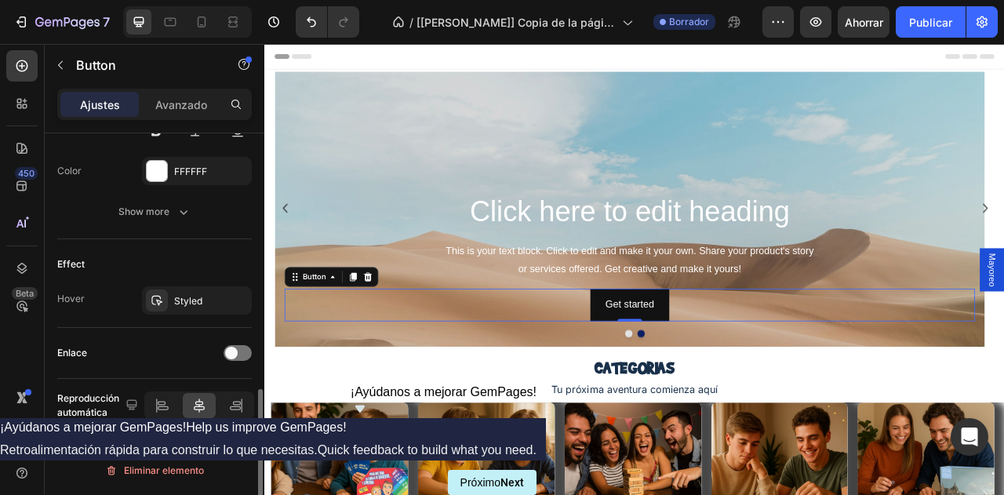
scroll to position [0, 0]
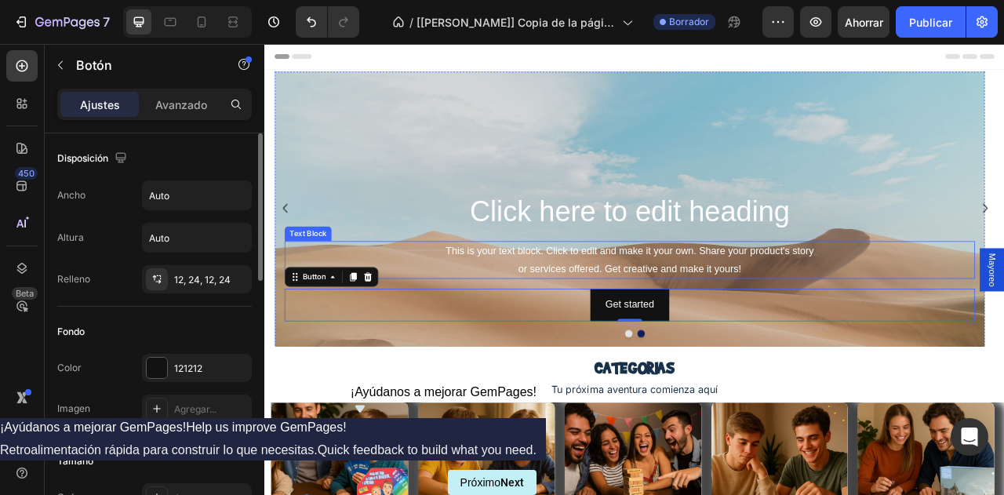
click at [408, 267] on h2 "Click here to edit heading" at bounding box center [727, 257] width 877 height 50
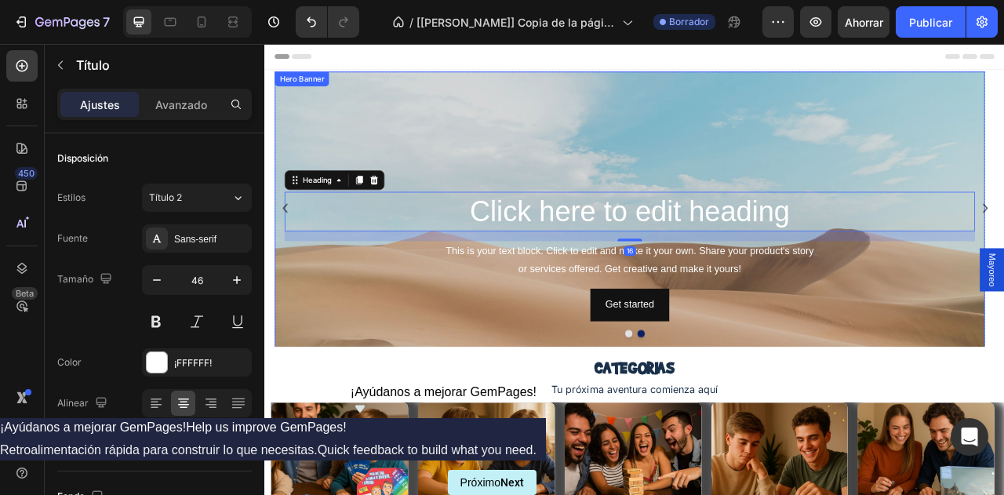
click at [405, 139] on div "Background Image" at bounding box center [728, 314] width 902 height 470
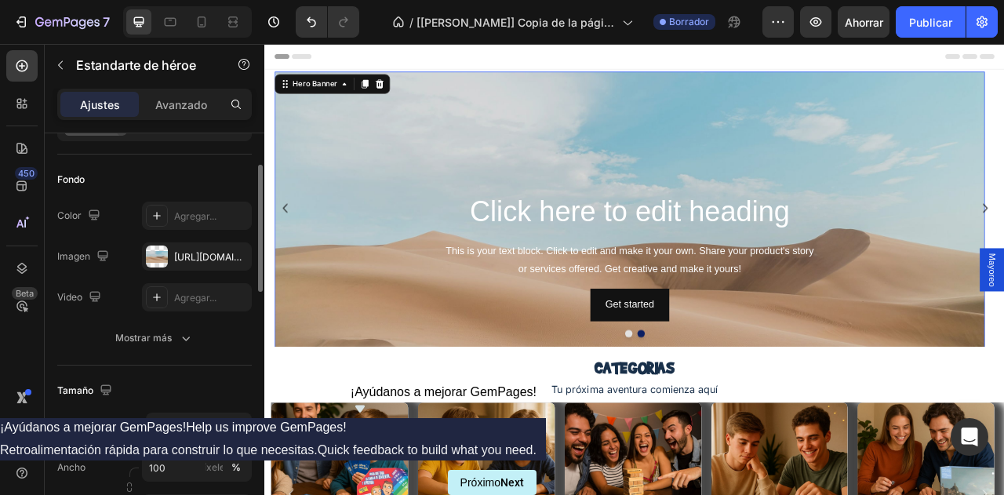
scroll to position [93, 0]
click at [197, 253] on font "[URL][DOMAIN_NAME]" at bounding box center [224, 254] width 101 height 12
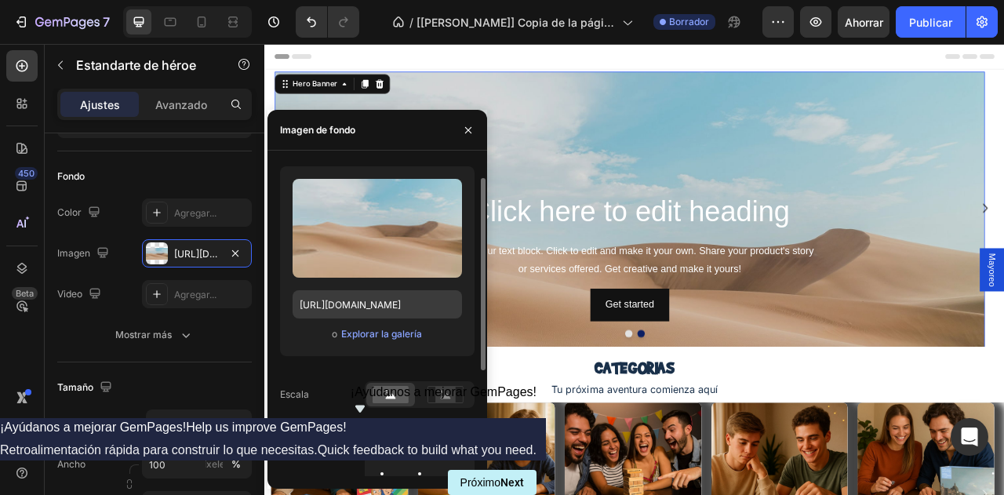
scroll to position [11, 0]
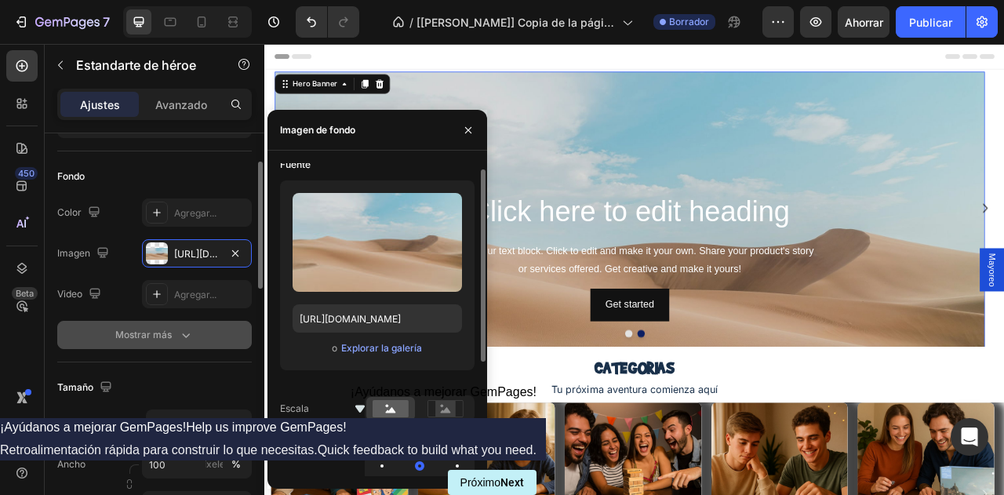
click at [141, 332] on font "Mostrar más" at bounding box center [143, 335] width 56 height 12
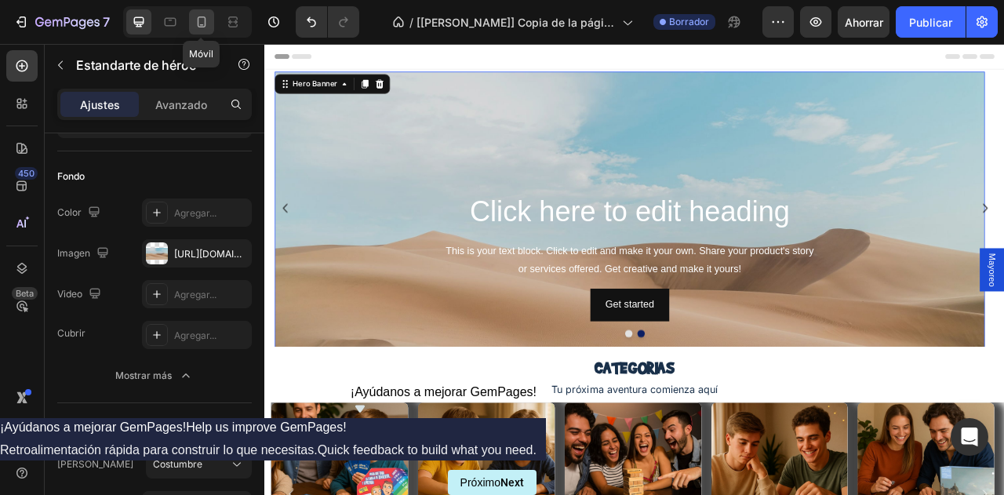
click at [196, 18] on icon at bounding box center [202, 22] width 16 height 16
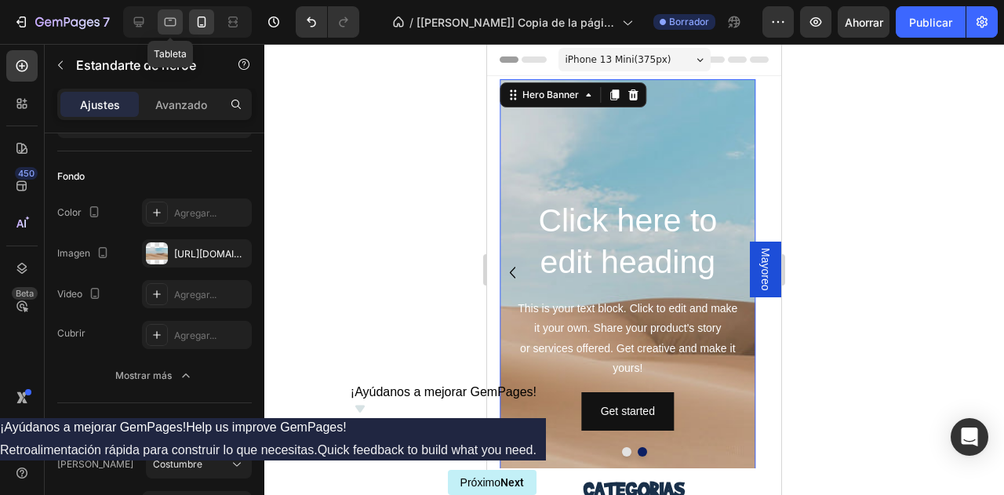
click at [177, 23] on div at bounding box center [170, 21] width 25 height 25
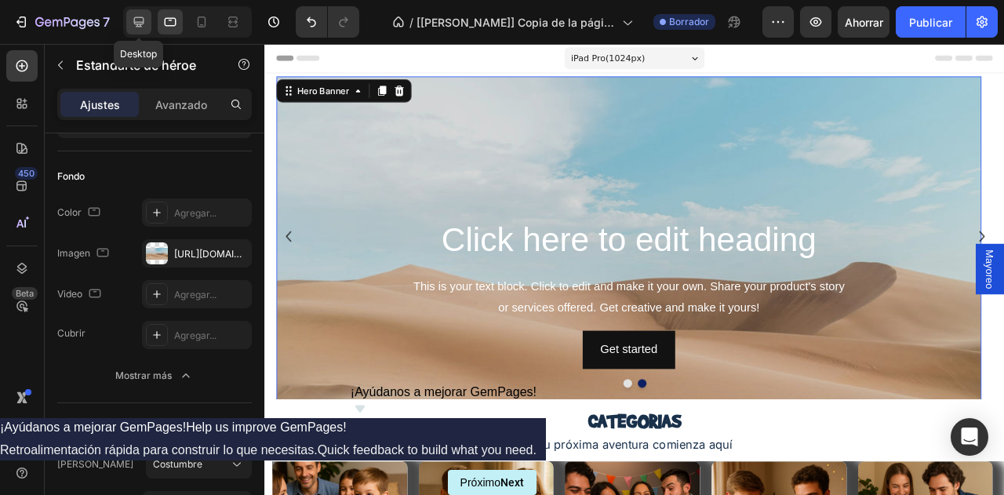
click at [139, 18] on icon at bounding box center [139, 22] width 10 height 10
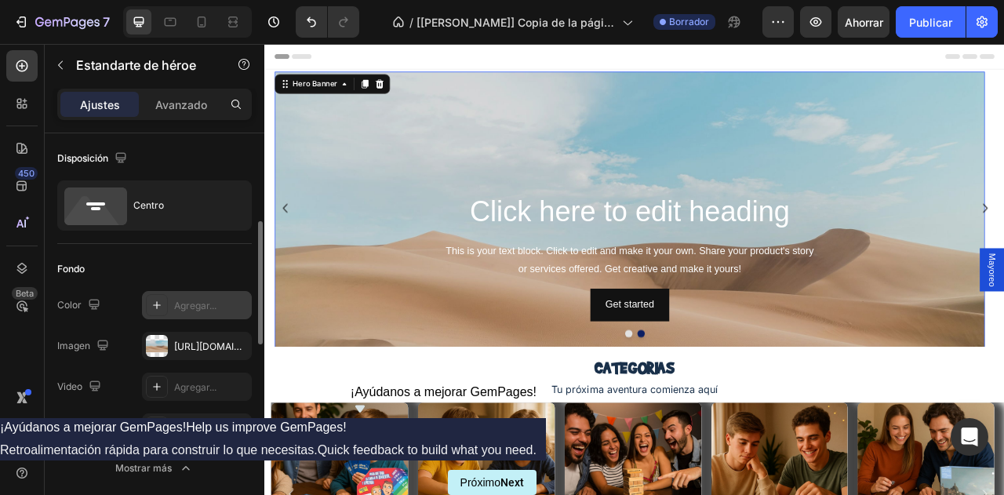
scroll to position [68, 0]
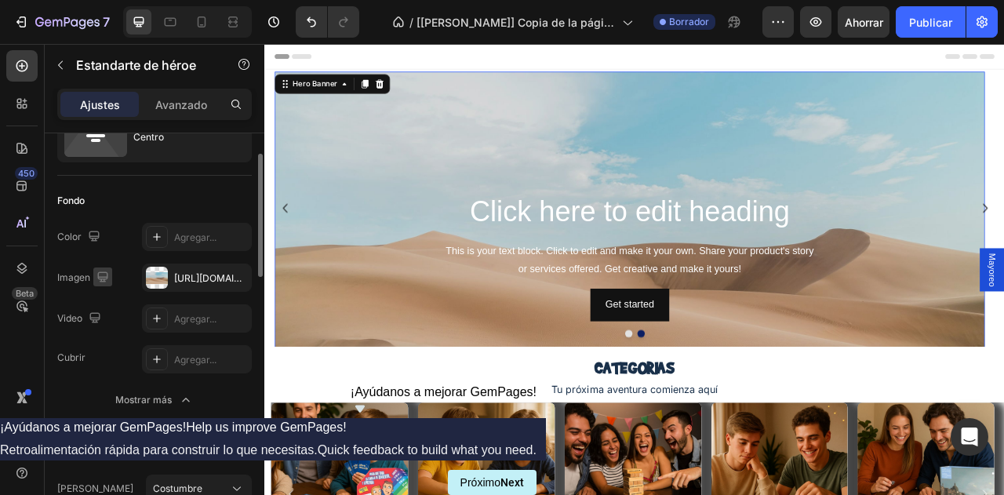
click at [102, 277] on icon "button" at bounding box center [103, 277] width 16 height 16
click at [119, 180] on div "Fondo Los cambios podrían quedar ocultos por el vídeo. Color Agregar... Imagen …" at bounding box center [154, 302] width 194 height 252
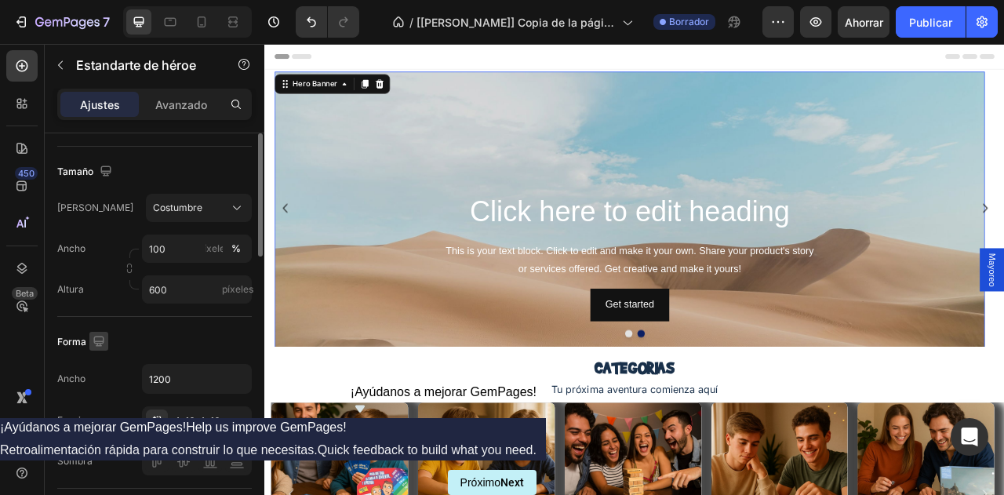
scroll to position [256, 0]
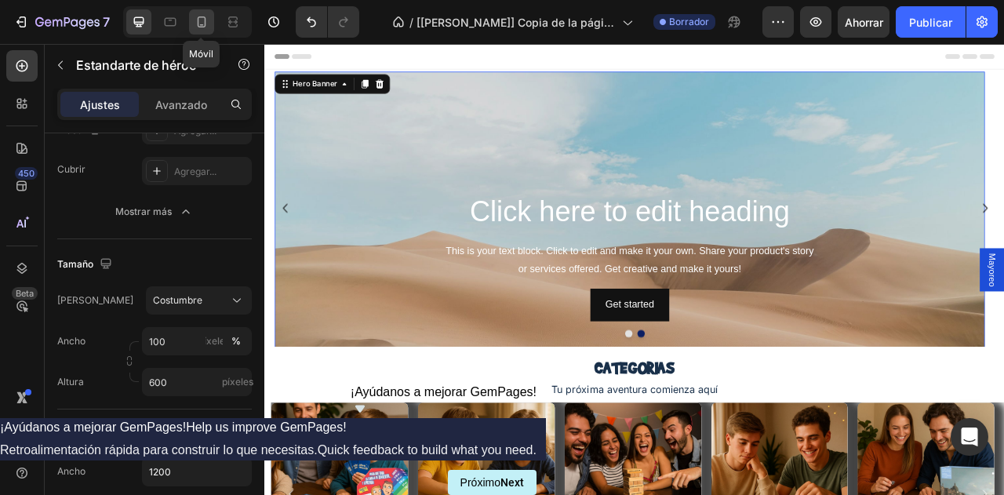
click at [197, 29] on icon at bounding box center [202, 22] width 16 height 16
type input "100%"
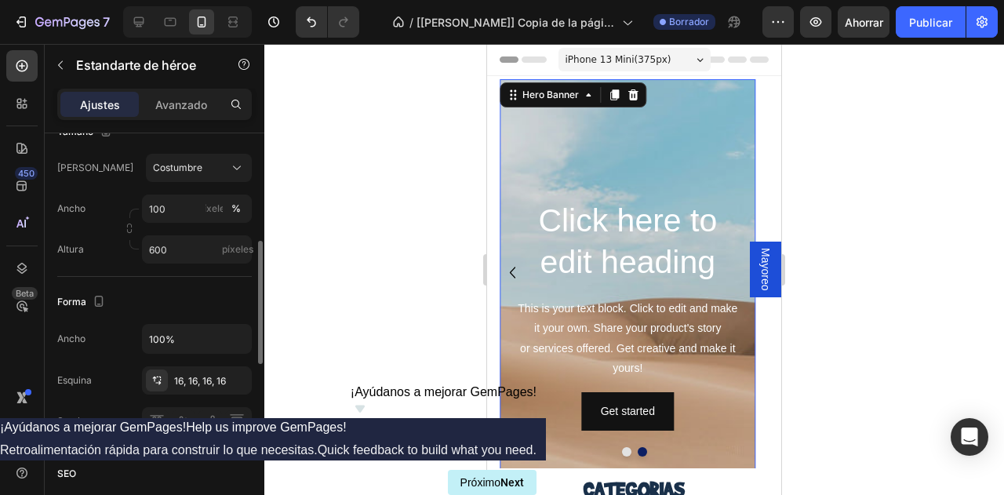
scroll to position [381, 0]
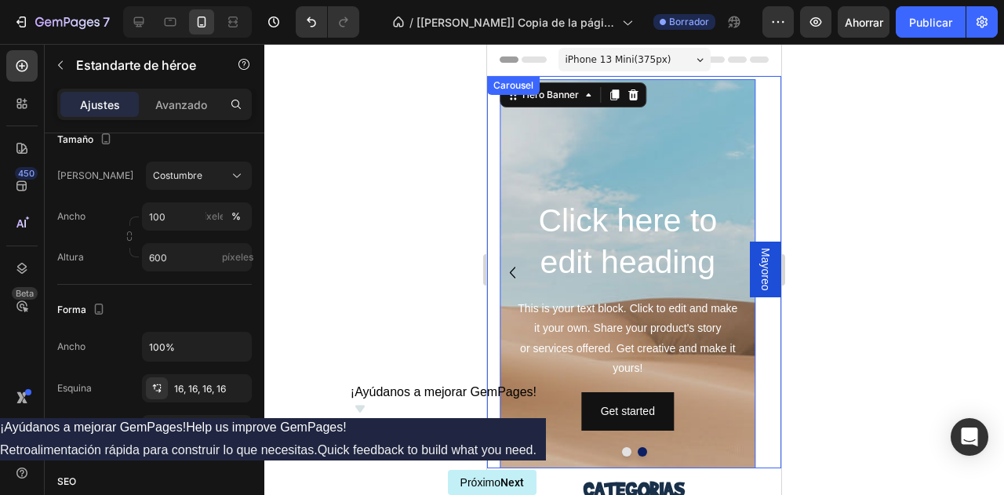
click at [514, 270] on icon "Carousel Back Arrow" at bounding box center [512, 272] width 23 height 23
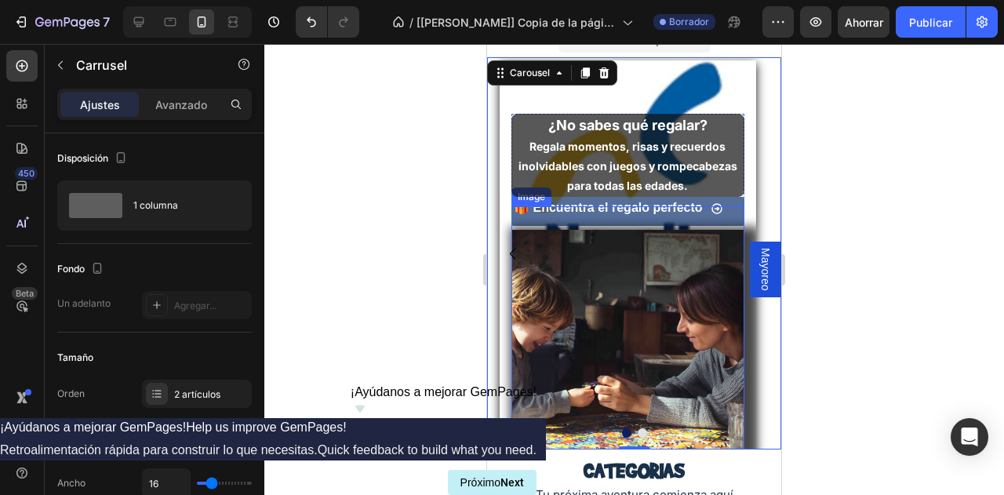
scroll to position [73, 0]
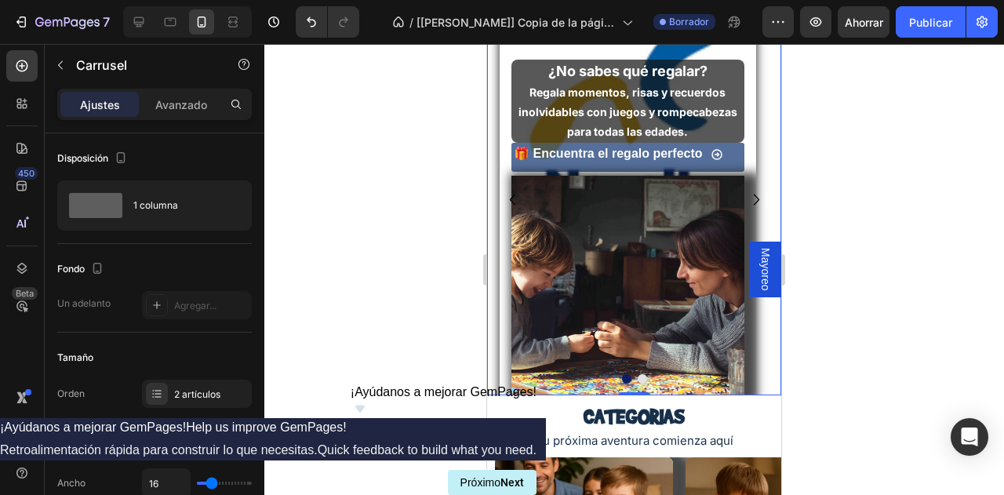
click at [745, 198] on icon "Carousel Next Arrow" at bounding box center [756, 199] width 23 height 23
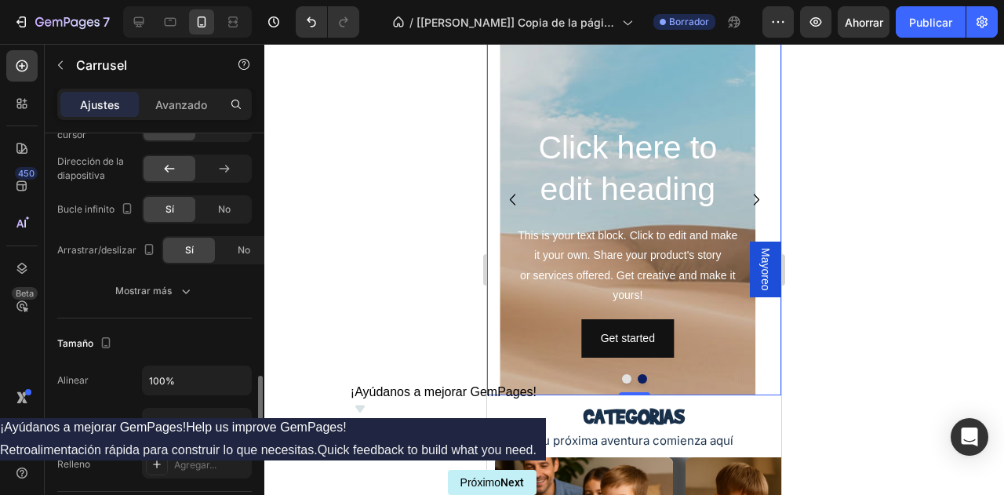
scroll to position [1167, 0]
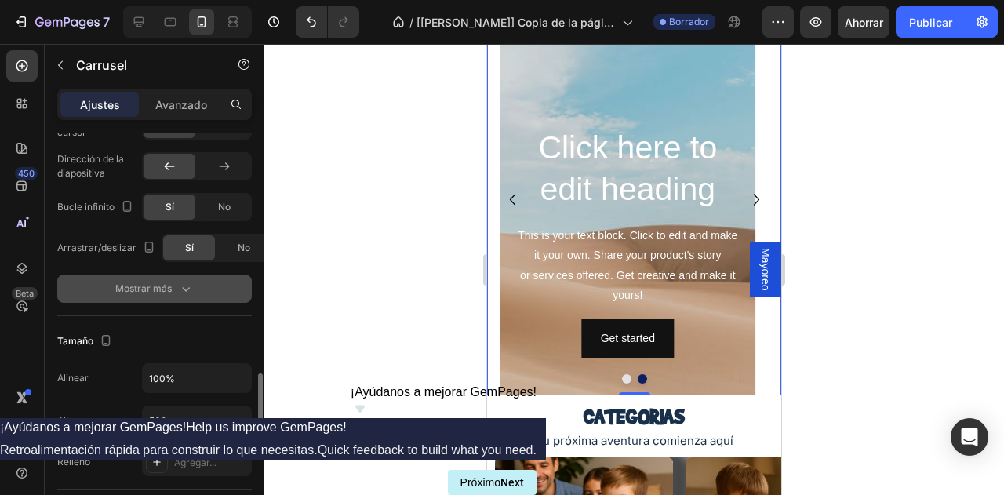
click at [172, 285] on div "Mostrar más" at bounding box center [154, 289] width 78 height 16
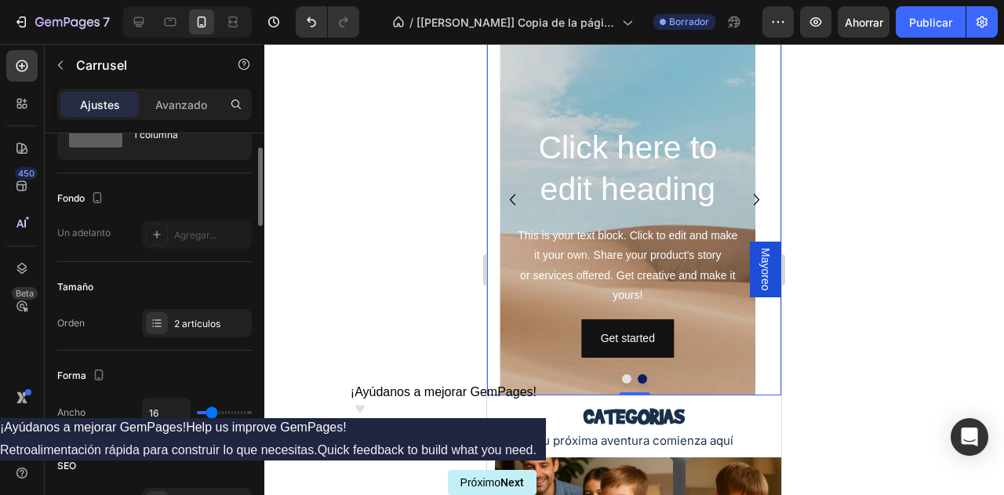
scroll to position [0, 0]
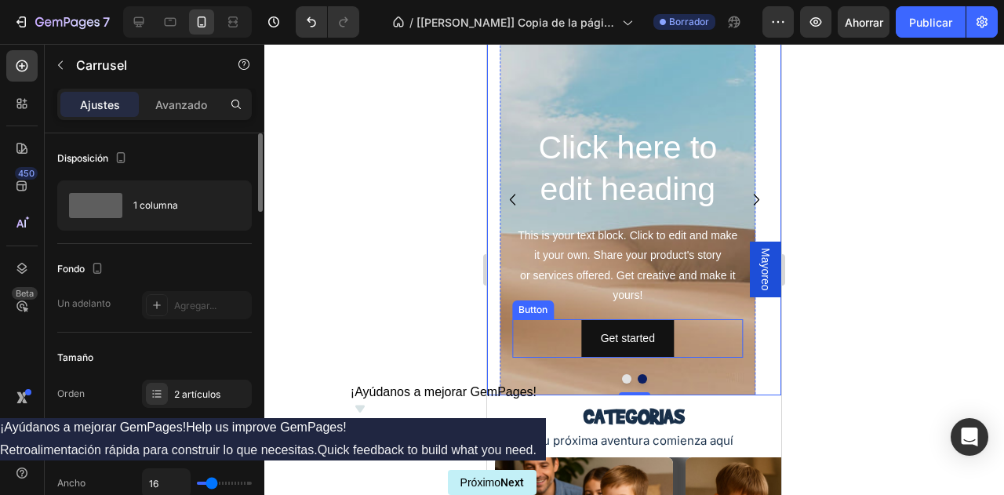
click at [534, 341] on div "Get started Button" at bounding box center [627, 338] width 231 height 38
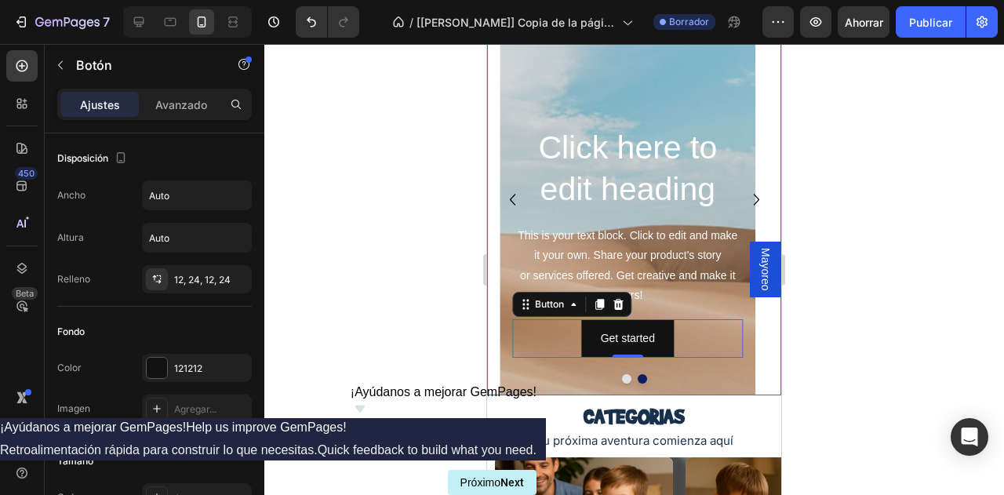
click at [513, 377] on div at bounding box center [634, 378] width 294 height 9
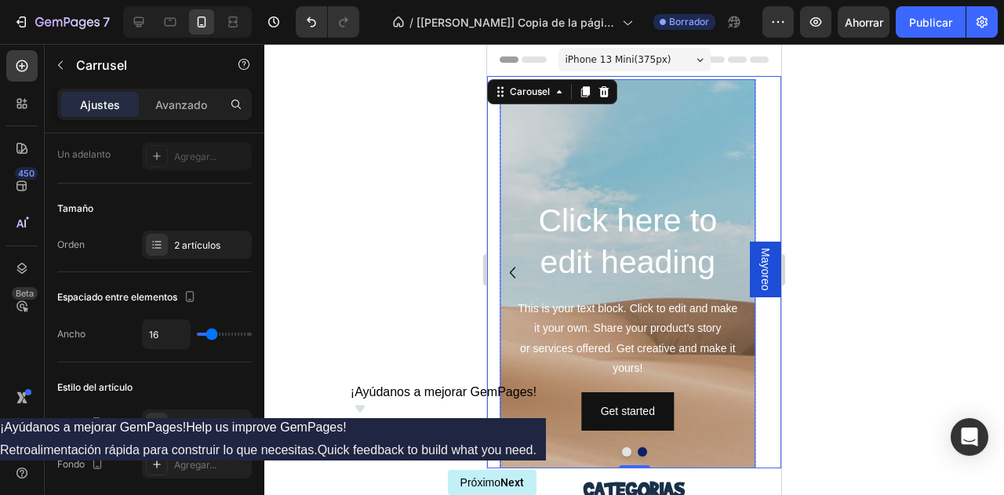
click at [544, 147] on div "Background Image" at bounding box center [627, 314] width 256 height 470
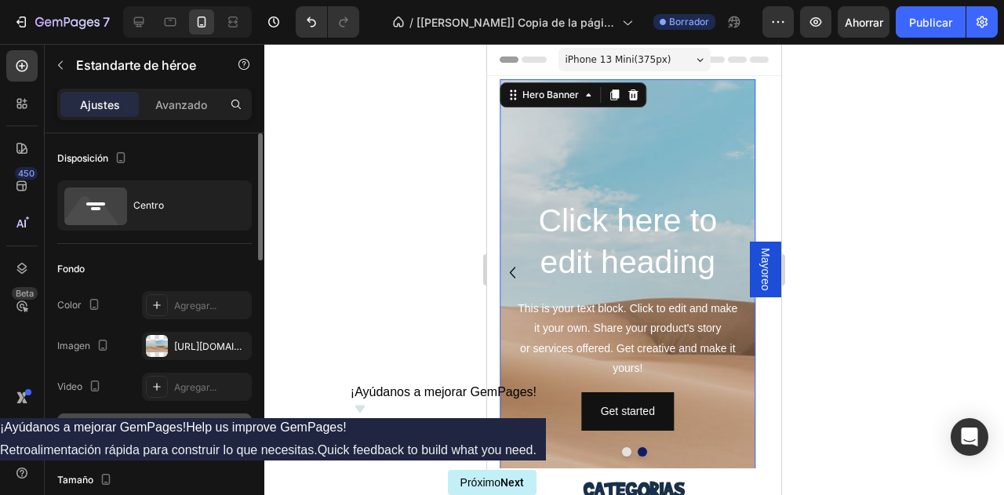
click at [145, 426] on font "Mostrar más" at bounding box center [143, 427] width 56 height 12
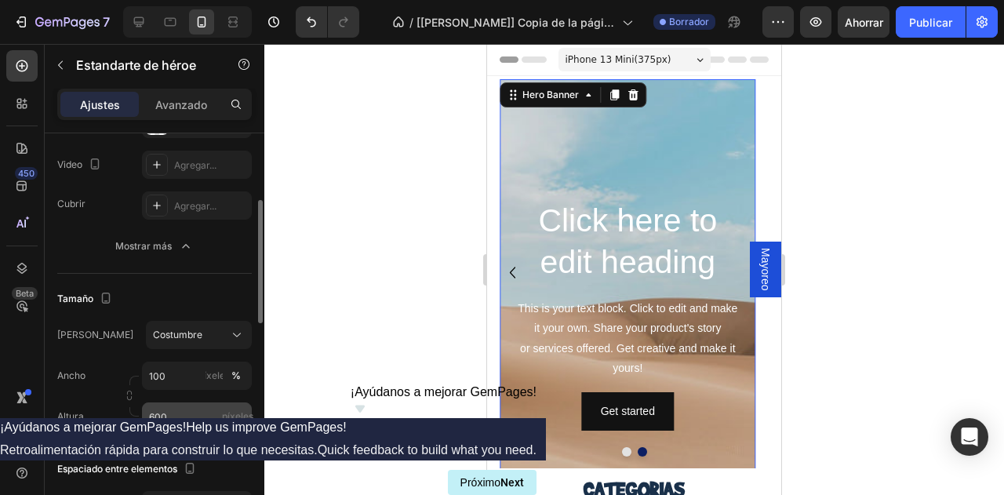
scroll to position [318, 0]
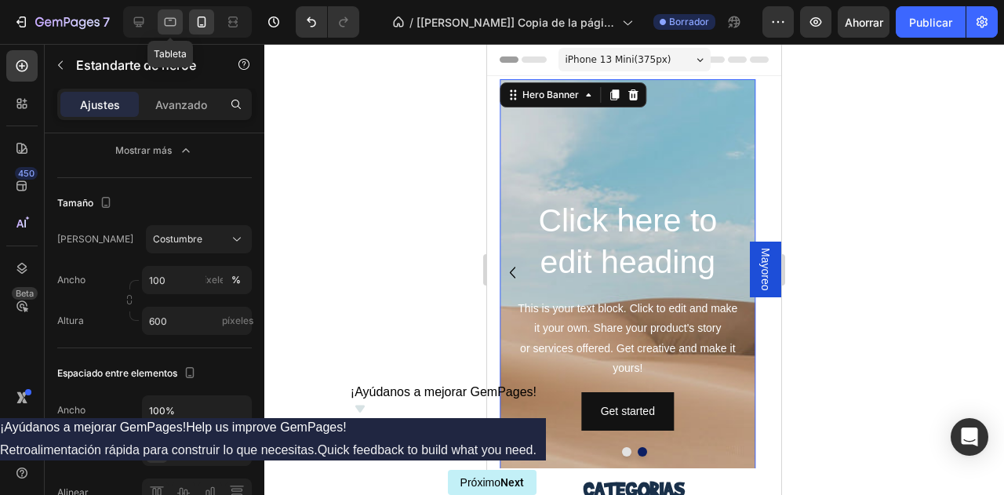
click at [167, 26] on icon at bounding box center [171, 22] width 12 height 9
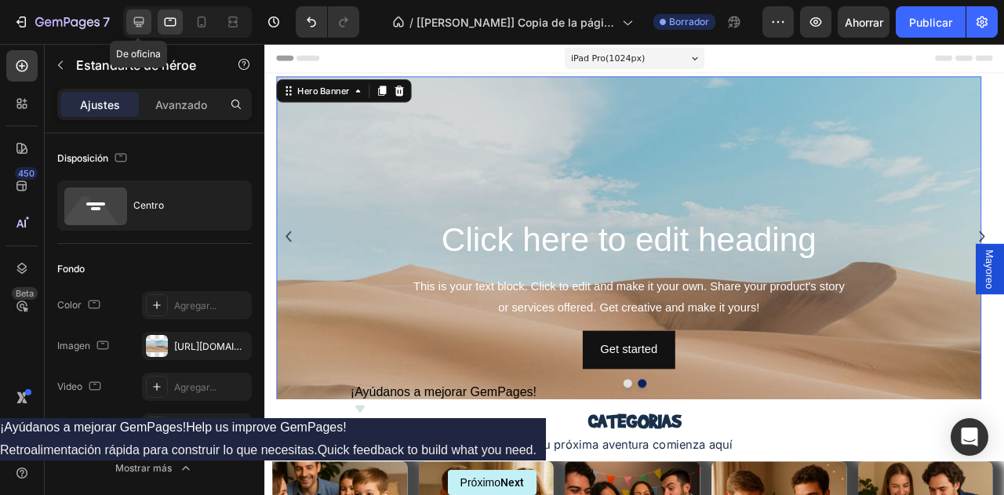
click at [149, 20] on div at bounding box center [138, 21] width 25 height 25
type input "1200"
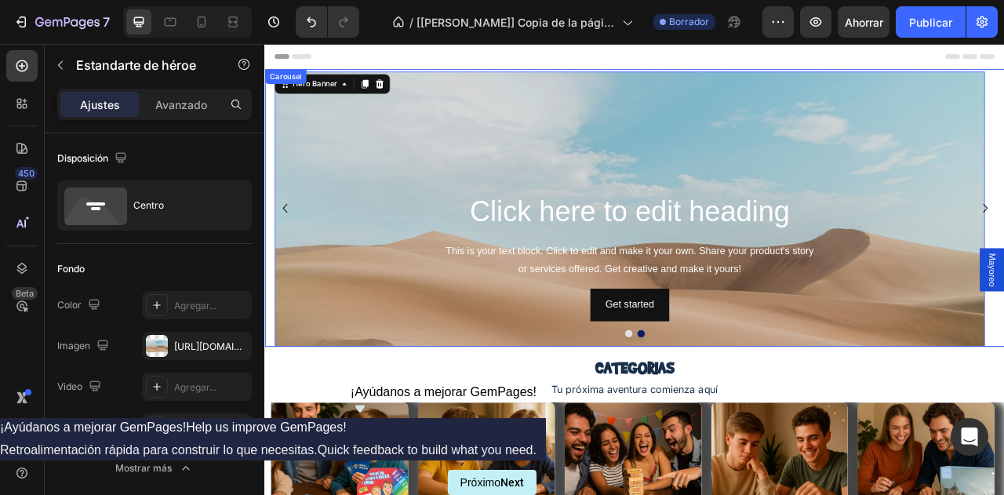
click at [288, 248] on icon "Carousel Back Arrow" at bounding box center [289, 252] width 23 height 23
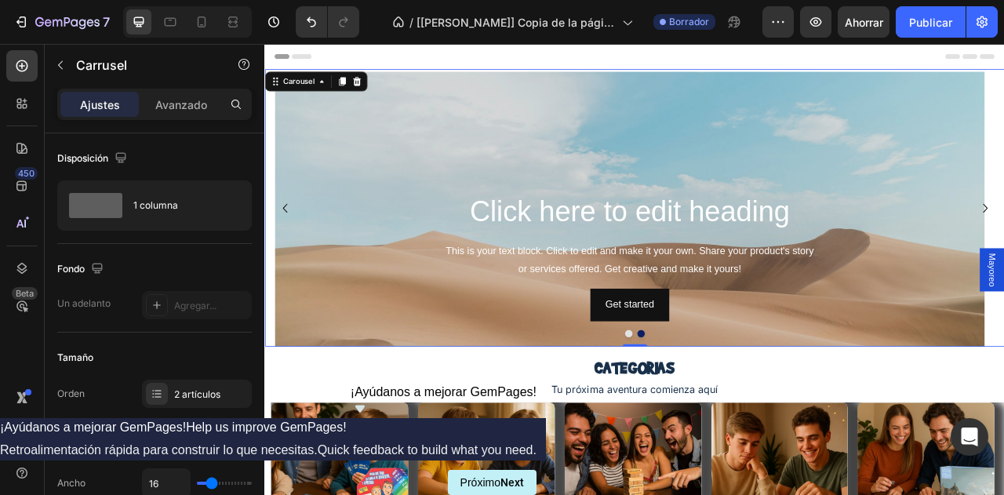
click at [288, 252] on icon "Carousel Back Arrow" at bounding box center [288, 253] width 5 height 12
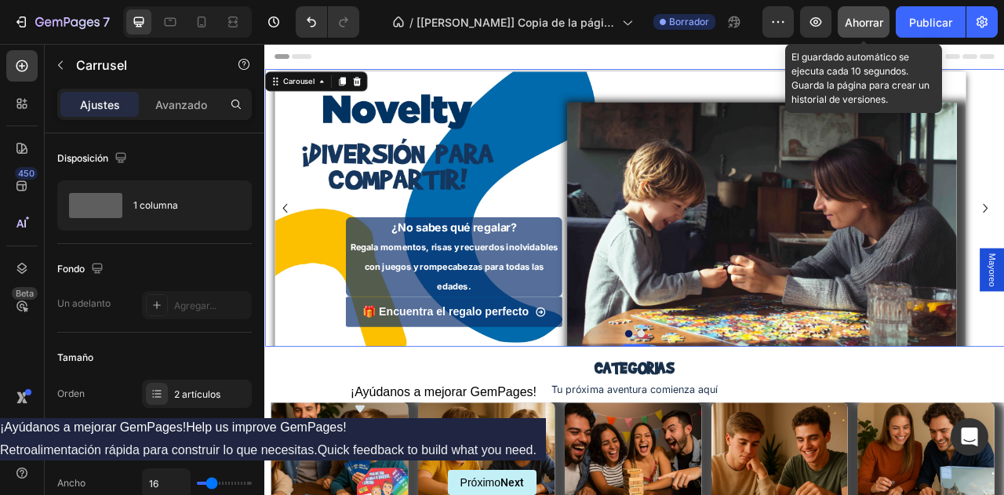
click at [867, 23] on font "Ahorrar" at bounding box center [863, 22] width 38 height 13
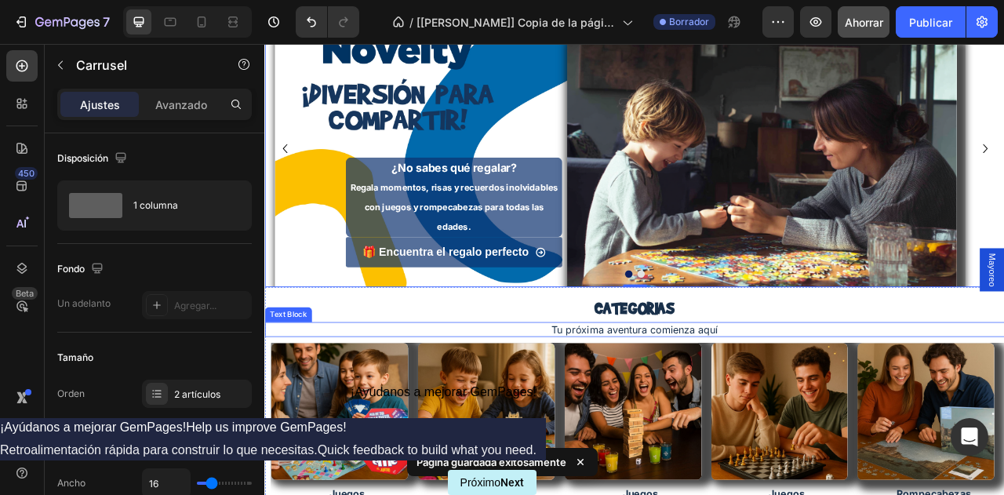
scroll to position [365, 0]
